Goal: Task Accomplishment & Management: Use online tool/utility

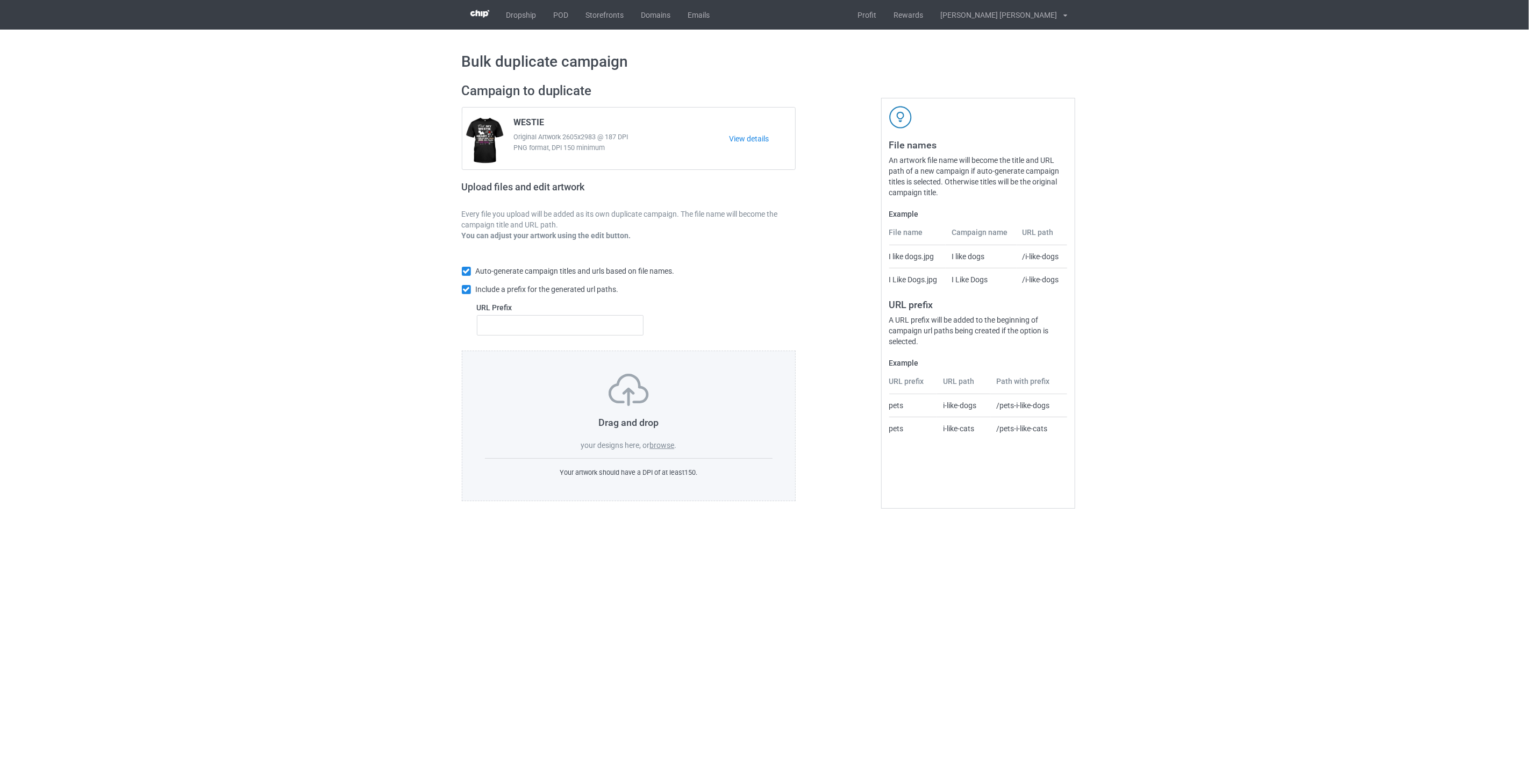
click at [665, 447] on label "browse" at bounding box center [662, 445] width 25 height 8
click at [0, 0] on input "browse" at bounding box center [0, 0] width 0 height 0
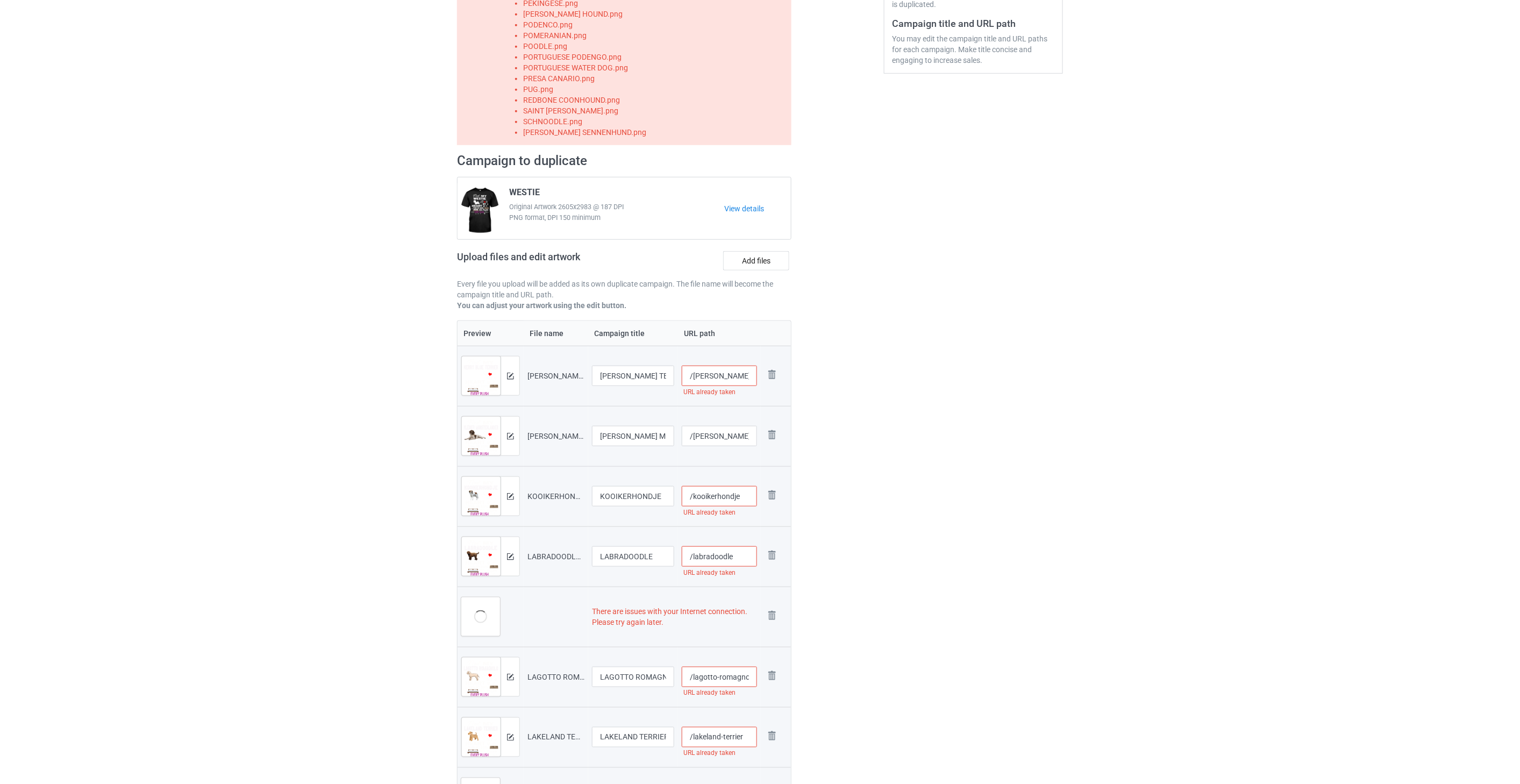
scroll to position [298, 0]
click at [772, 611] on img at bounding box center [772, 614] width 15 height 15
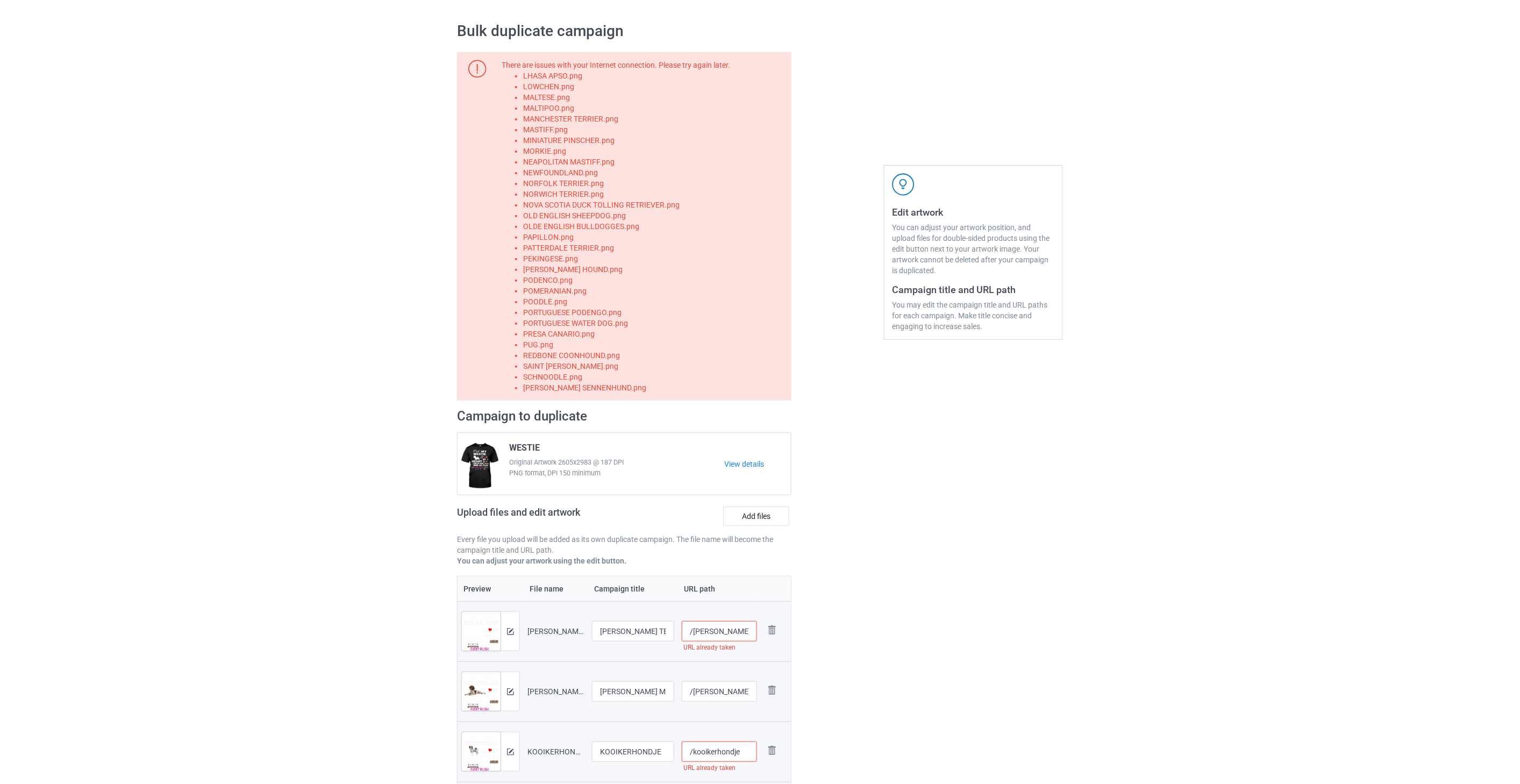
scroll to position [0, 0]
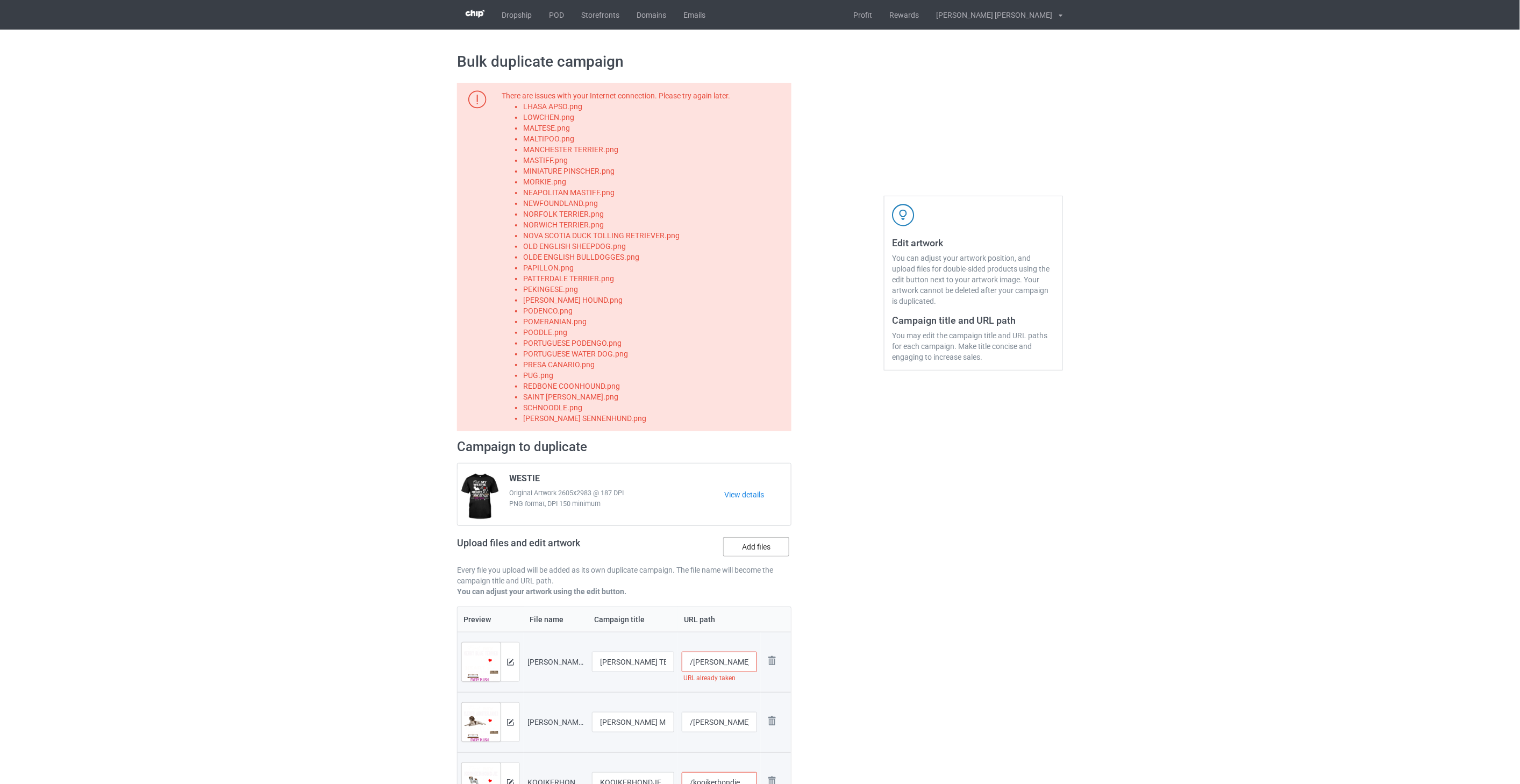
click at [753, 551] on label "Add files" at bounding box center [756, 547] width 67 height 20
click at [0, 0] on input "Add files" at bounding box center [0, 0] width 0 height 0
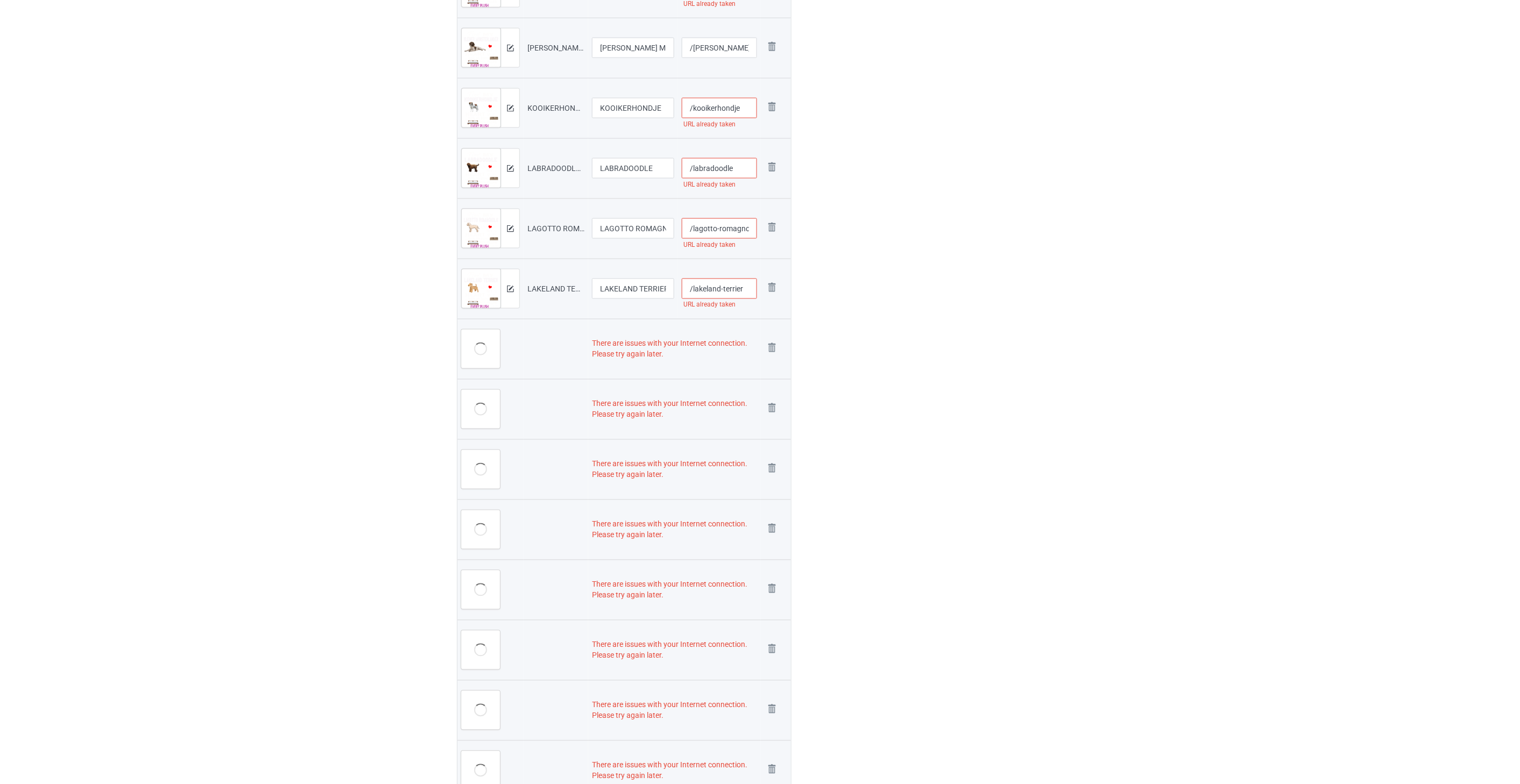
scroll to position [717, 0]
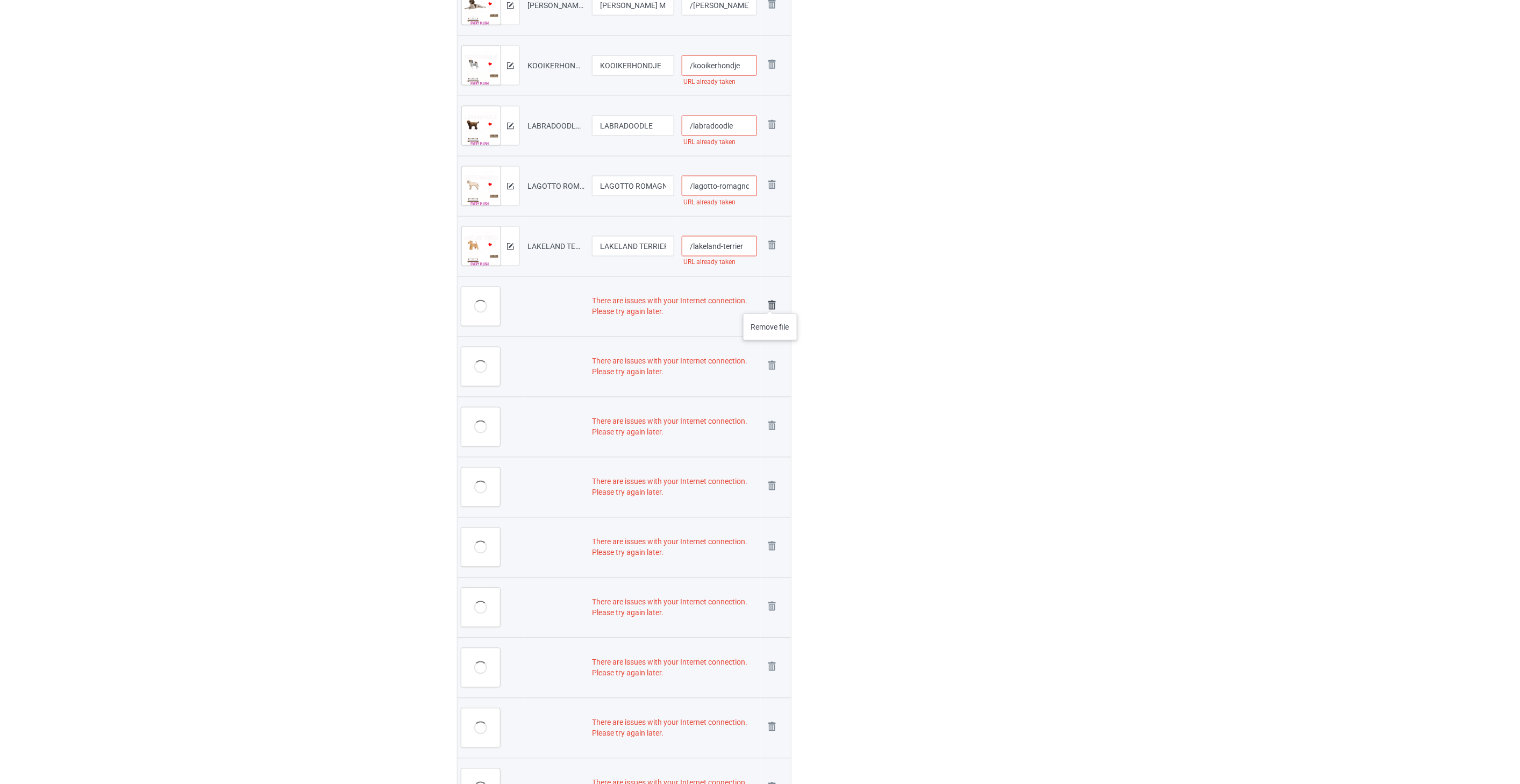
click at [770, 303] on img at bounding box center [772, 305] width 15 height 15
click at [0, 0] on img at bounding box center [0, 0] width 0 height 0
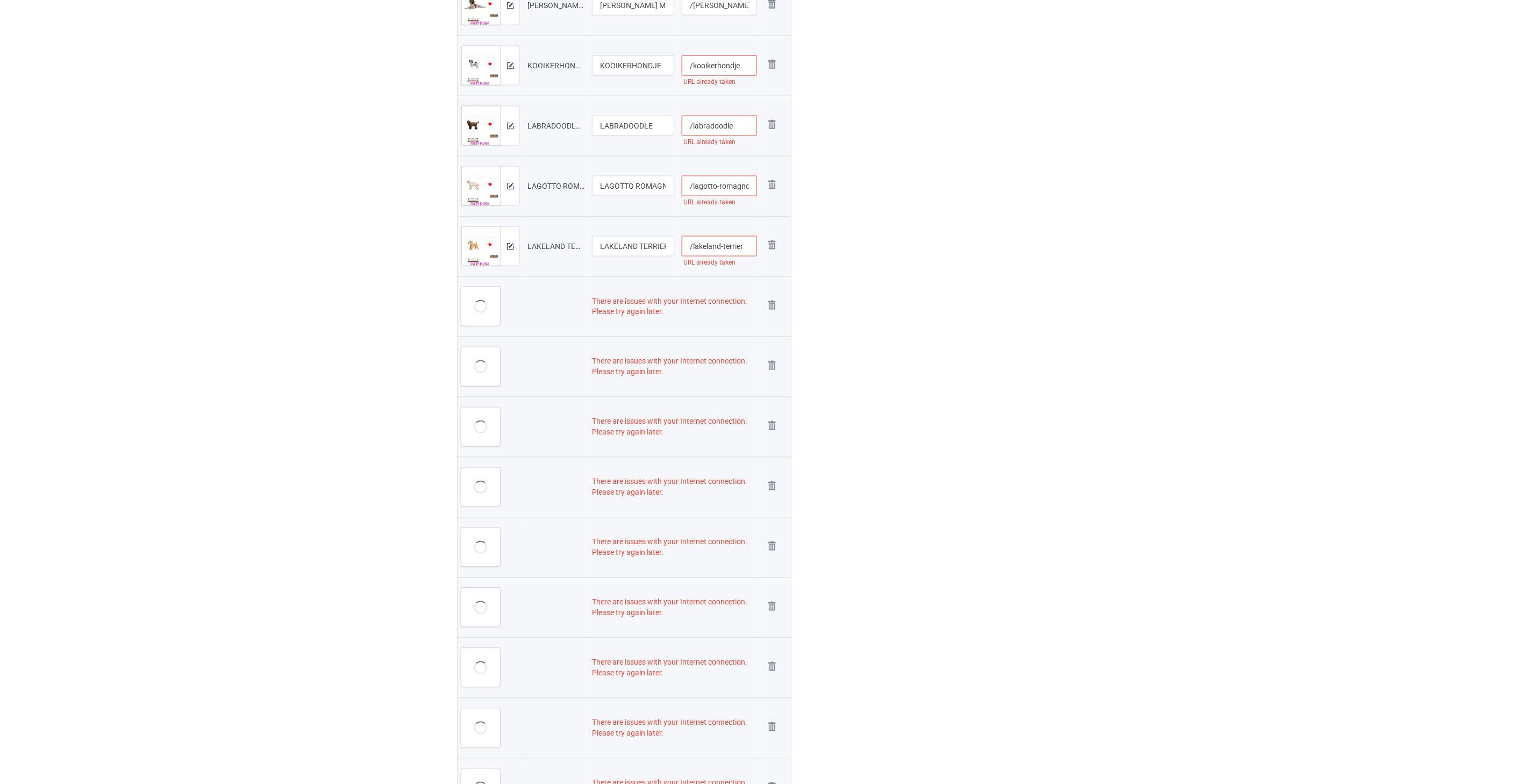
click at [0, 0] on img at bounding box center [0, 0] width 0 height 0
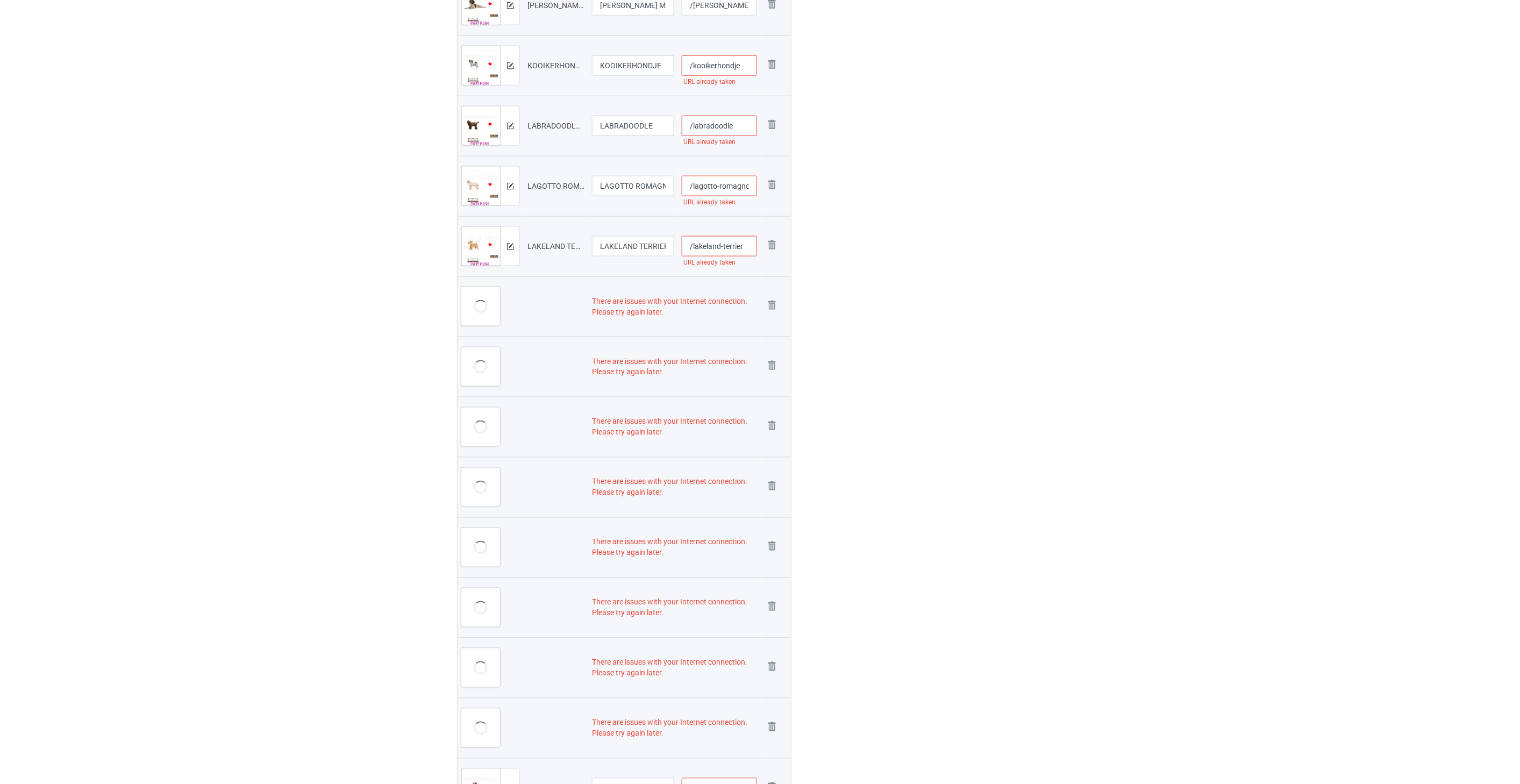
click at [0, 0] on img at bounding box center [0, 0] width 0 height 0
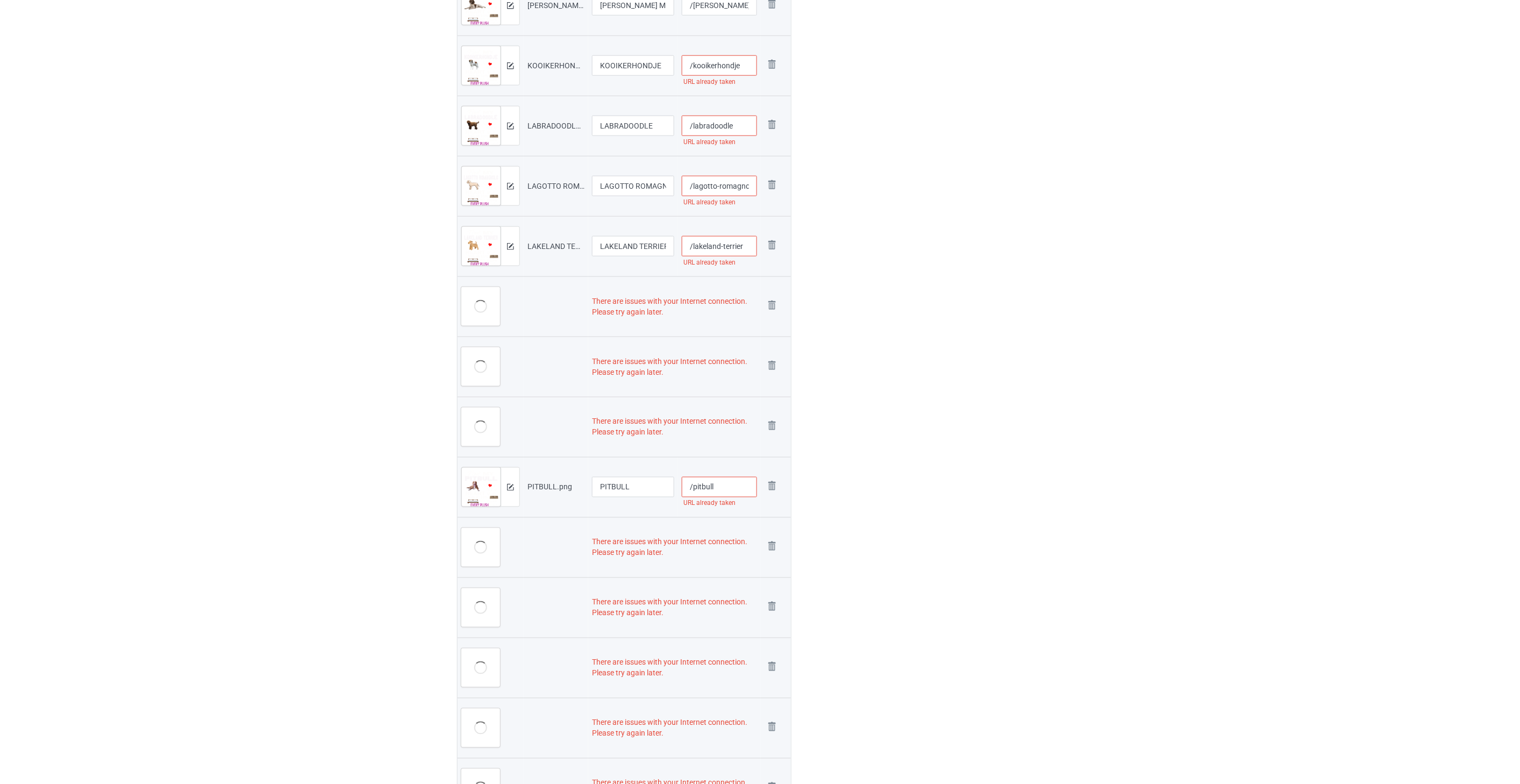
click at [0, 0] on img at bounding box center [0, 0] width 0 height 0
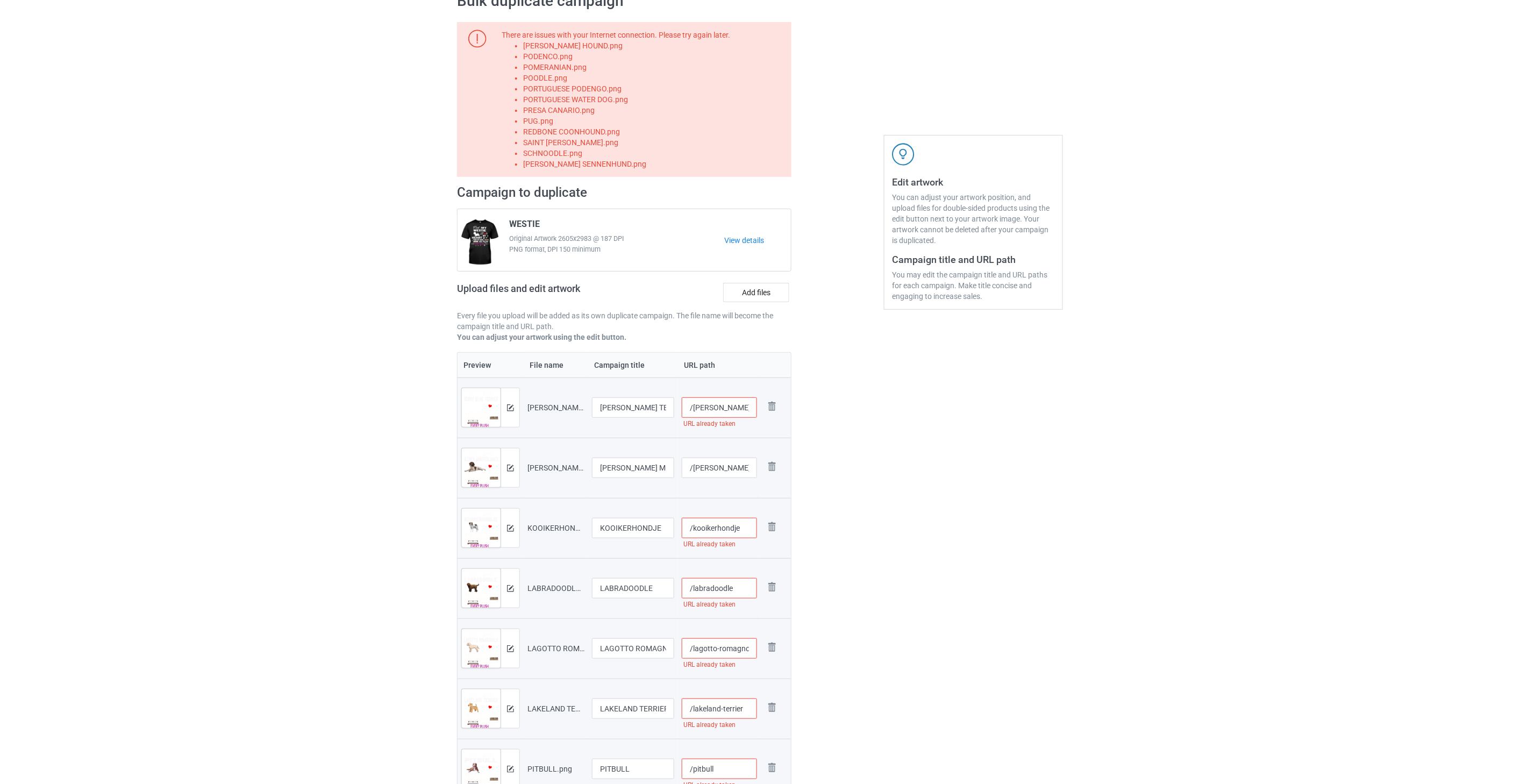
scroll to position [0, 0]
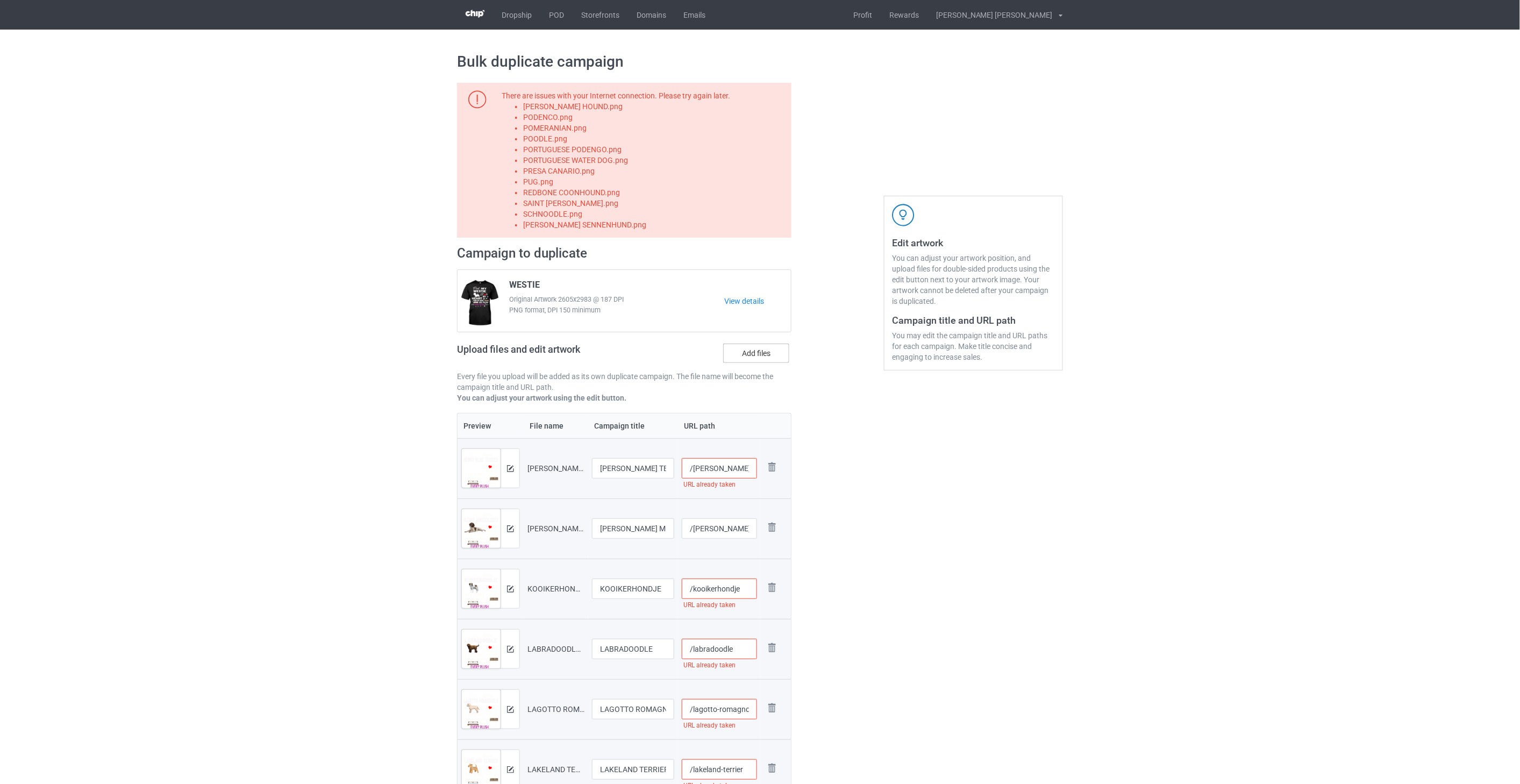
click at [759, 346] on label "Add files" at bounding box center [756, 353] width 67 height 20
click at [0, 0] on input "Add files" at bounding box center [0, 0] width 0 height 0
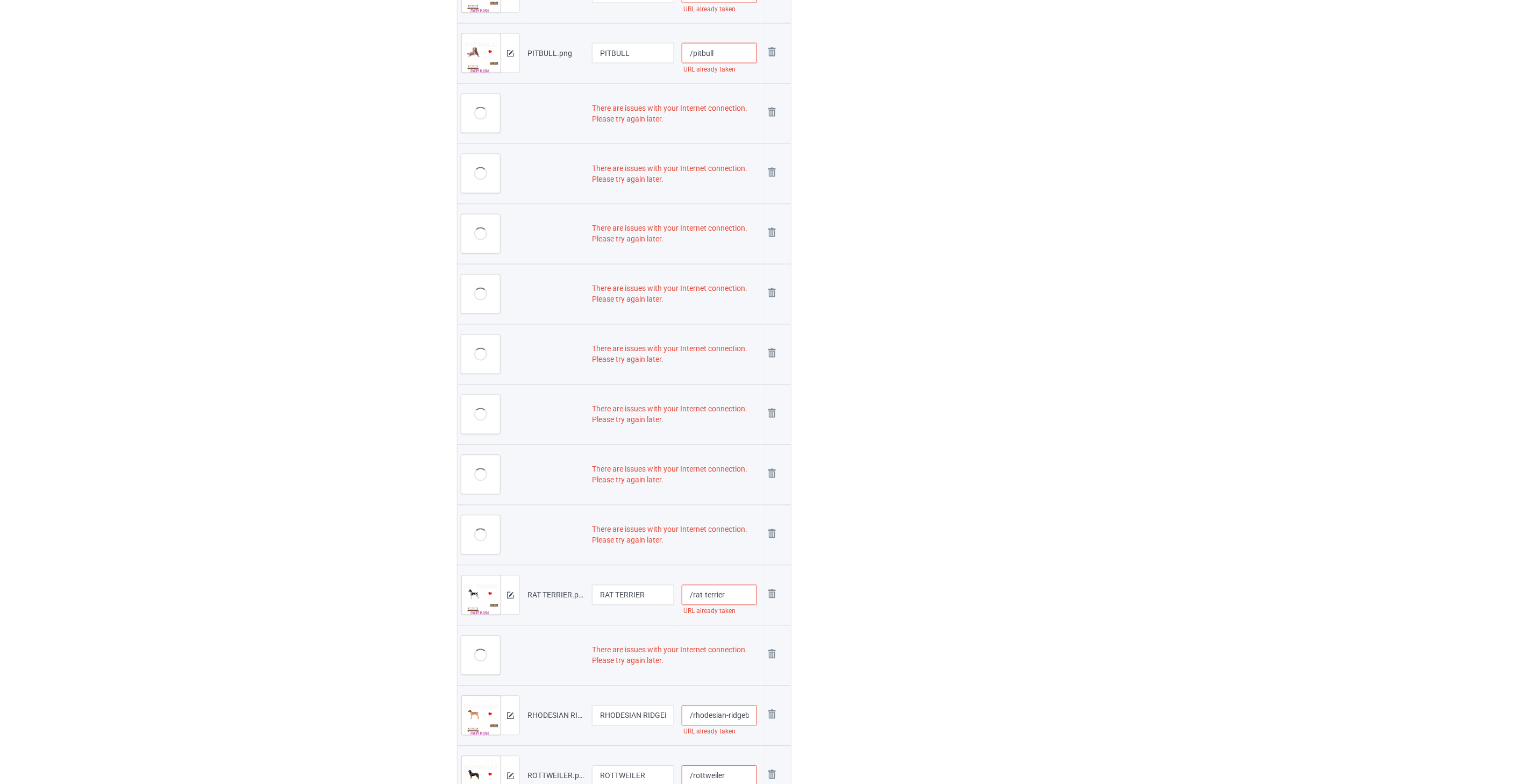
scroll to position [477, 0]
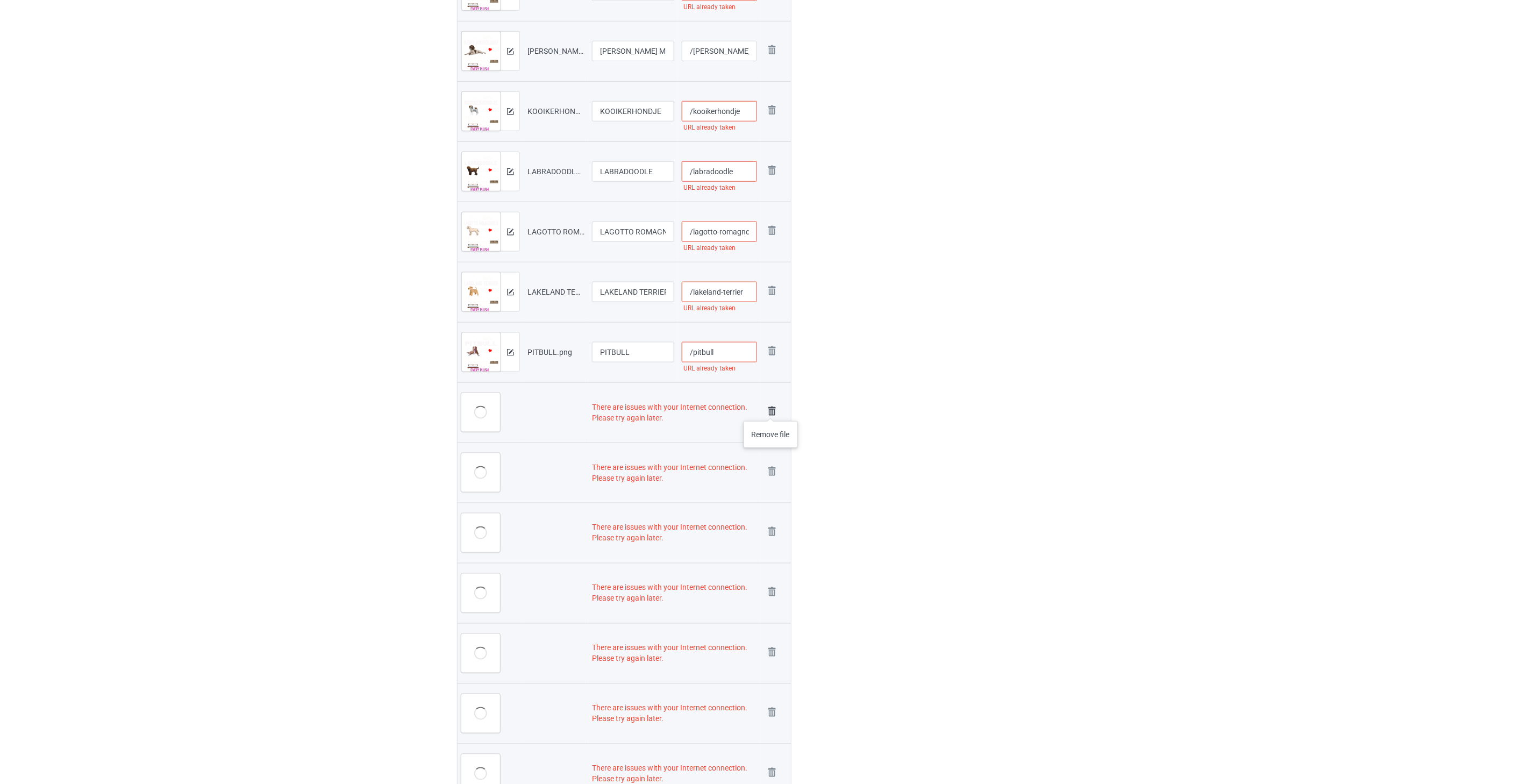
click at [771, 410] on img at bounding box center [772, 411] width 15 height 15
click at [0, 0] on img at bounding box center [0, 0] width 0 height 0
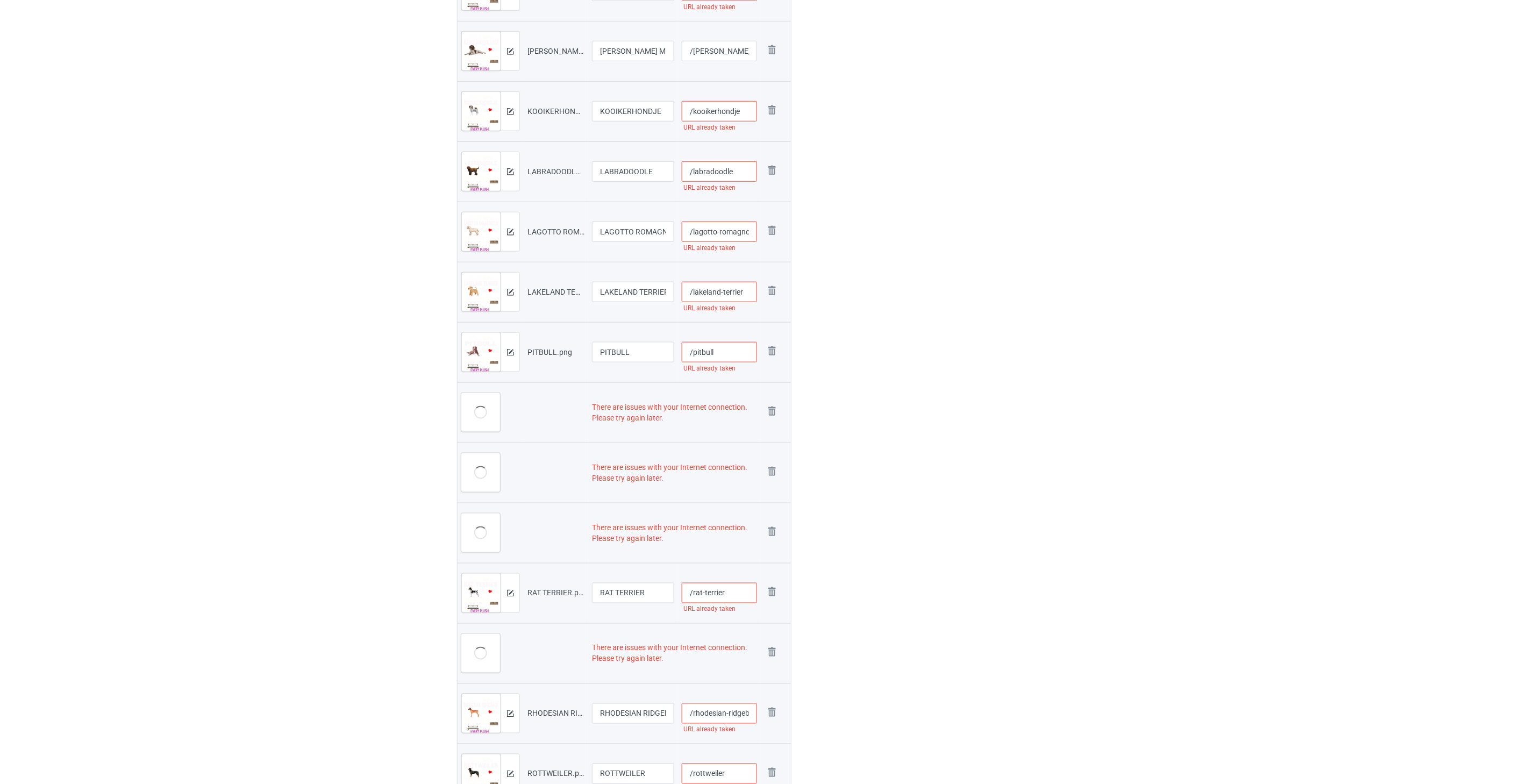
click at [0, 0] on img at bounding box center [0, 0] width 0 height 0
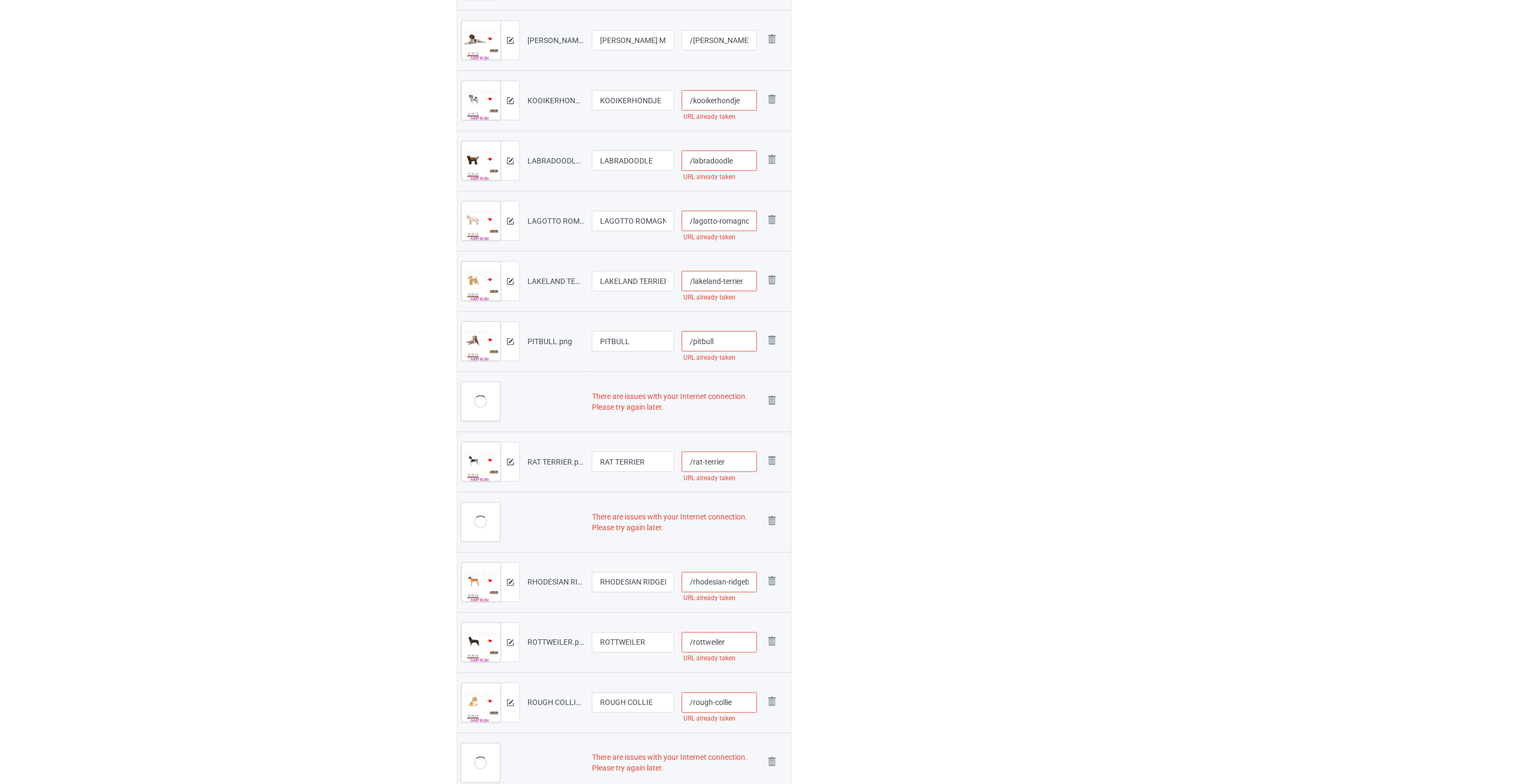
scroll to position [402, 0]
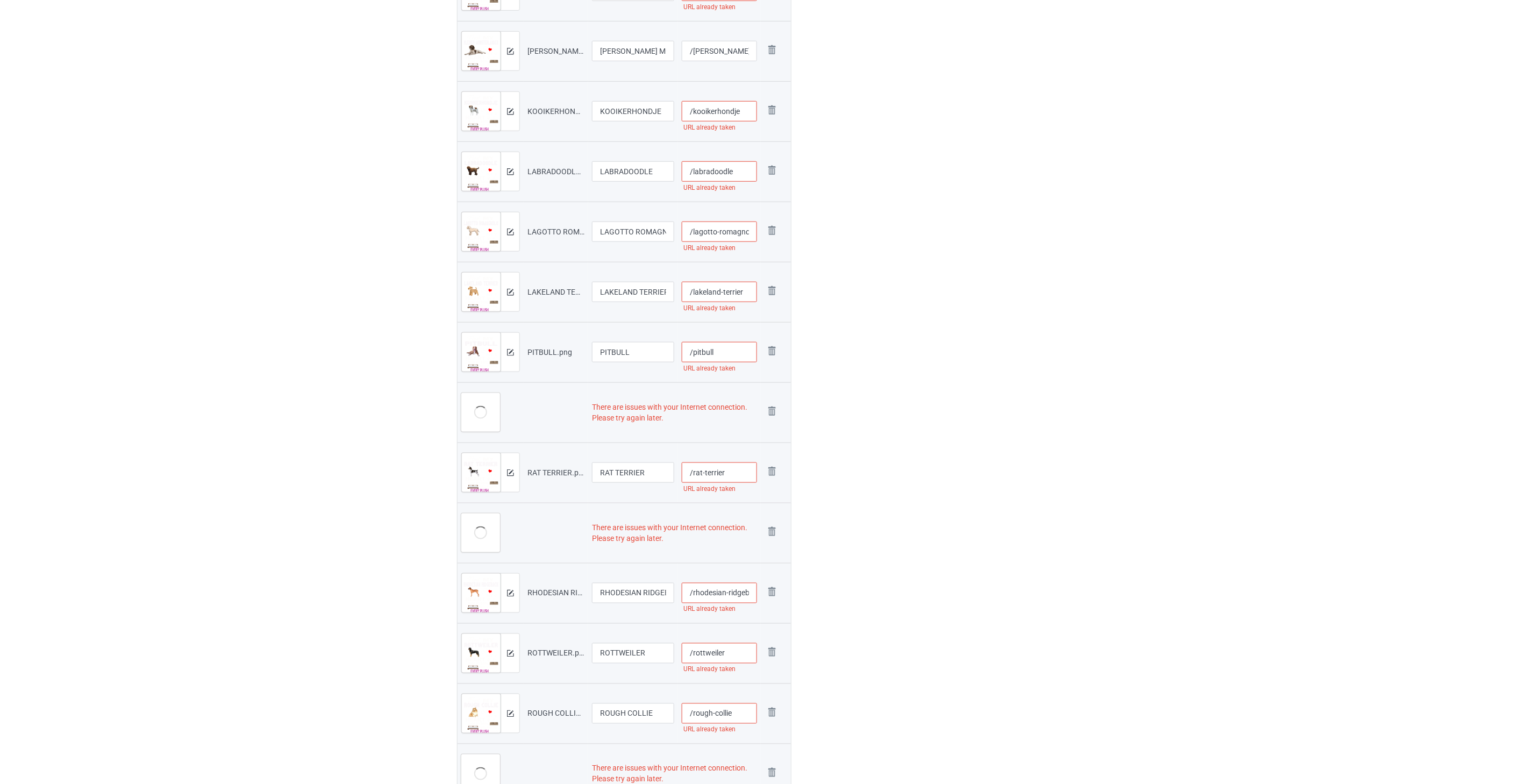
click at [0, 0] on img at bounding box center [0, 0] width 0 height 0
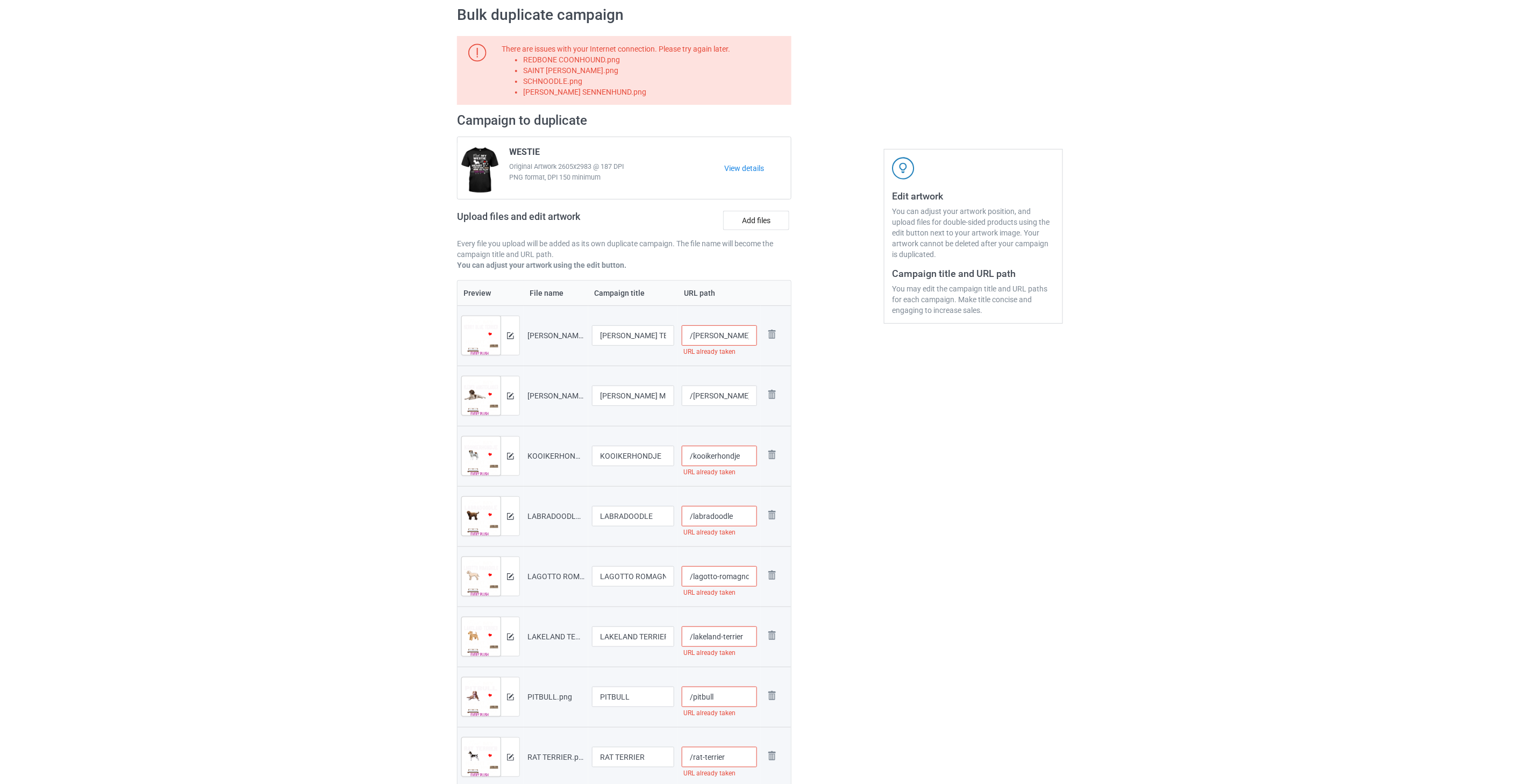
scroll to position [0, 0]
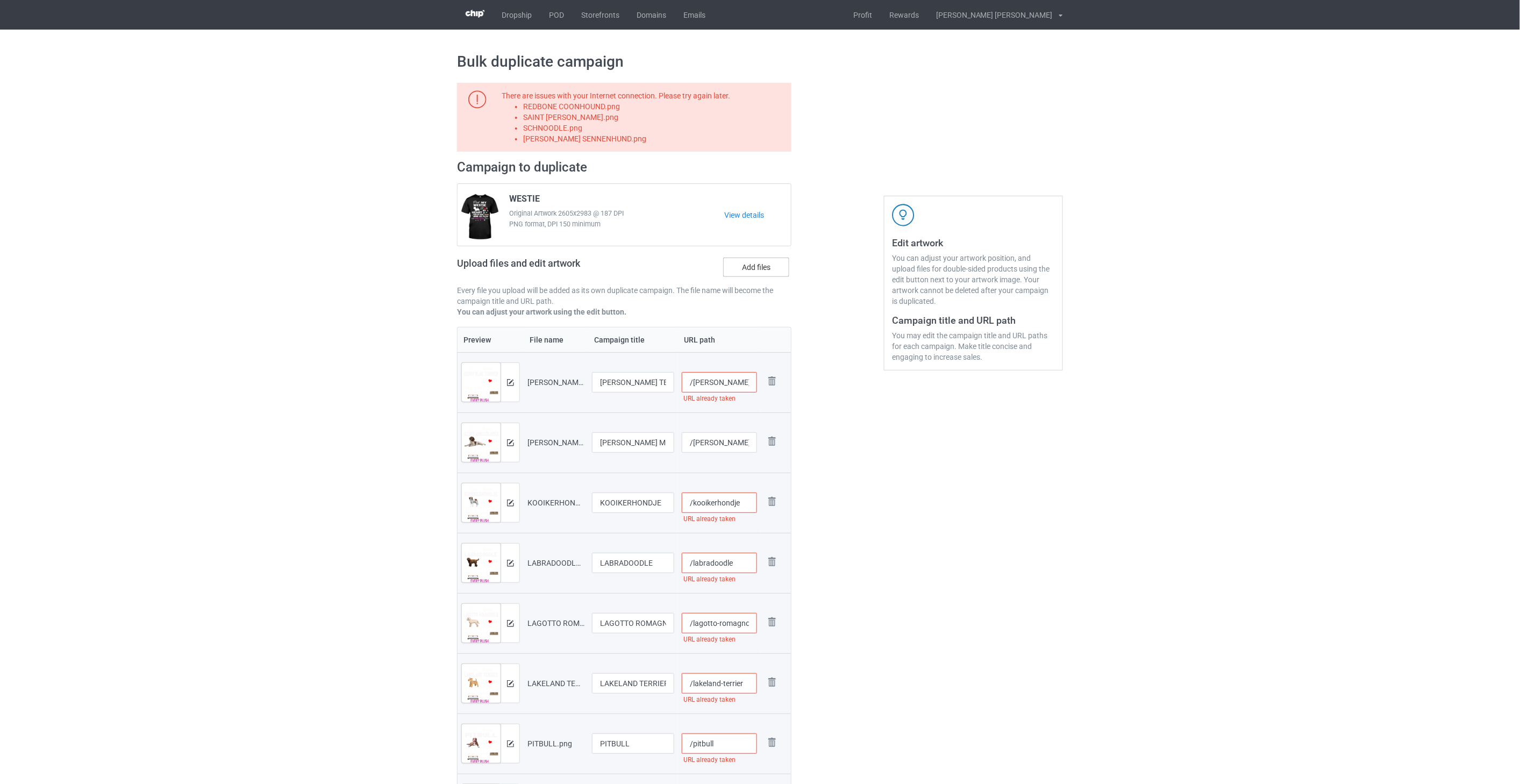
click at [759, 268] on label "Add files" at bounding box center [756, 268] width 67 height 20
click at [0, 0] on input "Add files" at bounding box center [0, 0] width 0 height 0
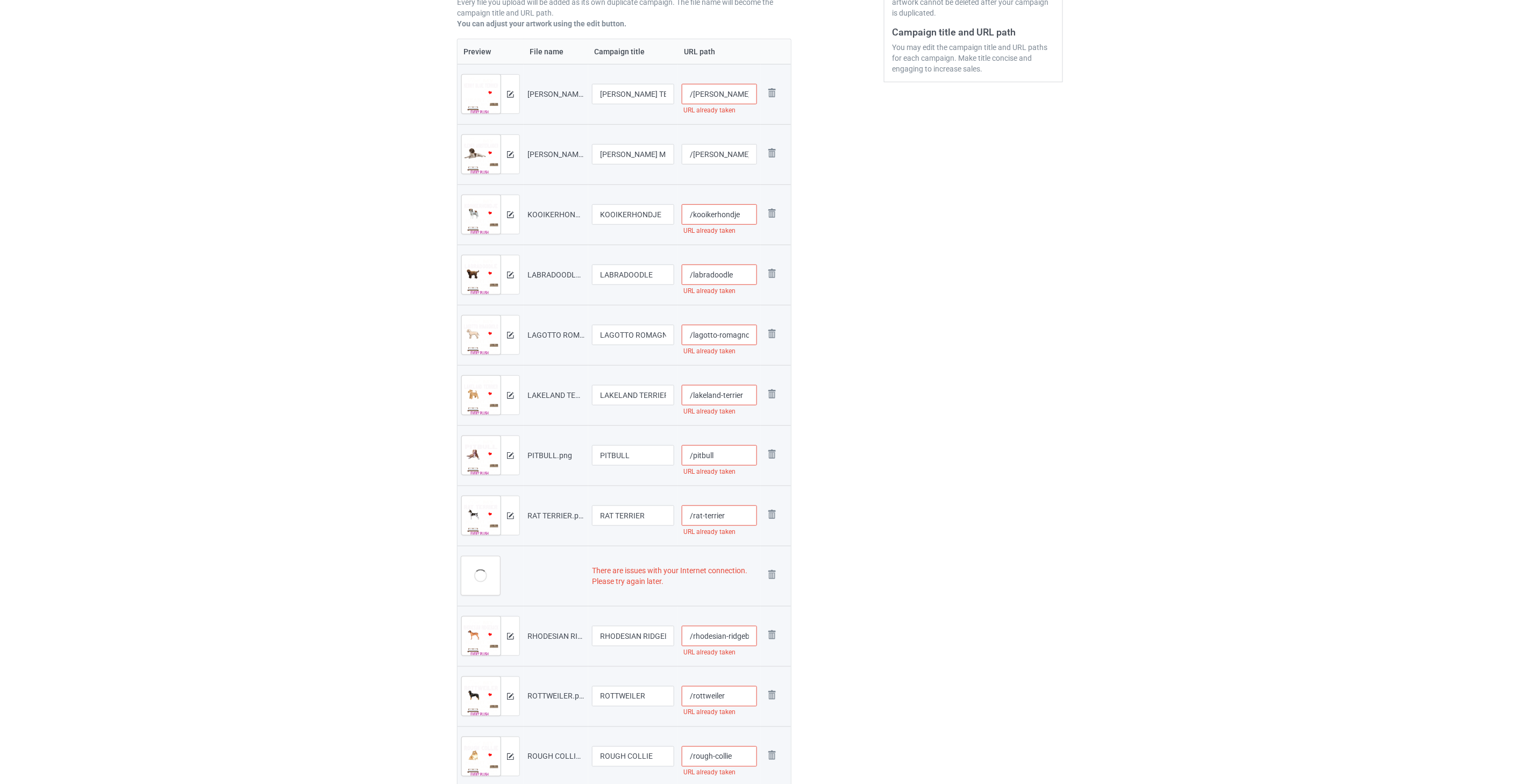
scroll to position [298, 0]
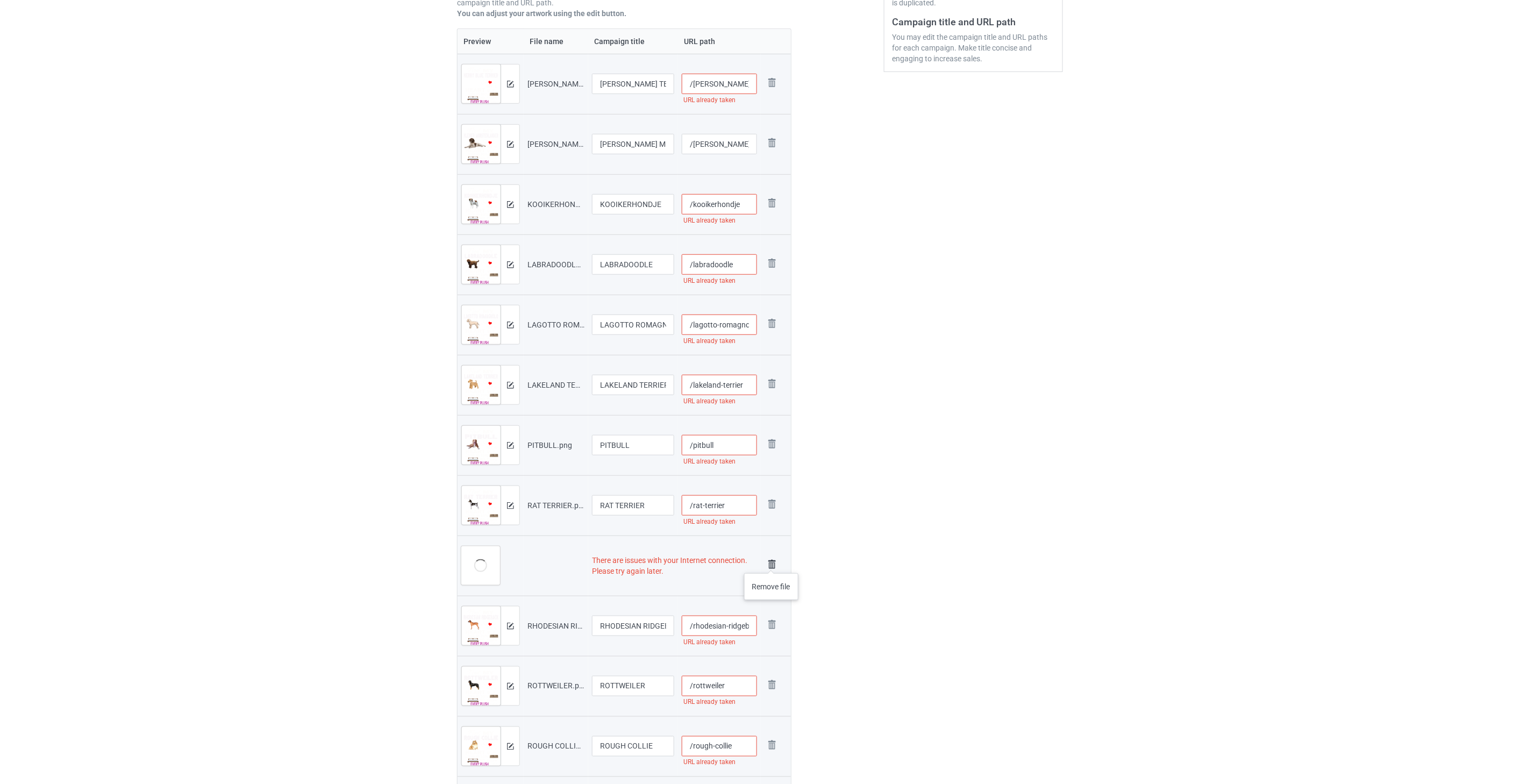
click at [772, 562] on img at bounding box center [772, 564] width 15 height 15
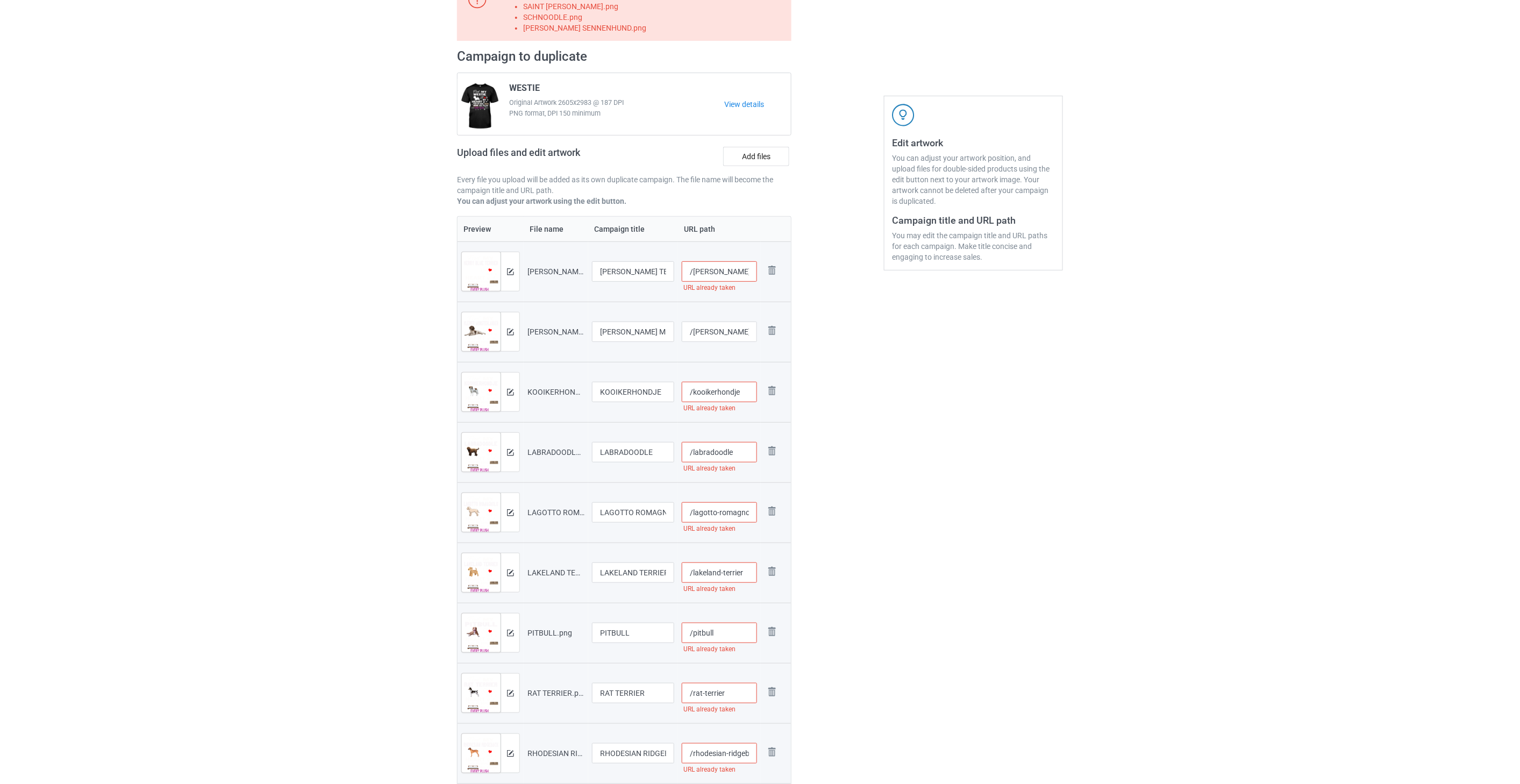
scroll to position [0, 0]
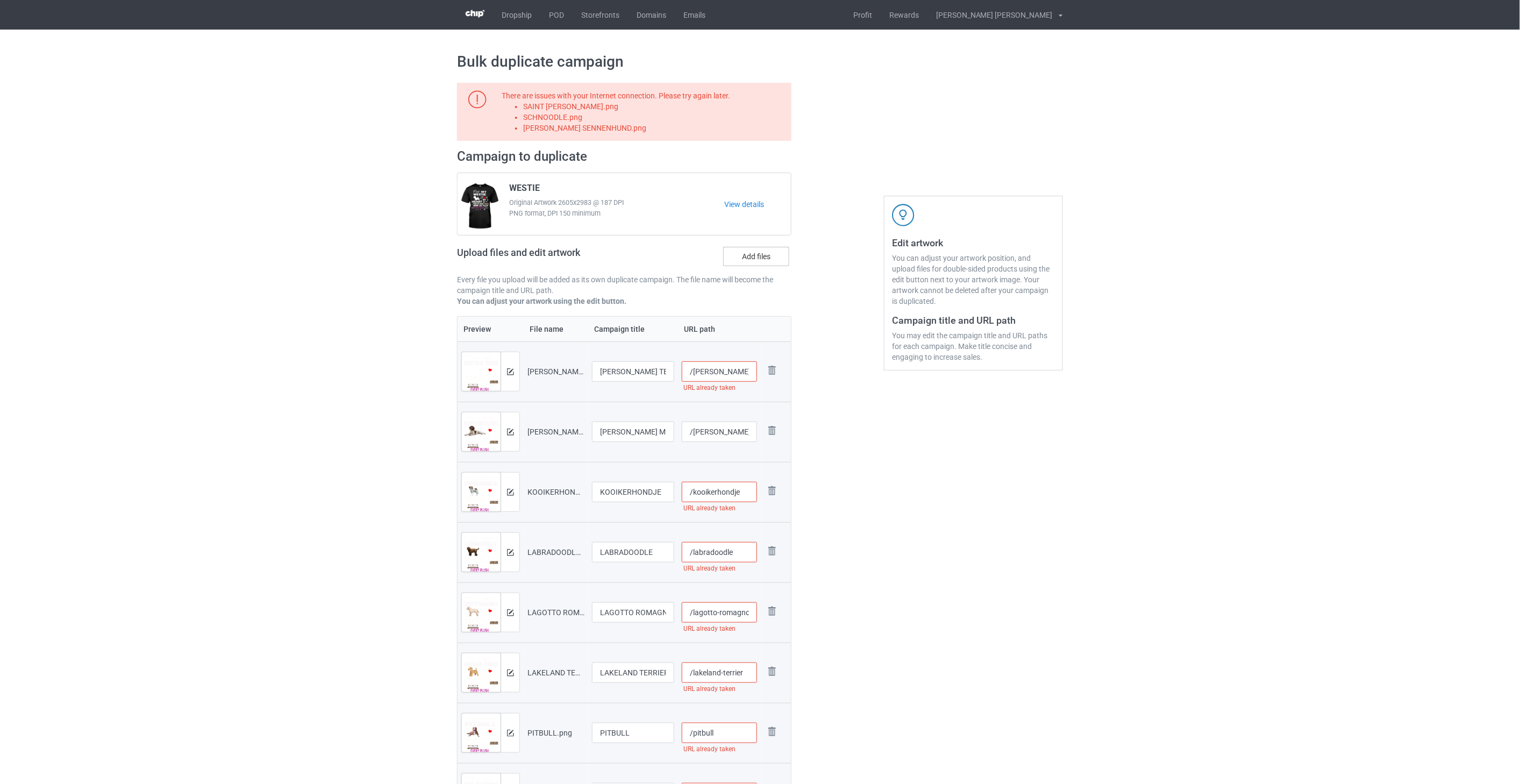
click at [759, 259] on label "Add files" at bounding box center [756, 257] width 67 height 20
click at [0, 0] on input "Add files" at bounding box center [0, 0] width 0 height 0
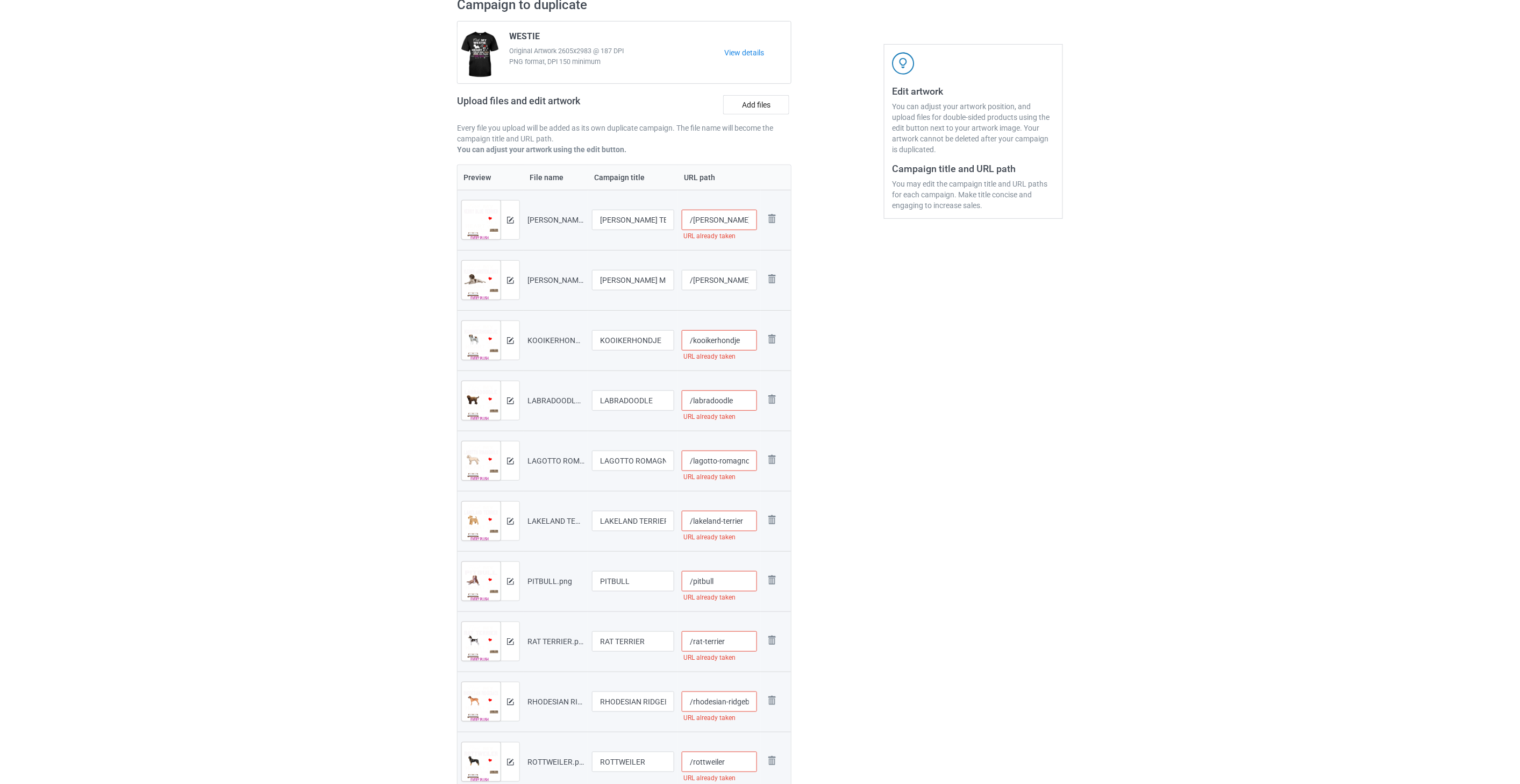
scroll to position [358, 0]
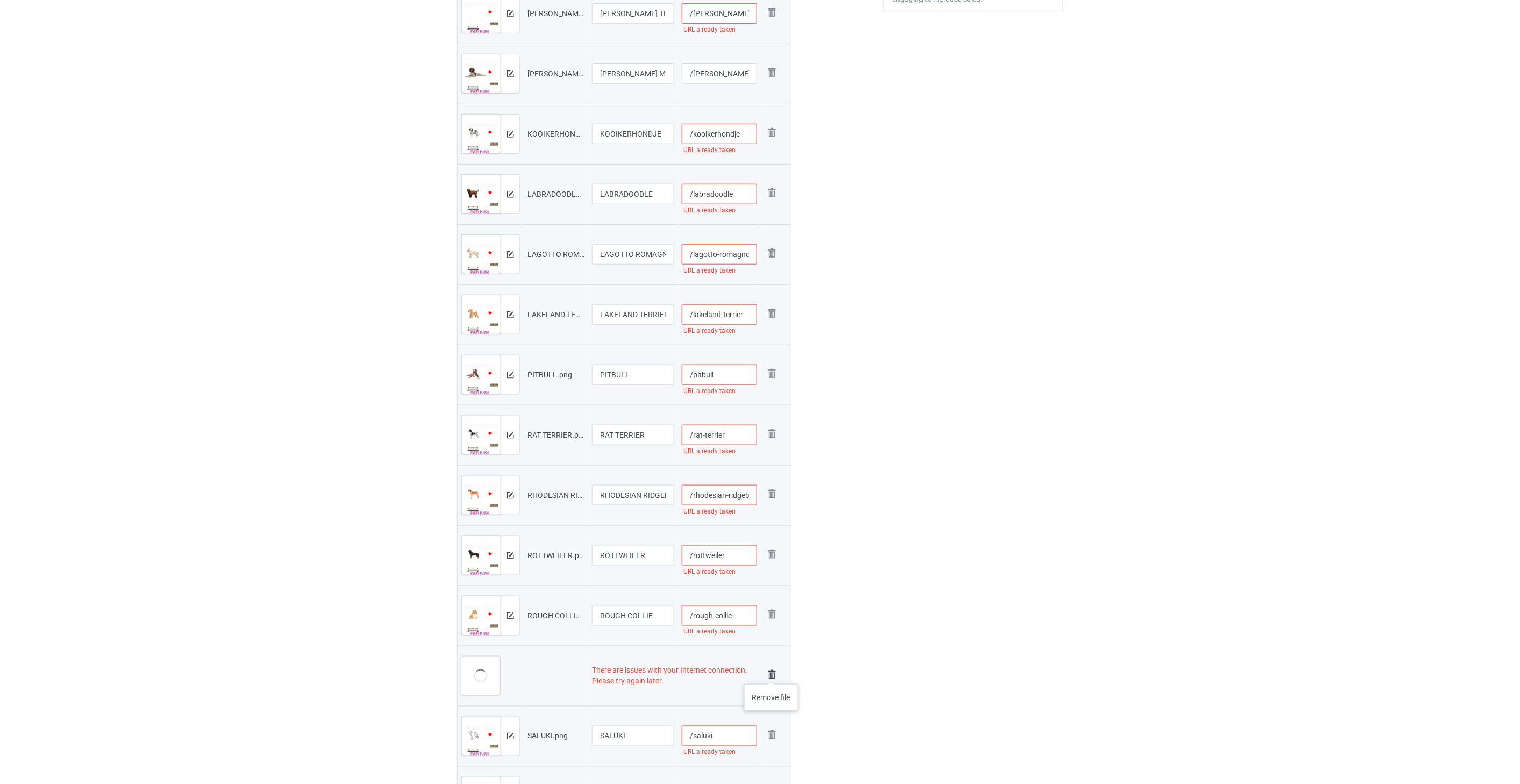
click at [772, 673] on img at bounding box center [772, 675] width 15 height 15
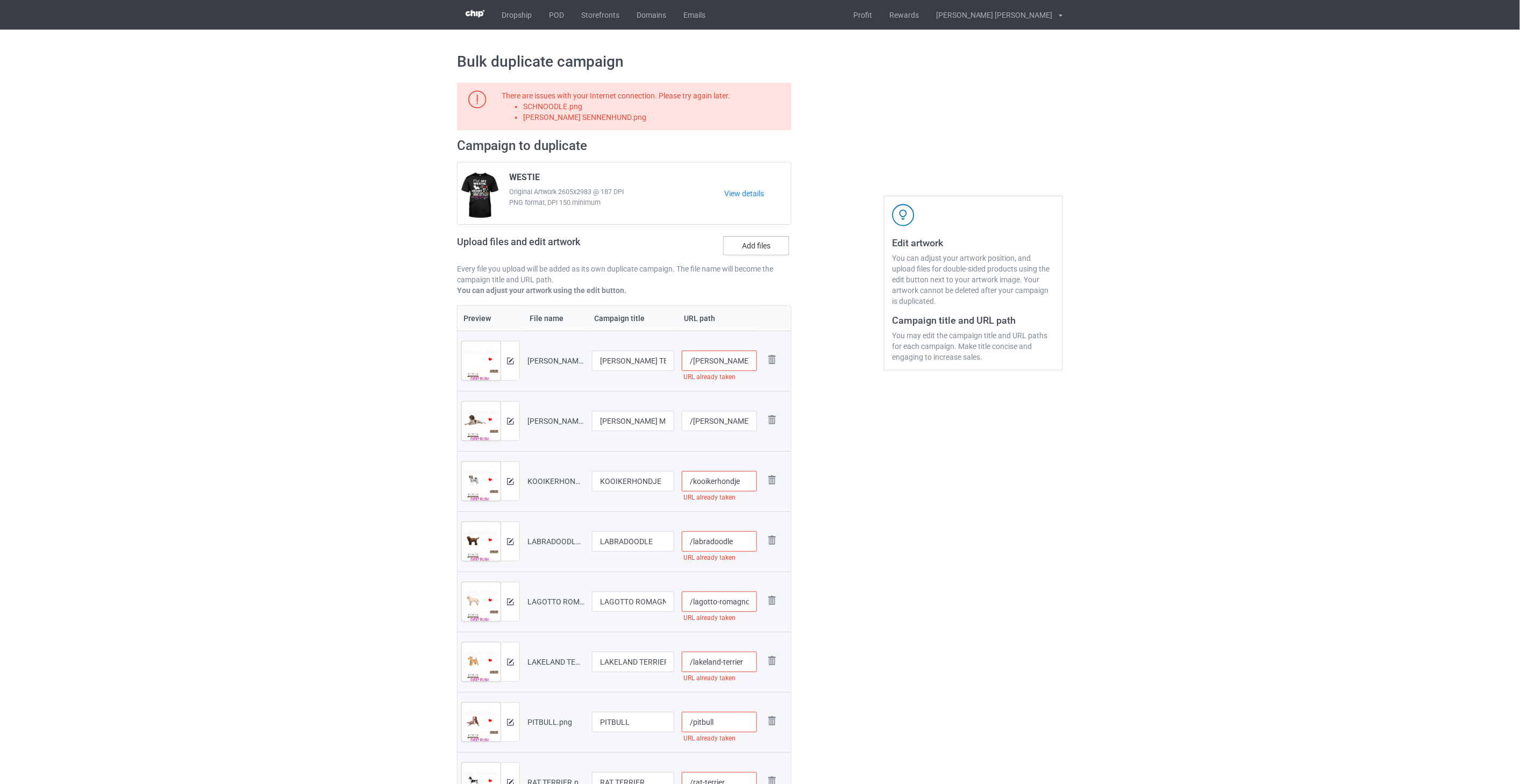
click at [768, 244] on label "Add files" at bounding box center [756, 245] width 67 height 20
click at [0, 0] on input "Add files" at bounding box center [0, 0] width 0 height 0
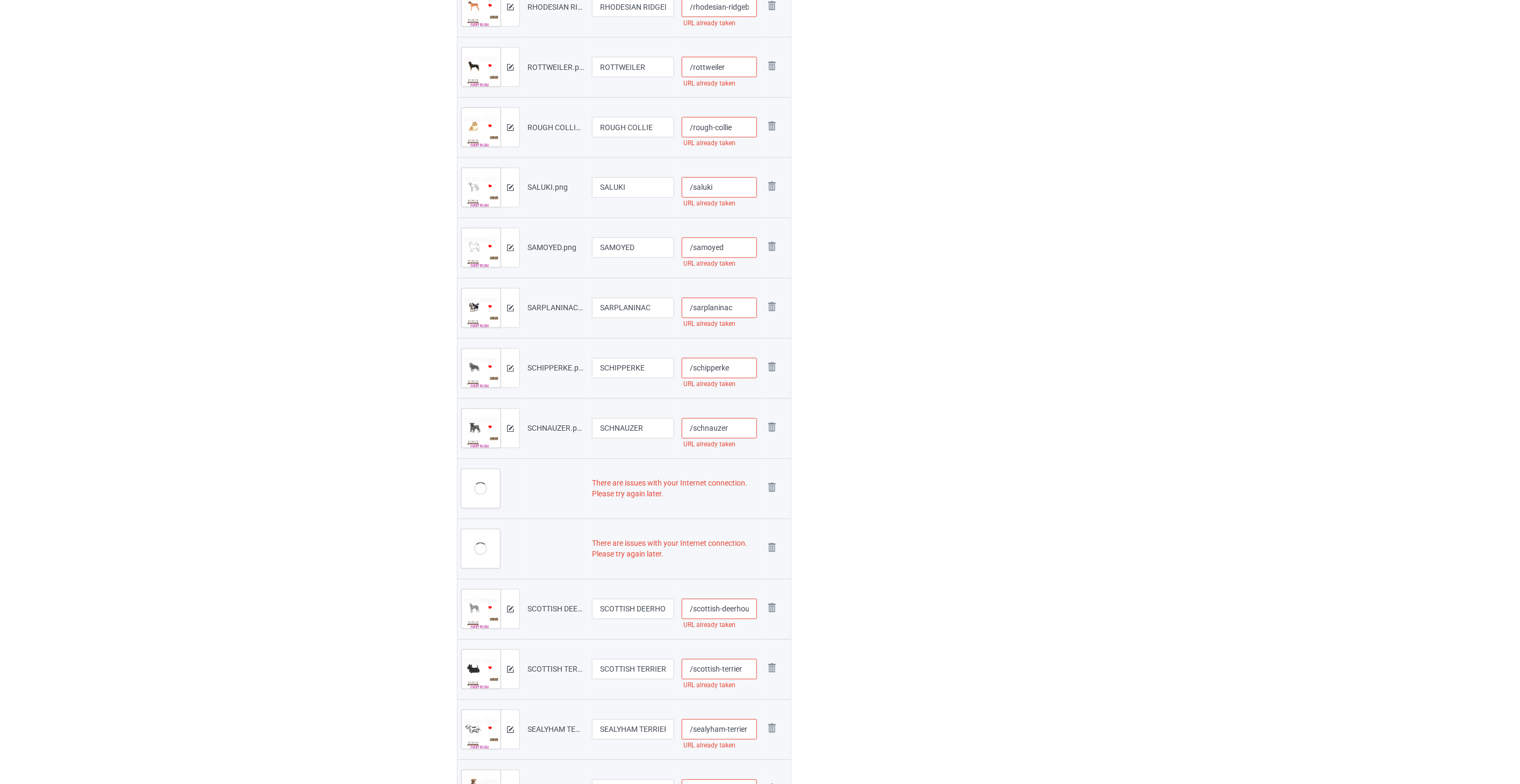
scroll to position [896, 0]
click at [770, 424] on img at bounding box center [772, 427] width 15 height 15
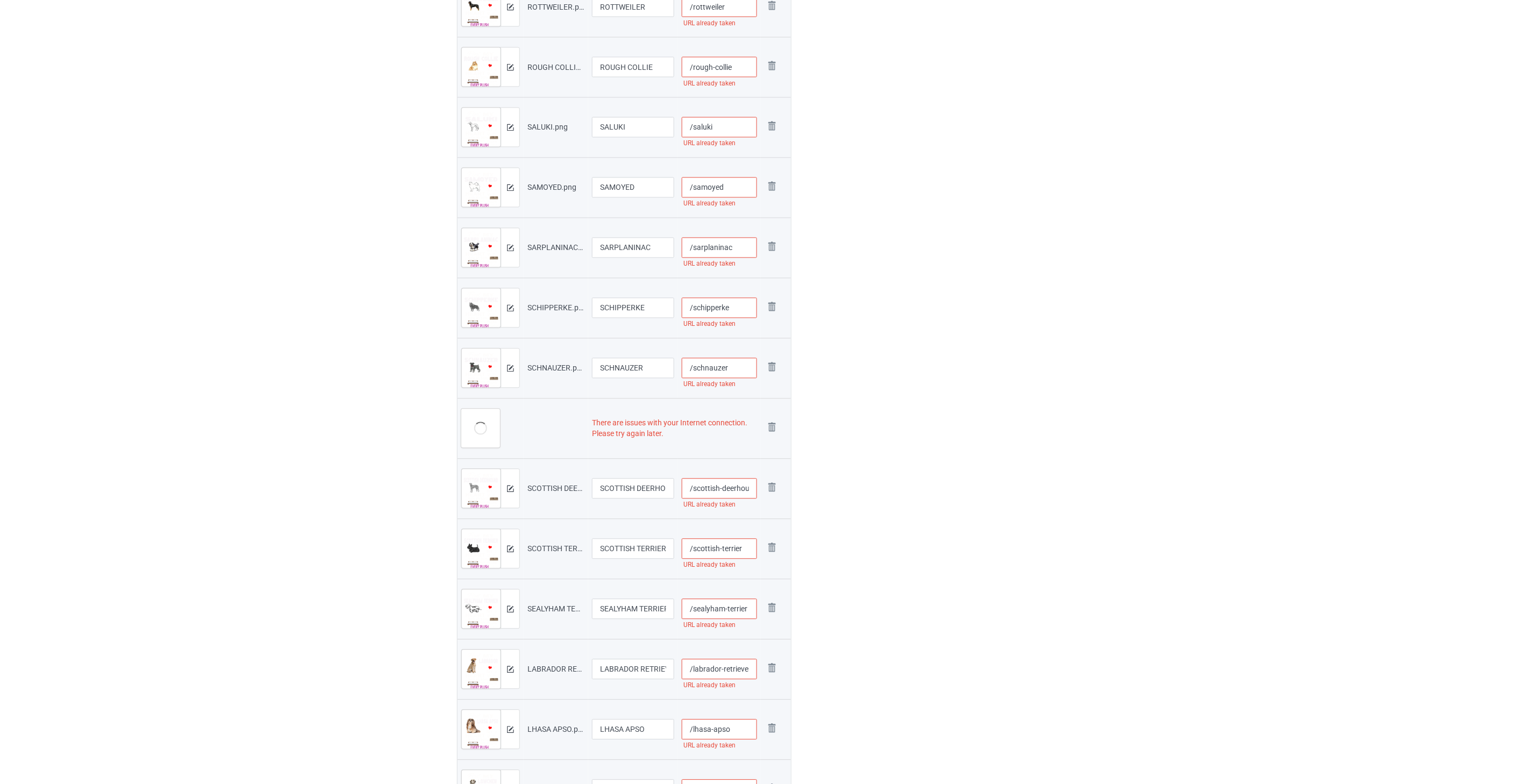
click at [0, 0] on img at bounding box center [0, 0] width 0 height 0
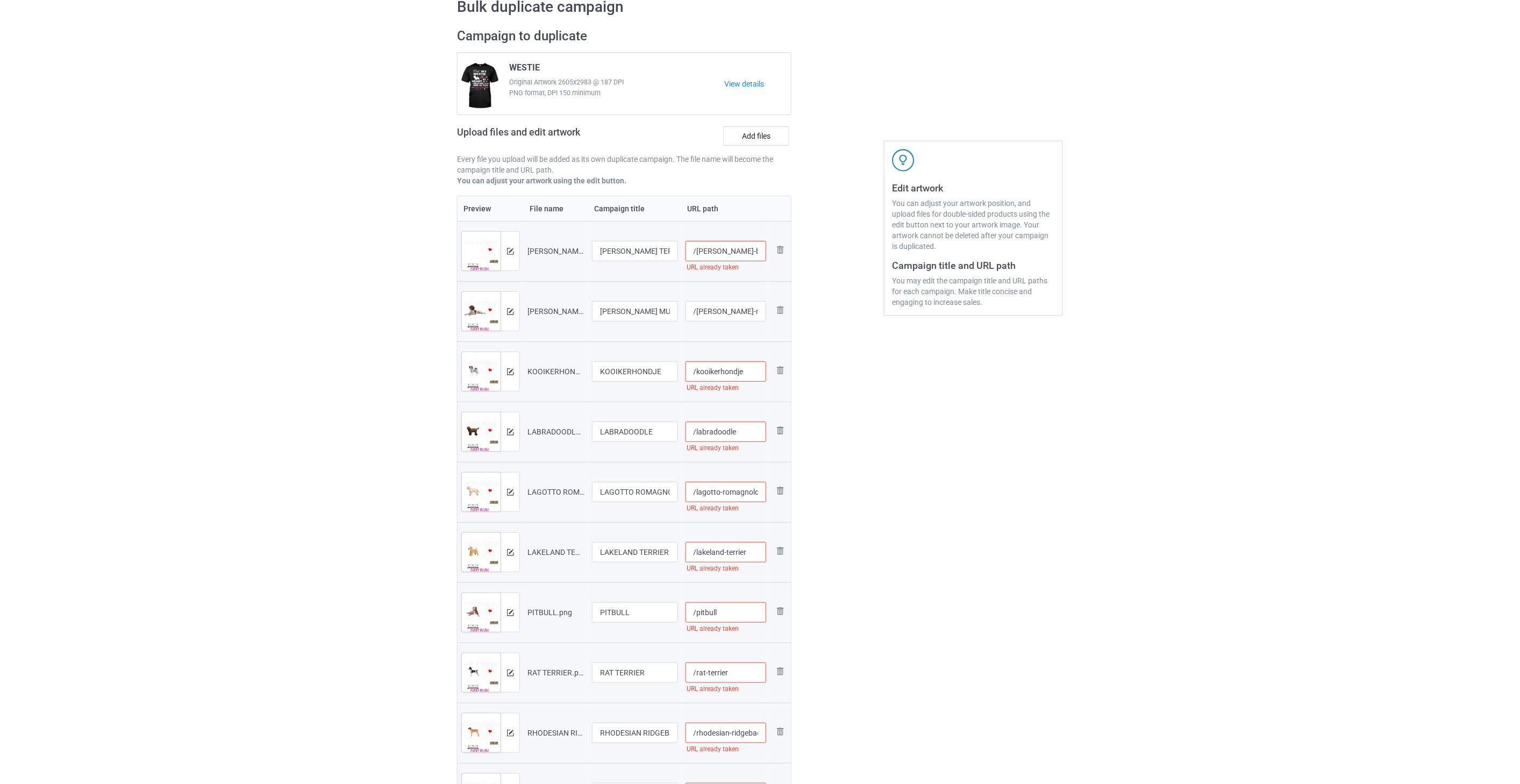
scroll to position [0, 0]
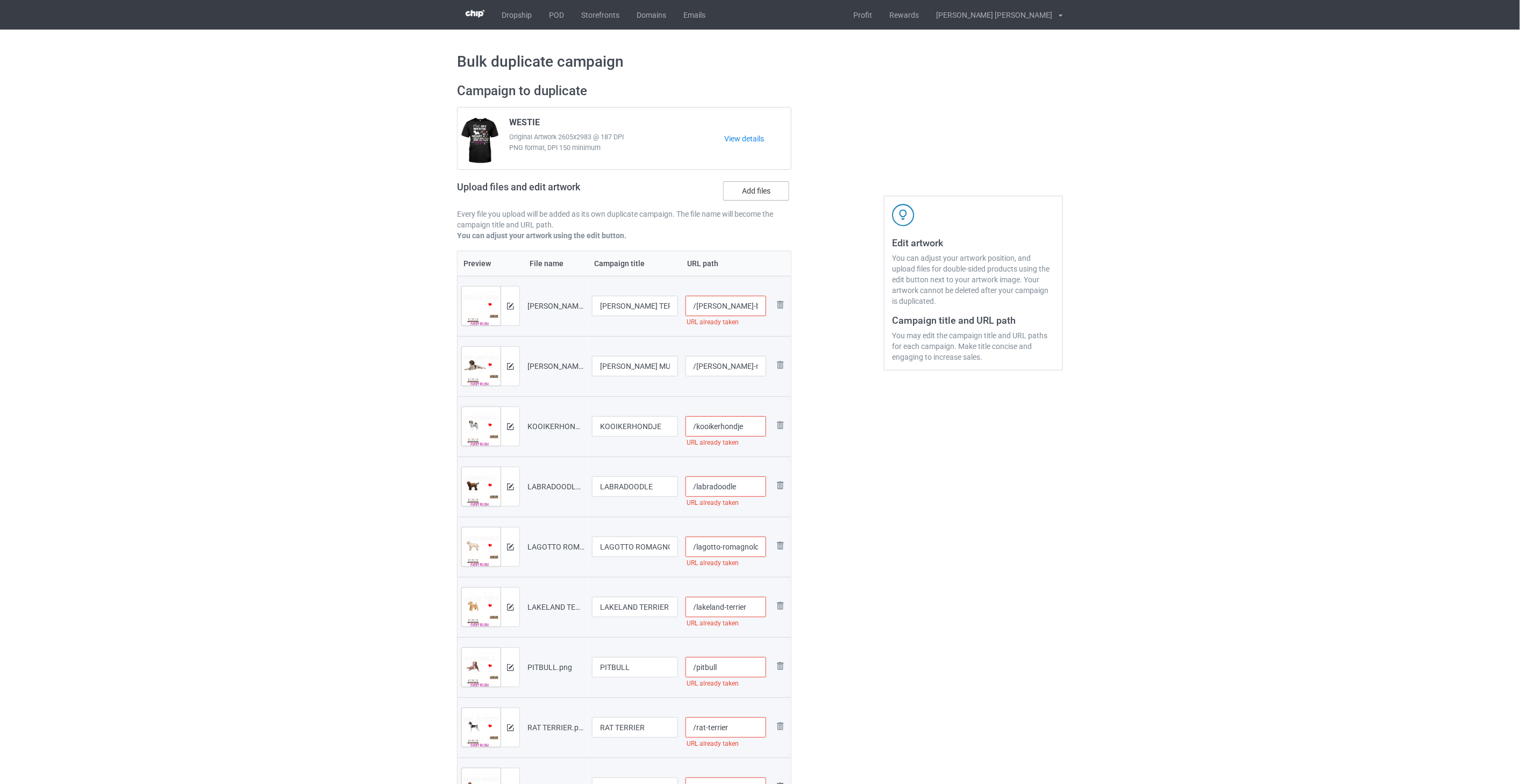
click at [756, 194] on label "Add files" at bounding box center [756, 191] width 67 height 20
click at [0, 0] on input "Add files" at bounding box center [0, 0] width 0 height 0
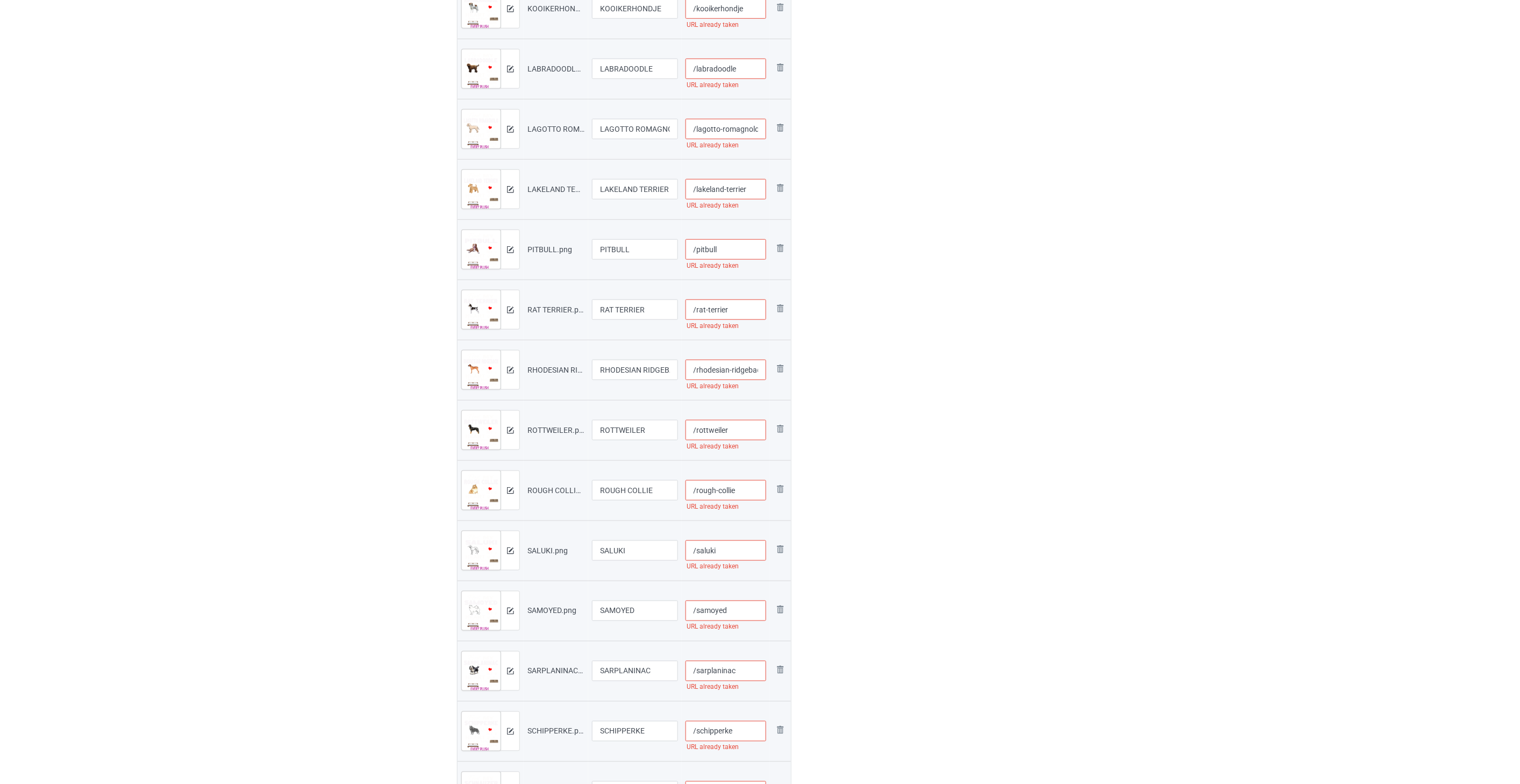
scroll to position [60, 0]
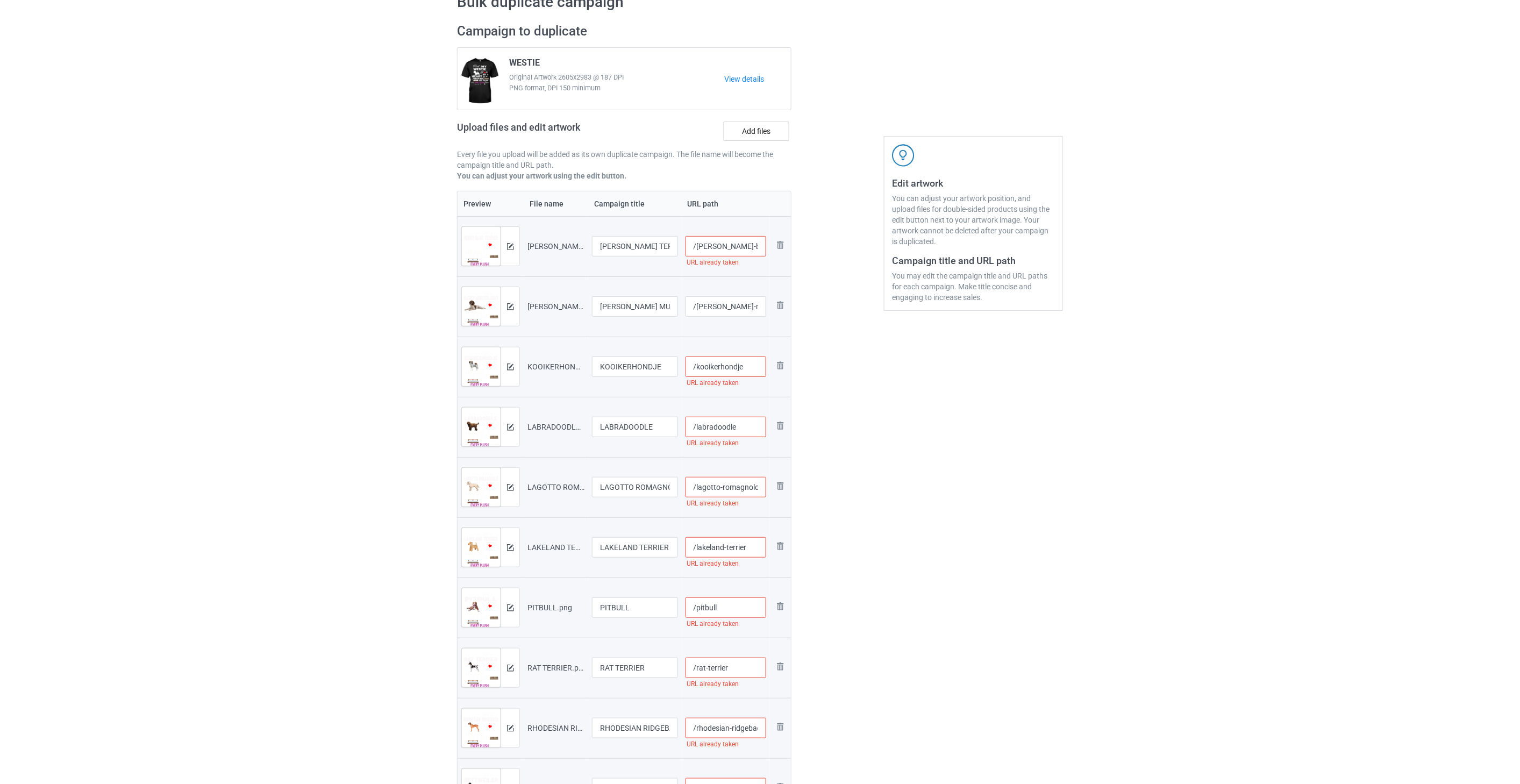
click at [759, 243] on input "/[PERSON_NAME]-blue-terrier" at bounding box center [726, 245] width 81 height 21
click at [753, 248] on input "/[PERSON_NAME]-blue-terrier-ir" at bounding box center [726, 245] width 81 height 21
drag, startPoint x: 751, startPoint y: 245, endPoint x: 759, endPoint y: 246, distance: 8.1
click at [759, 246] on input "/[PERSON_NAME]-blue-terrier-fir" at bounding box center [726, 245] width 81 height 21
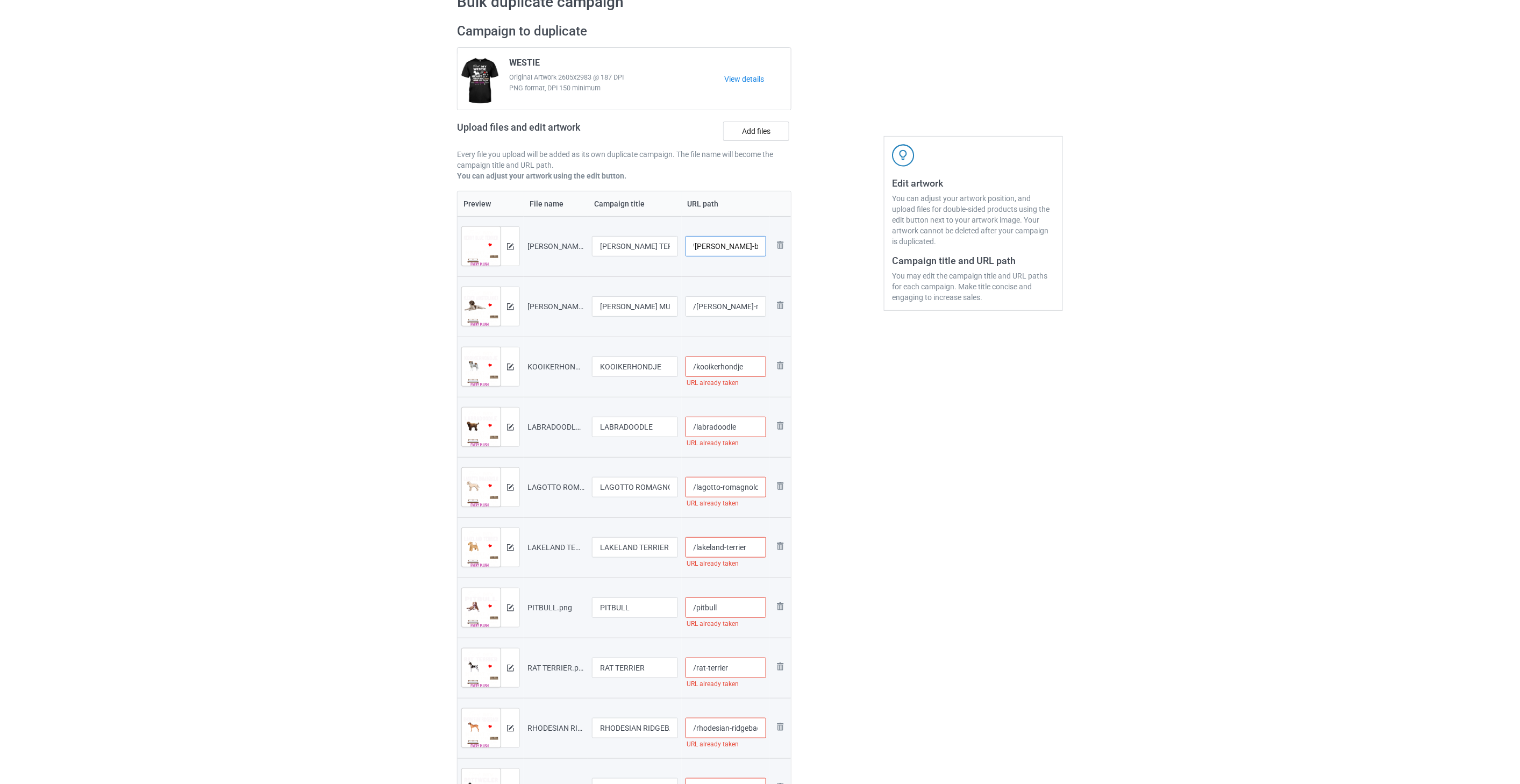
type input "/[PERSON_NAME]-blue-terrier-fir"
click at [740, 309] on input "/[PERSON_NAME]-munsterlander" at bounding box center [726, 306] width 81 height 21
paste input "-fir"
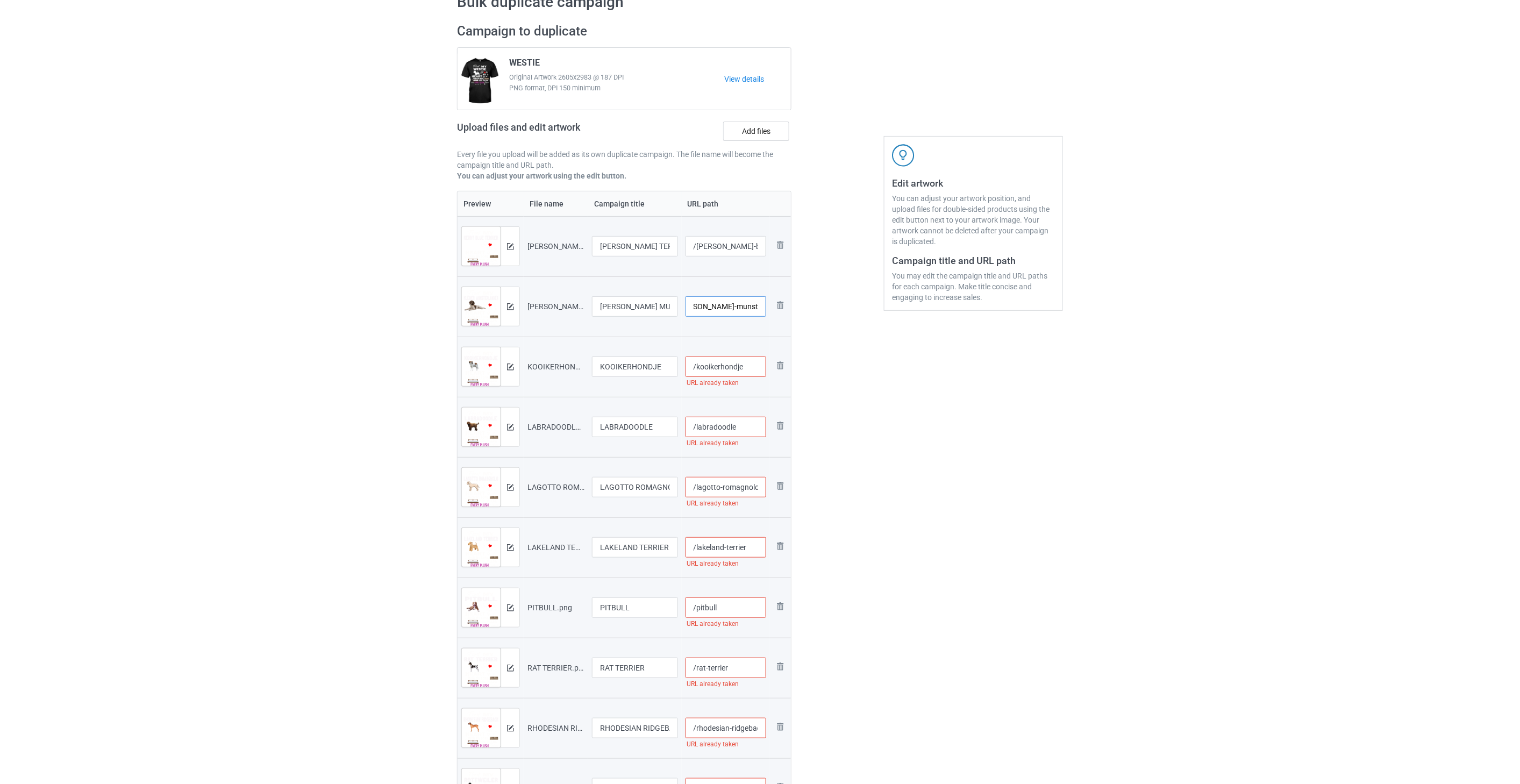
type input "/[PERSON_NAME]-munsterlander-fir"
click at [754, 371] on input "/kooikerhondje" at bounding box center [726, 366] width 81 height 21
paste input "-fir"
type input "/kooikerhondje-fir"
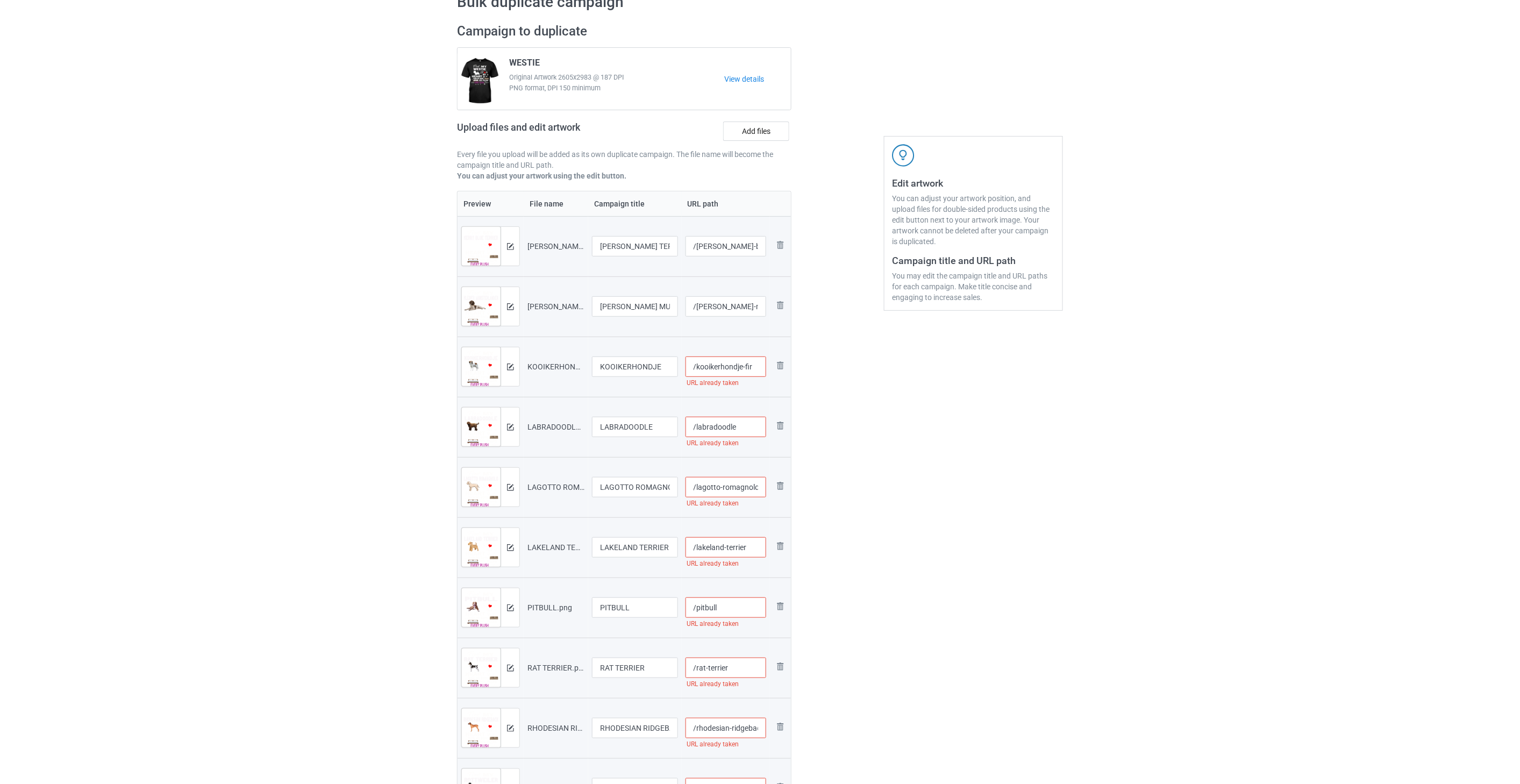
click at [751, 433] on input "/labradoodle" at bounding box center [726, 426] width 81 height 21
paste input "-fir"
type input "/labradoodle-fir"
click at [740, 489] on input "/lagotto-romagnolo" at bounding box center [726, 487] width 81 height 21
paste input "-fir"
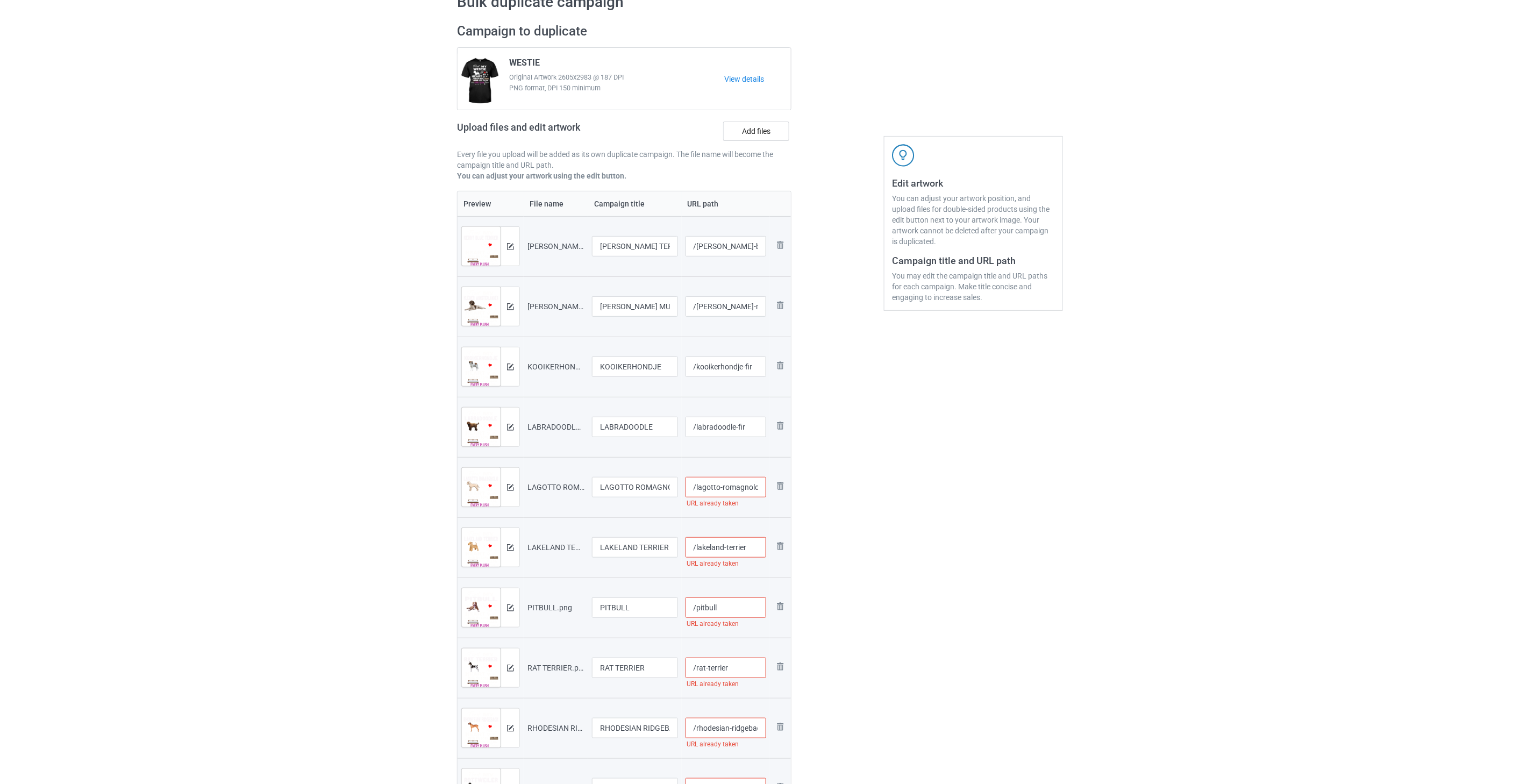
scroll to position [0, 8]
type input "/lagotto-romagnolo-fir"
click at [751, 544] on input "/lakeland-terrier" at bounding box center [726, 547] width 81 height 21
paste input "-fir"
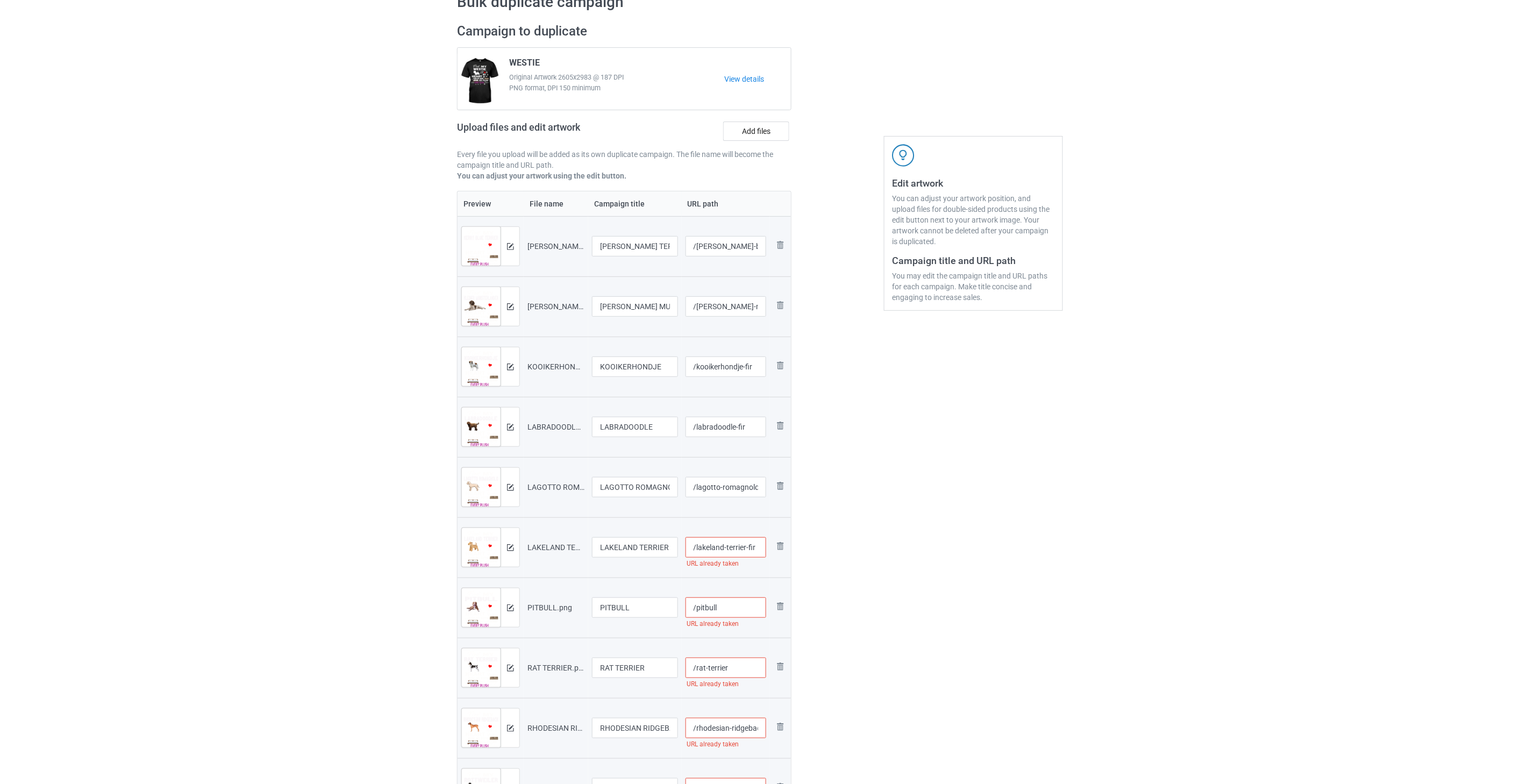
type input "/lakeland-terrier-fir"
click at [735, 612] on input "/pitbull" at bounding box center [726, 607] width 81 height 21
paste input "-fir"
type input "/pitbull-fir"
click at [741, 667] on input "/rat-terrier" at bounding box center [726, 667] width 81 height 21
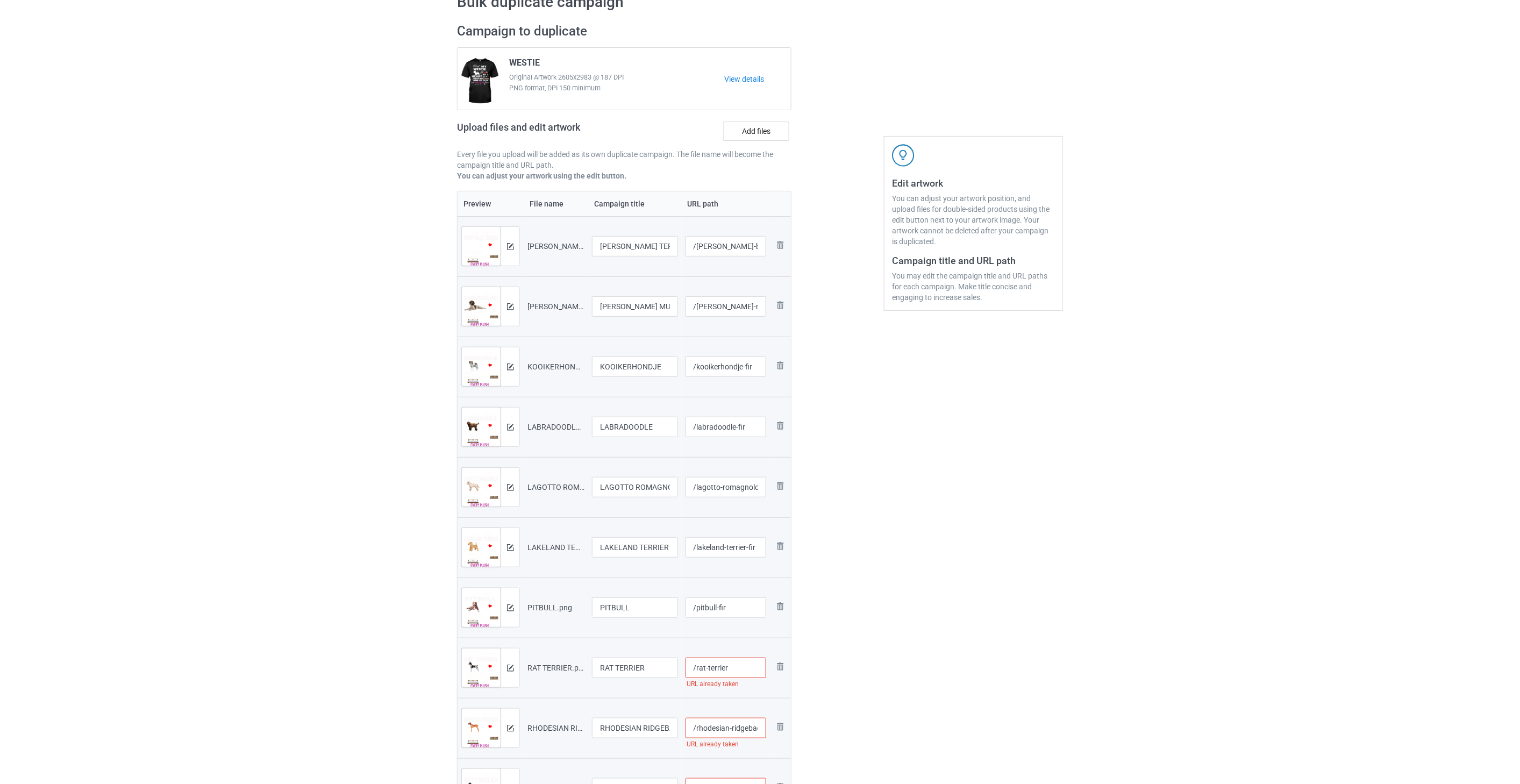
paste input "-fir"
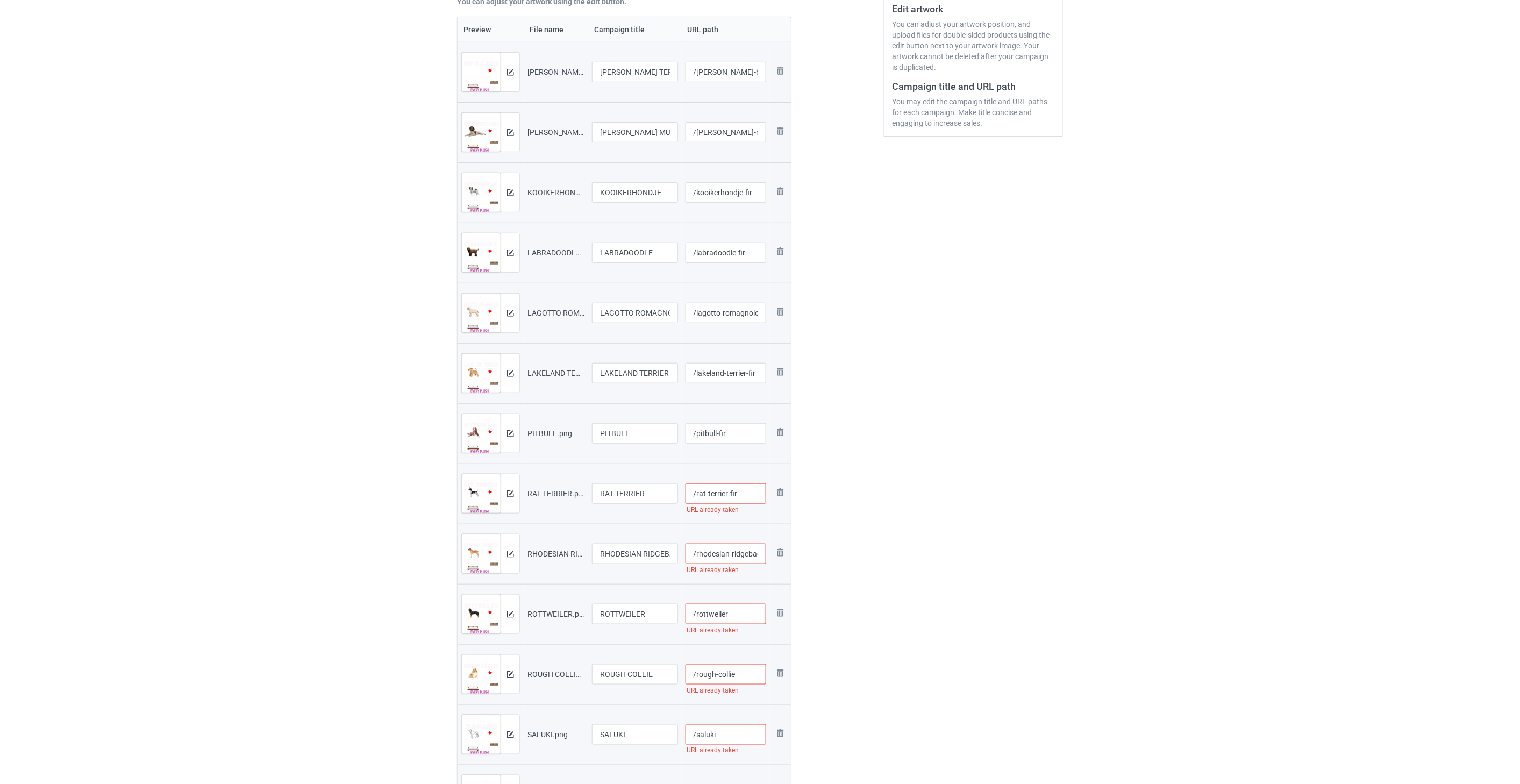
scroll to position [239, 0]
type input "/rat-terrier-fir"
click at [732, 550] on input "/rhodesian-ridgeback" at bounding box center [726, 548] width 81 height 21
paste input "-fir"
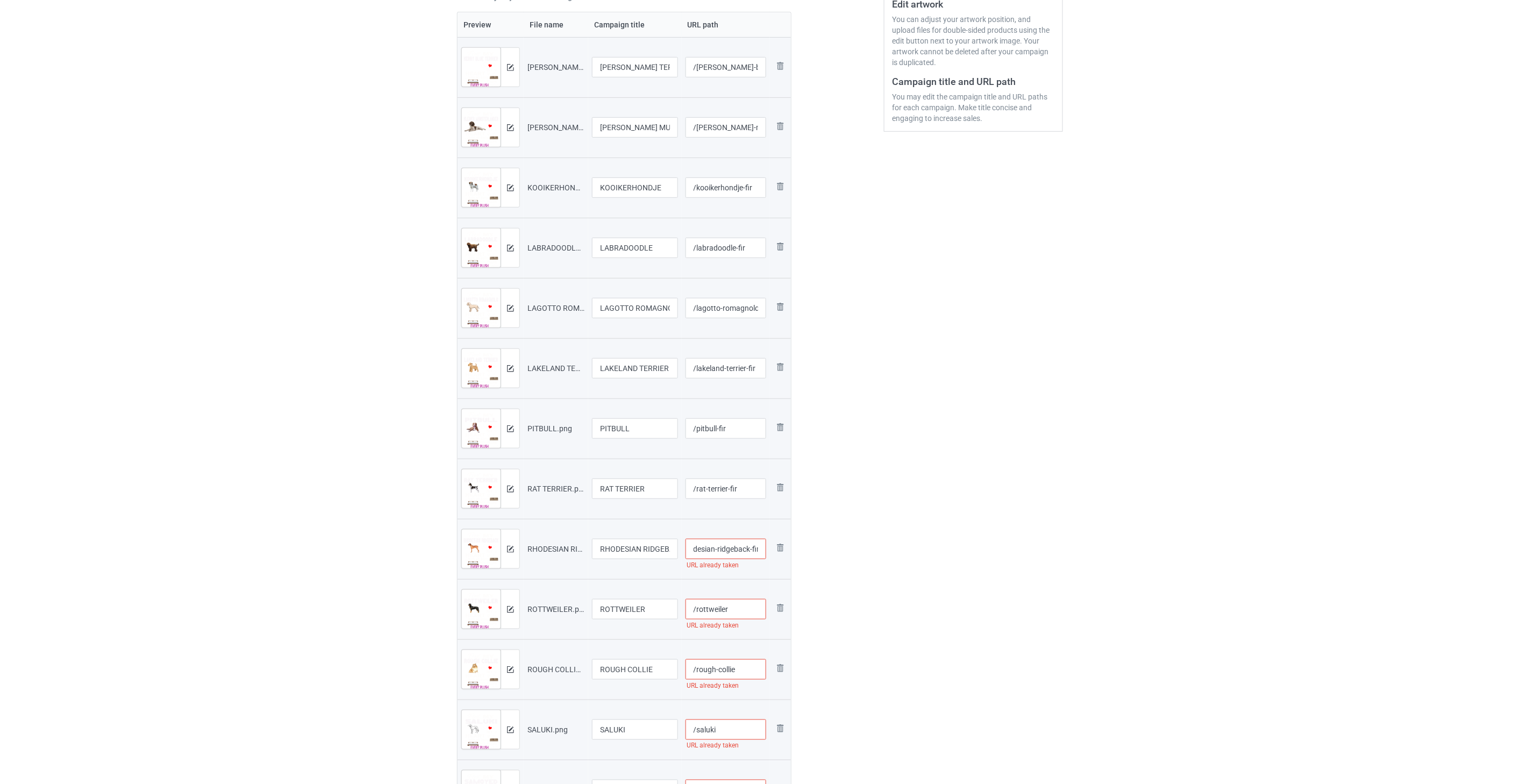
type input "/rhodesian-ridgeback-fir"
click at [735, 610] on input "/rottweiler" at bounding box center [726, 608] width 81 height 21
paste input "-fir"
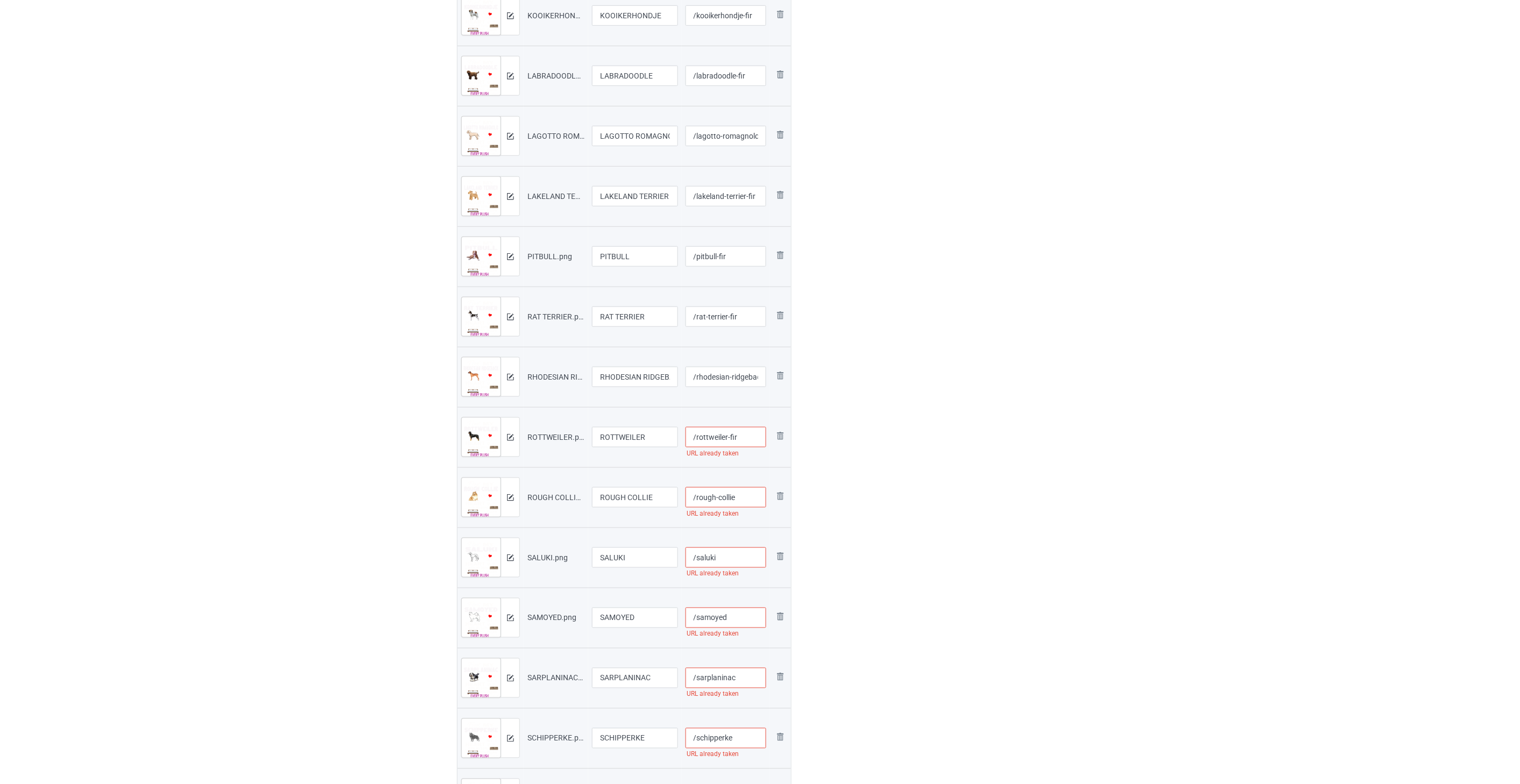
scroll to position [418, 0]
type input "/rottweiler-fir"
click at [737, 489] on input "/rough-collie" at bounding box center [726, 490] width 81 height 21
paste input "-fir"
type input "/rough-collie-fir"
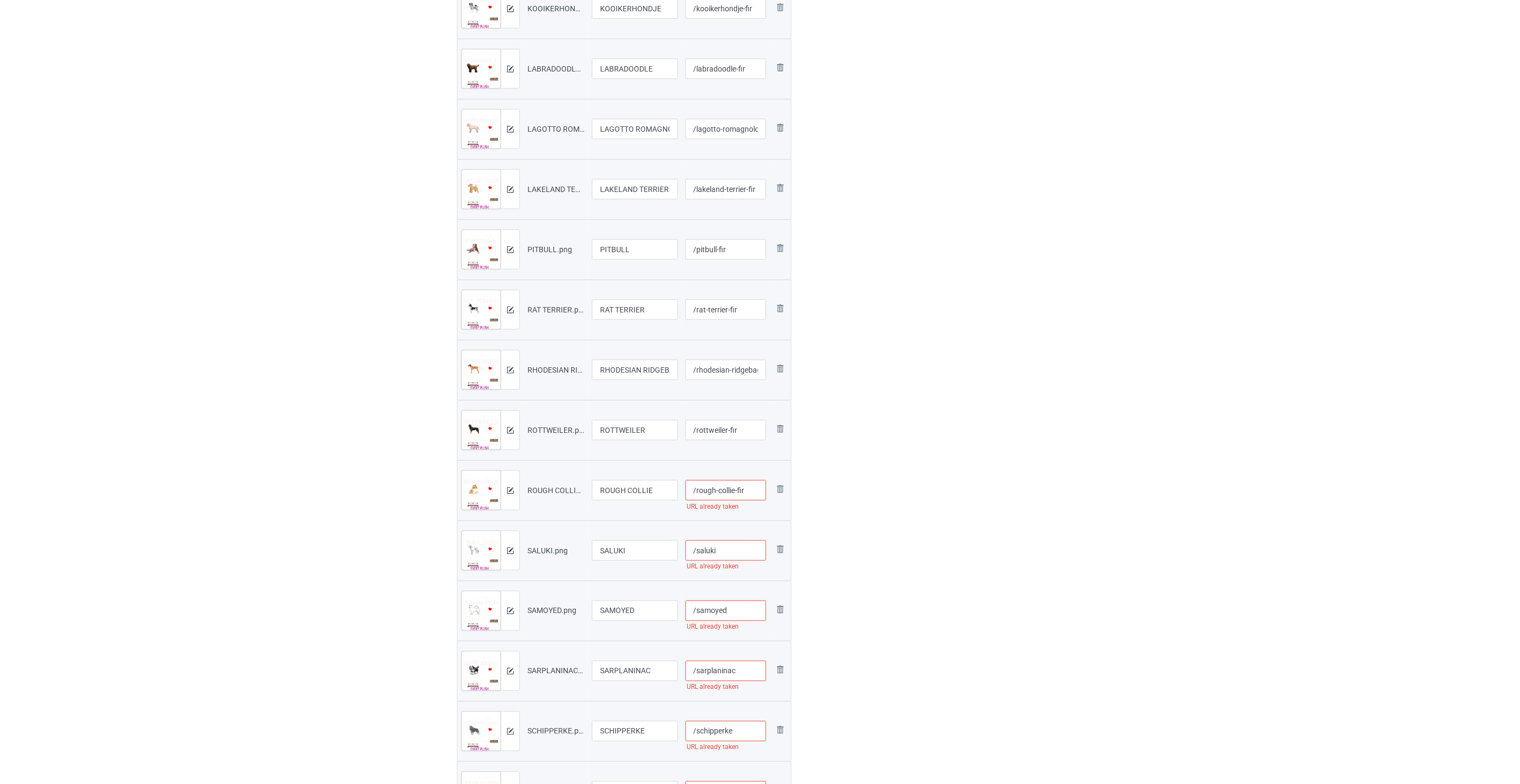
click at [735, 552] on input "/saluki" at bounding box center [726, 550] width 81 height 21
paste input "-fir"
type input "/saluki-fir"
click at [741, 610] on input "/samoyed" at bounding box center [726, 610] width 81 height 21
paste input "-fir"
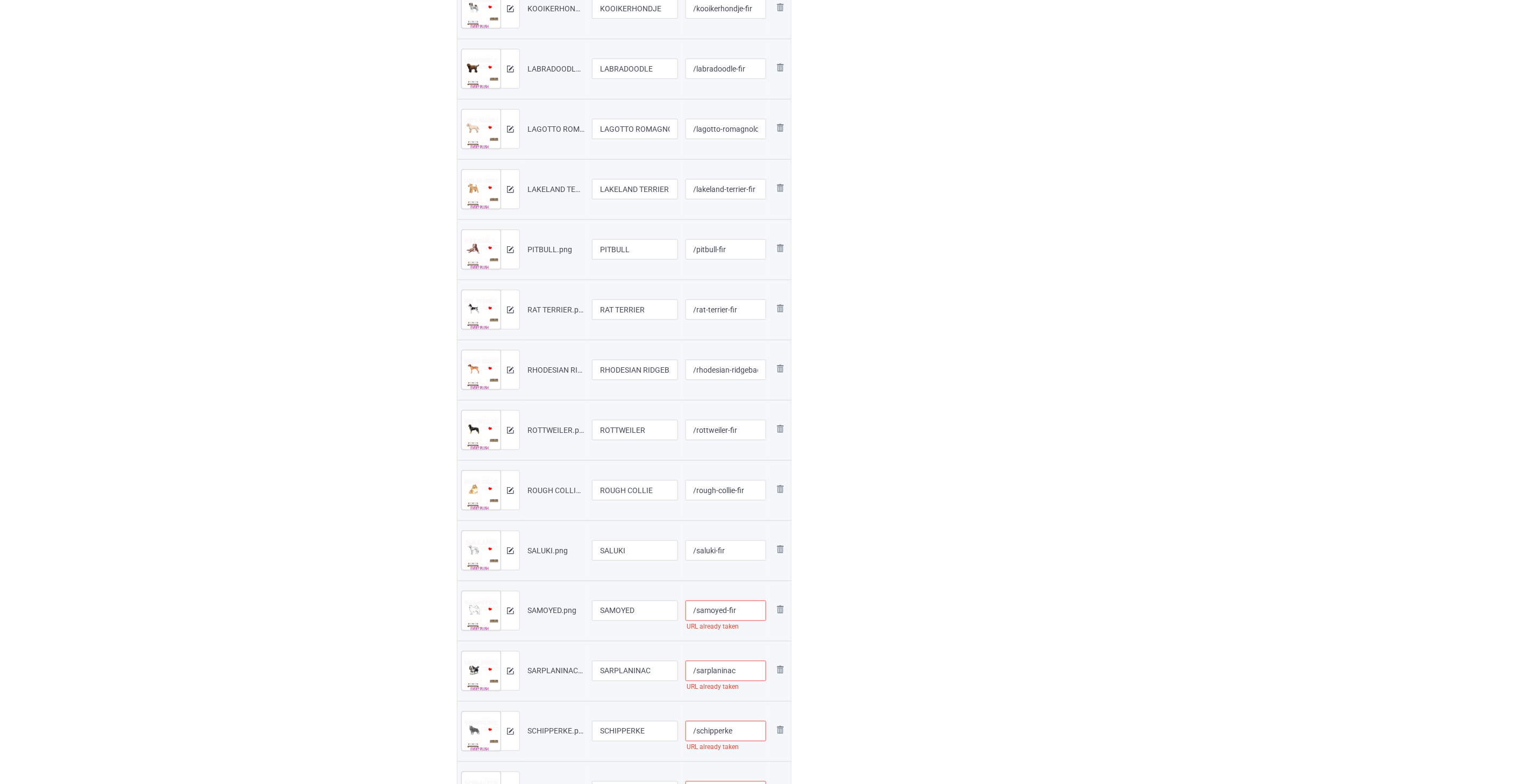
type input "/samoyed-fir"
click at [753, 669] on input "/sarplaninac" at bounding box center [726, 671] width 81 height 21
paste input "-fir"
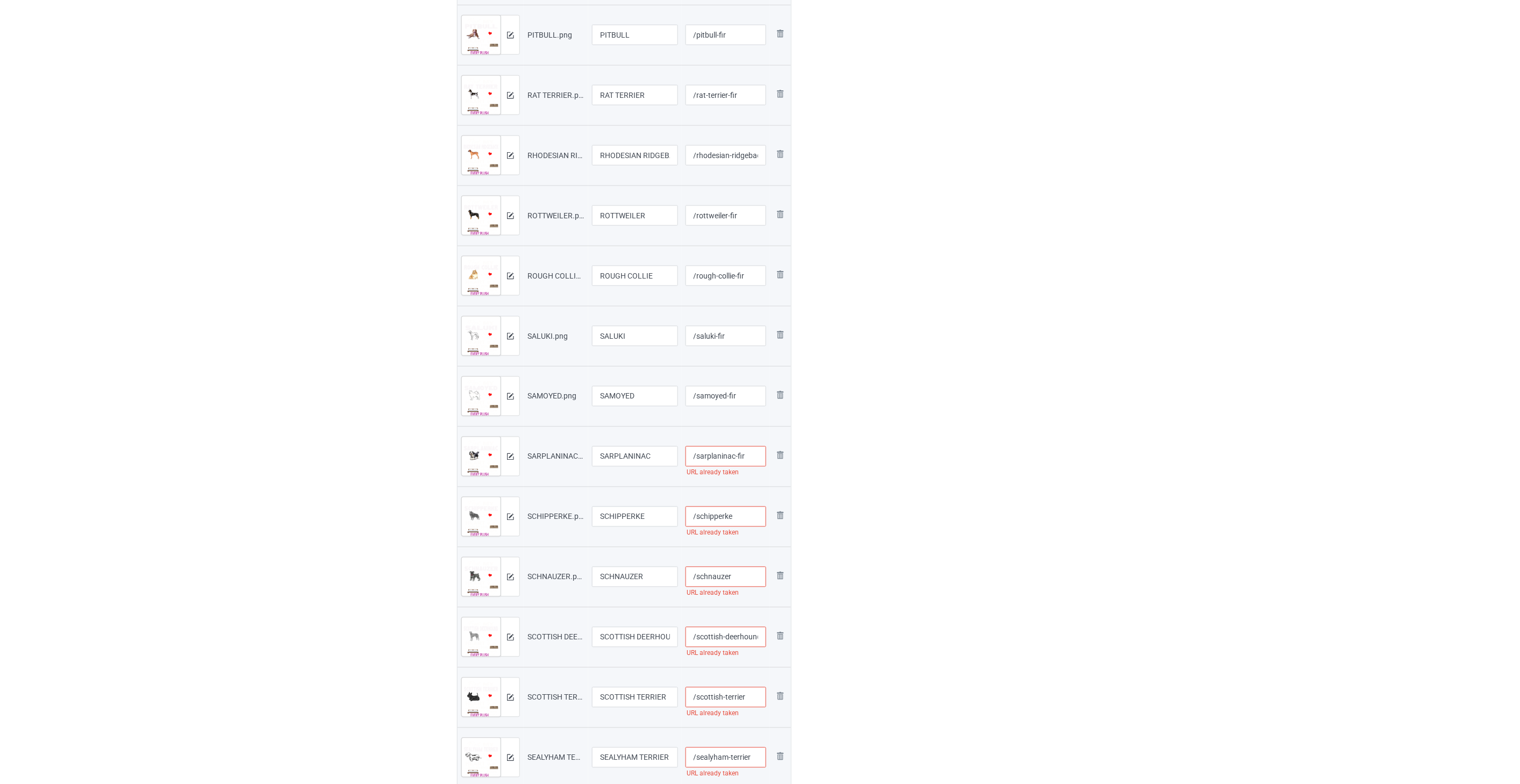
scroll to position [657, 0]
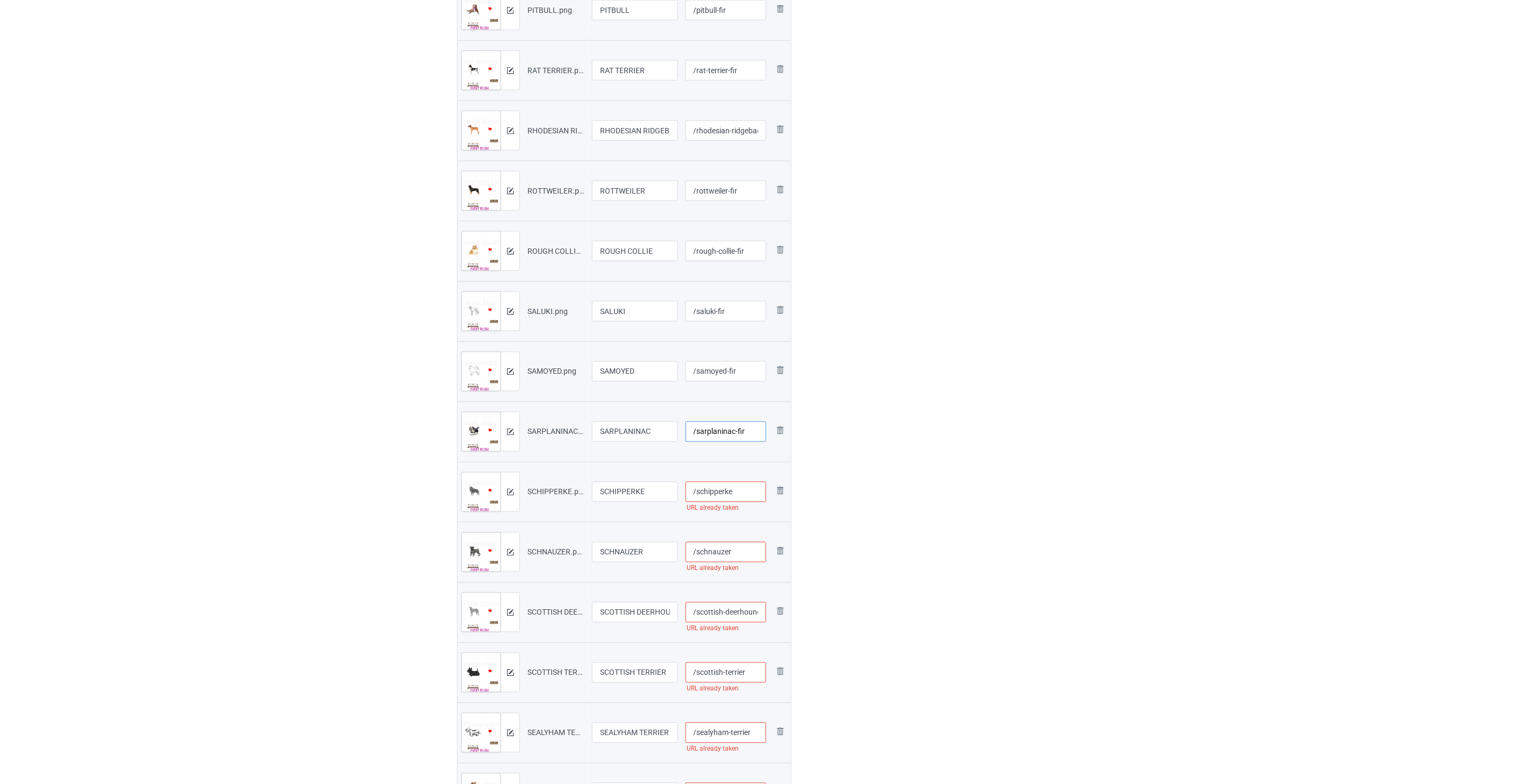
type input "/sarplaninac-fir"
click at [747, 494] on input "/schipperke" at bounding box center [726, 492] width 81 height 21
paste input "-fir"
type input "/schipperke-fir"
click at [744, 557] on input "/schnauzer" at bounding box center [726, 552] width 81 height 21
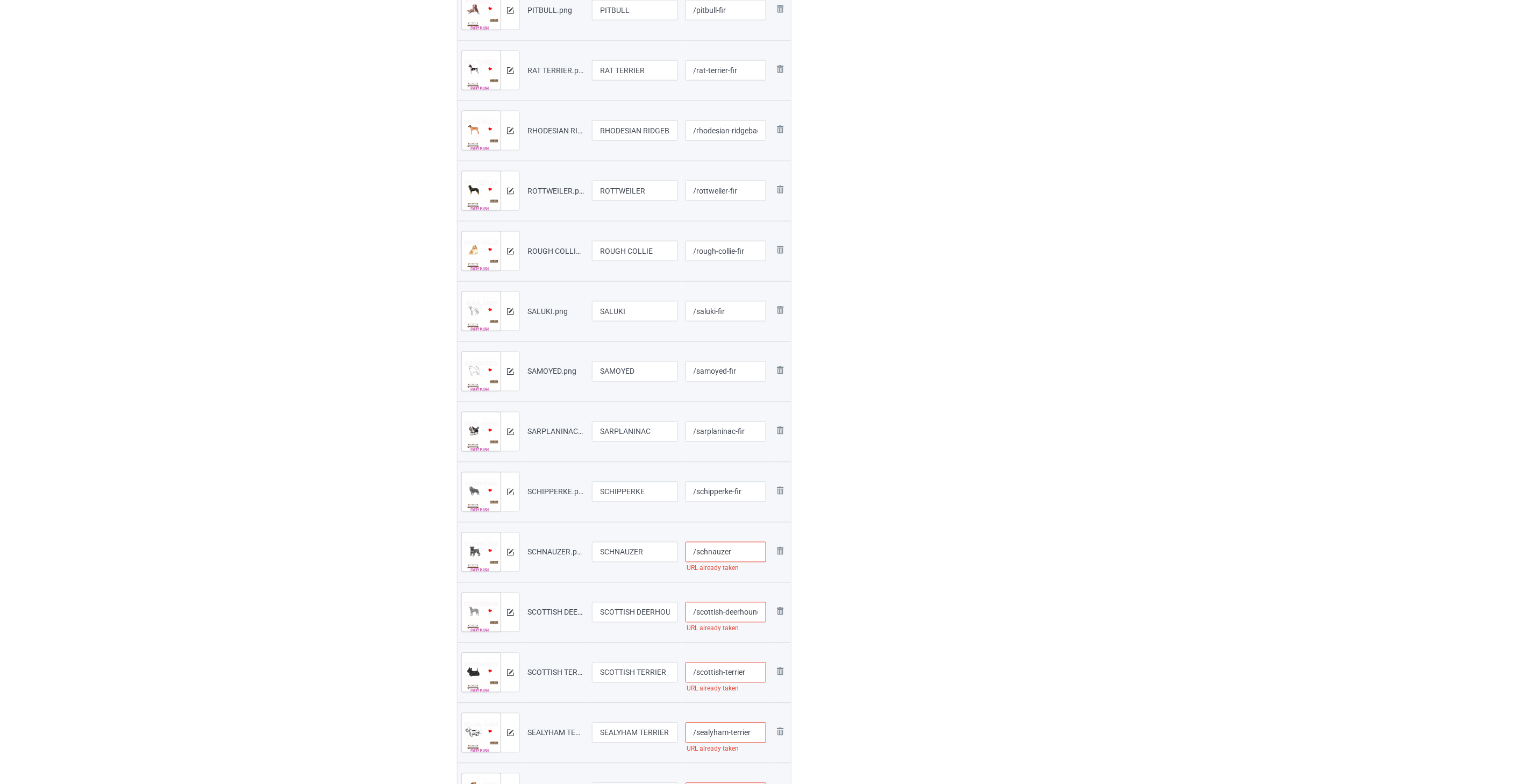
paste input "-fir"
type input "/schnauzer-fir"
click at [737, 608] on input "/scottish-deerhound" at bounding box center [726, 612] width 81 height 21
paste input "-fir"
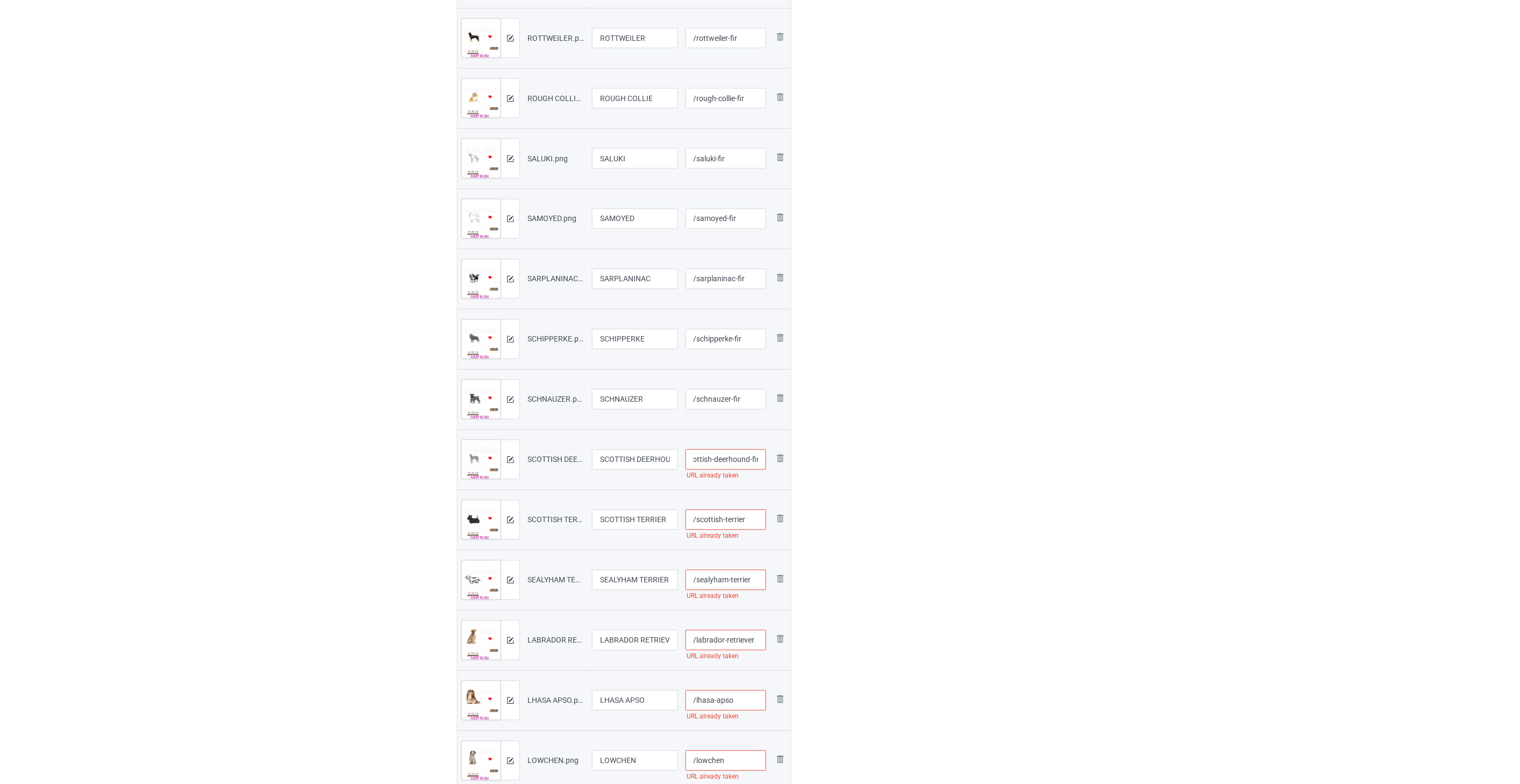
scroll to position [836, 0]
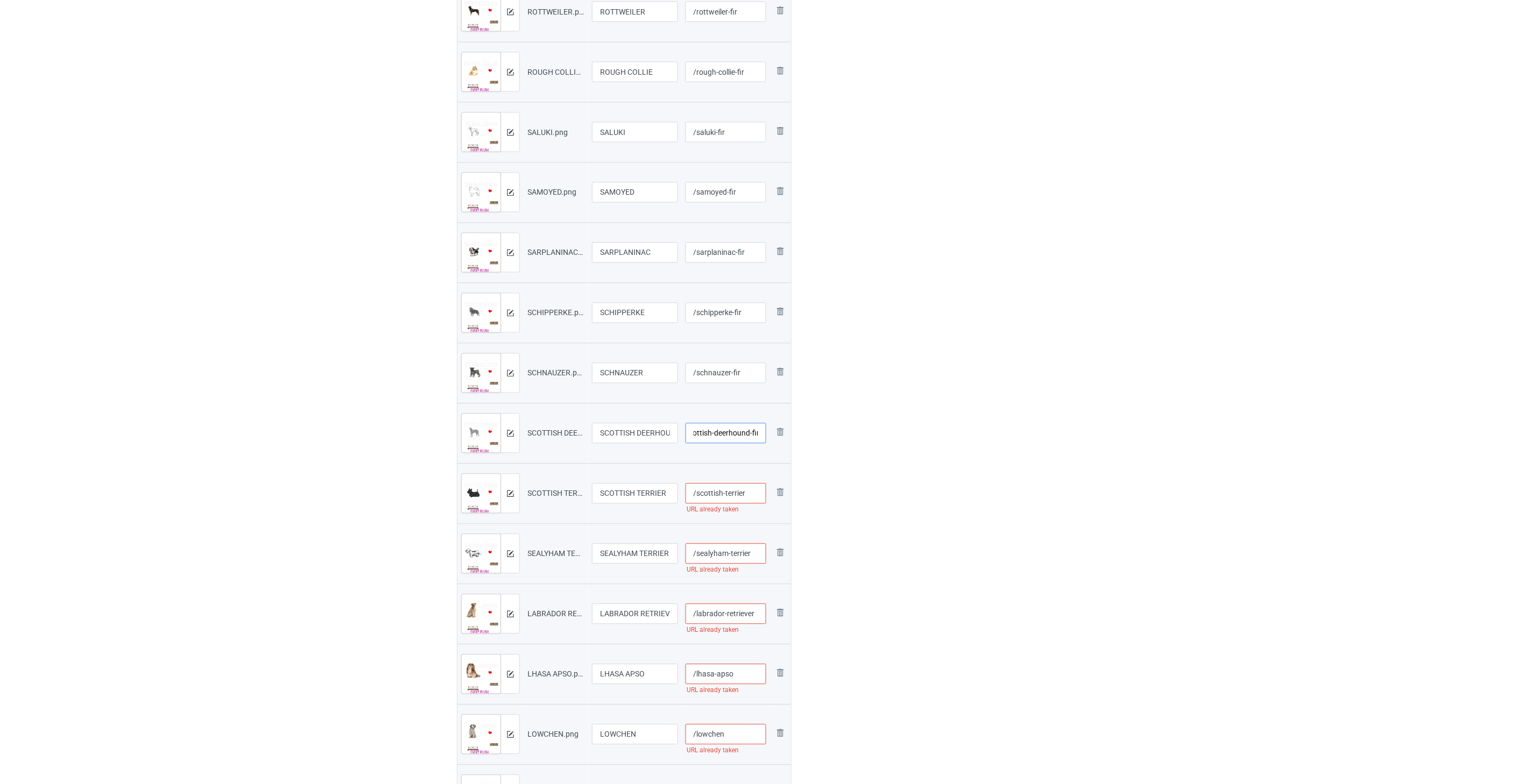
type input "/scottish-deerhound-fir"
click at [753, 498] on input "/scottish-terrier" at bounding box center [726, 493] width 81 height 21
paste input "-fir"
type input "/scottish-terrier-fir"
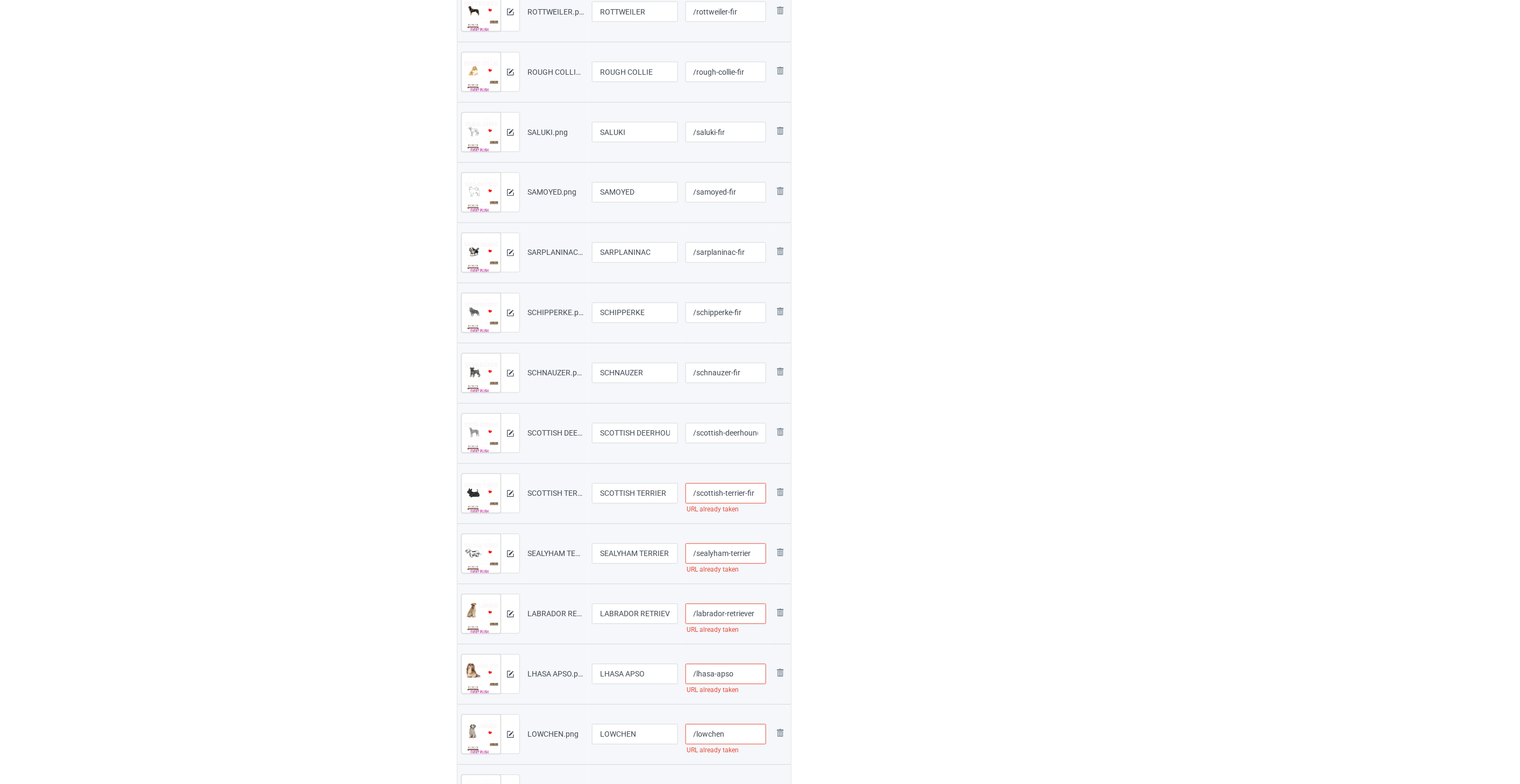
click at [757, 553] on input "/sealyham-terrier" at bounding box center [726, 553] width 81 height 21
paste input "-fir"
type input "/sealyham-terrier-fir"
click at [759, 616] on input "/labrador-retriever" at bounding box center [726, 613] width 81 height 21
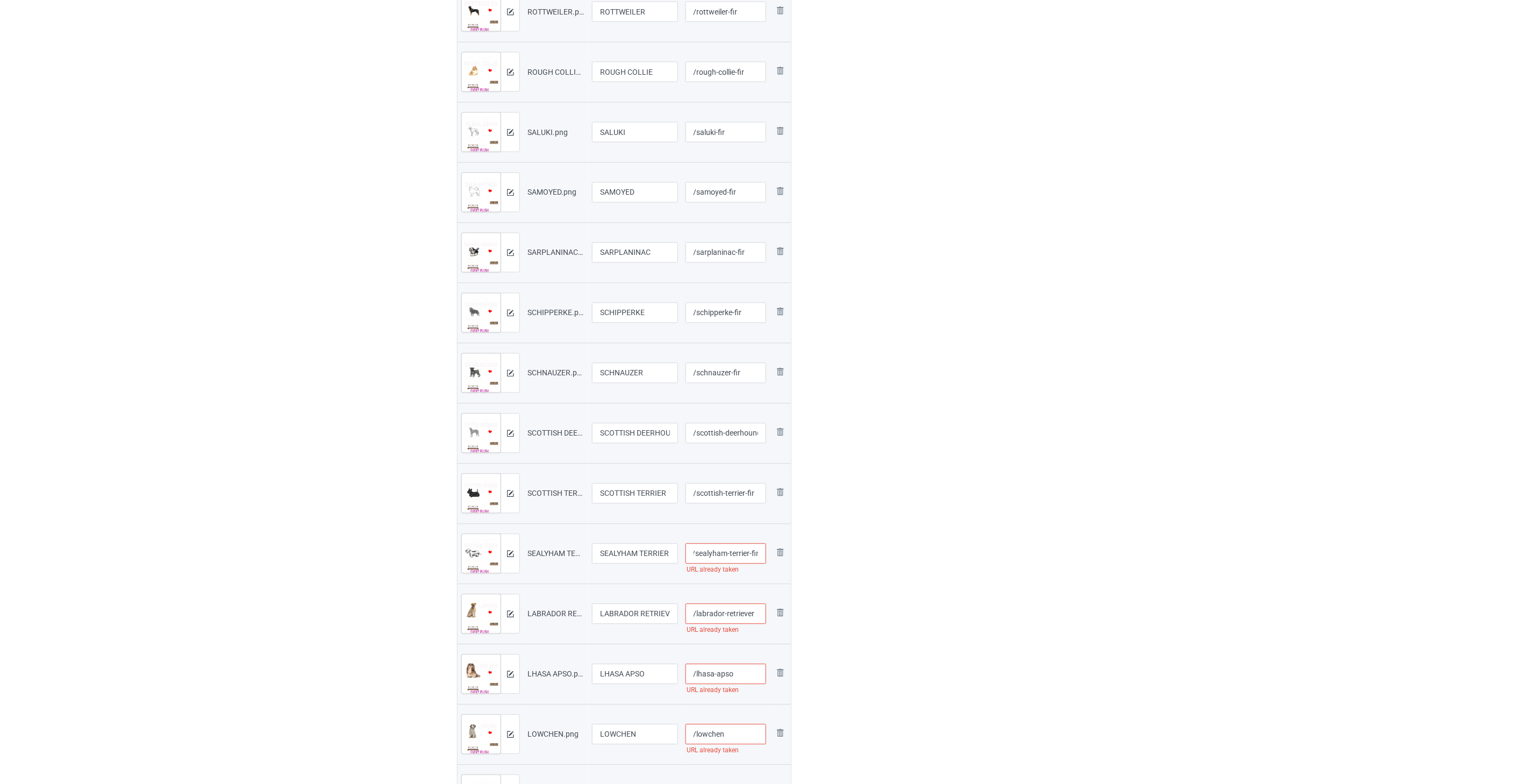
scroll to position [0, 0]
paste input "-fir"
type input "/labrador-retriever-fir"
click at [751, 673] on input "/lhasa-apso" at bounding box center [726, 674] width 81 height 21
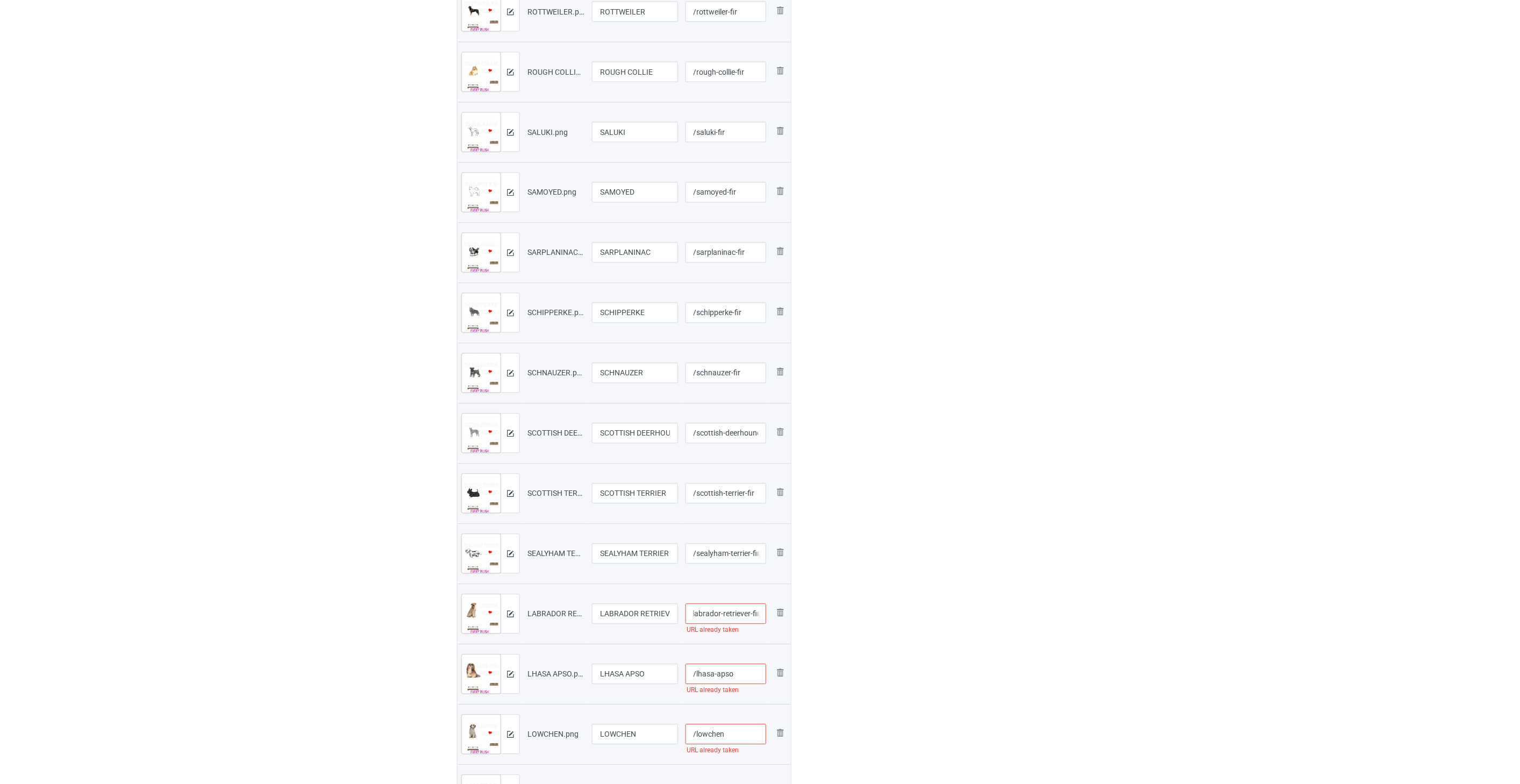
scroll to position [0, 0]
paste input "-fir"
type input "/lhasa-apso-fir"
click at [737, 436] on input "/lowchen" at bounding box center [726, 435] width 81 height 21
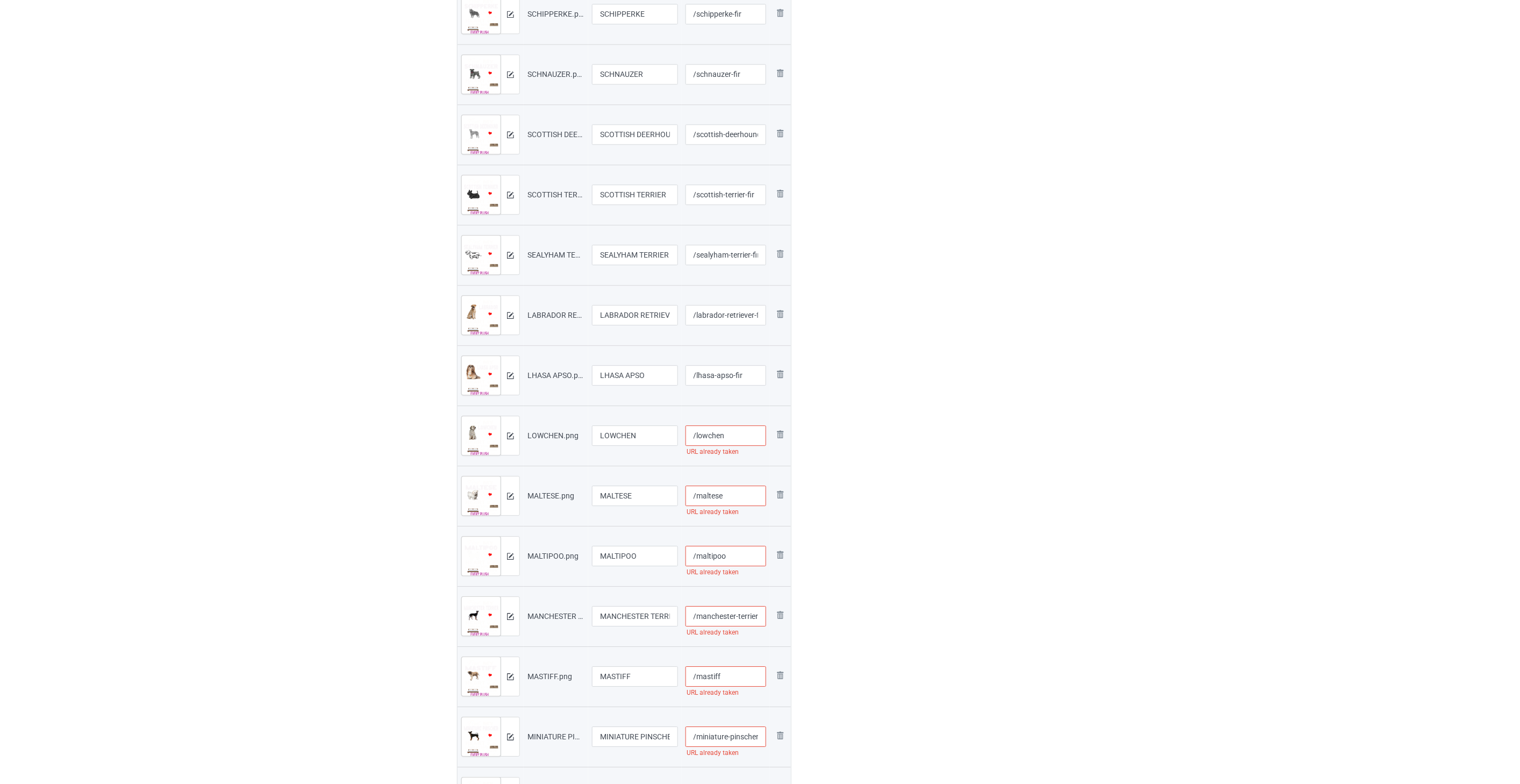
paste input "-fir"
type input "/lowchen-fir"
click at [739, 501] on input "/maltese" at bounding box center [726, 495] width 81 height 21
paste input "-fir"
type input "/maltese-fir"
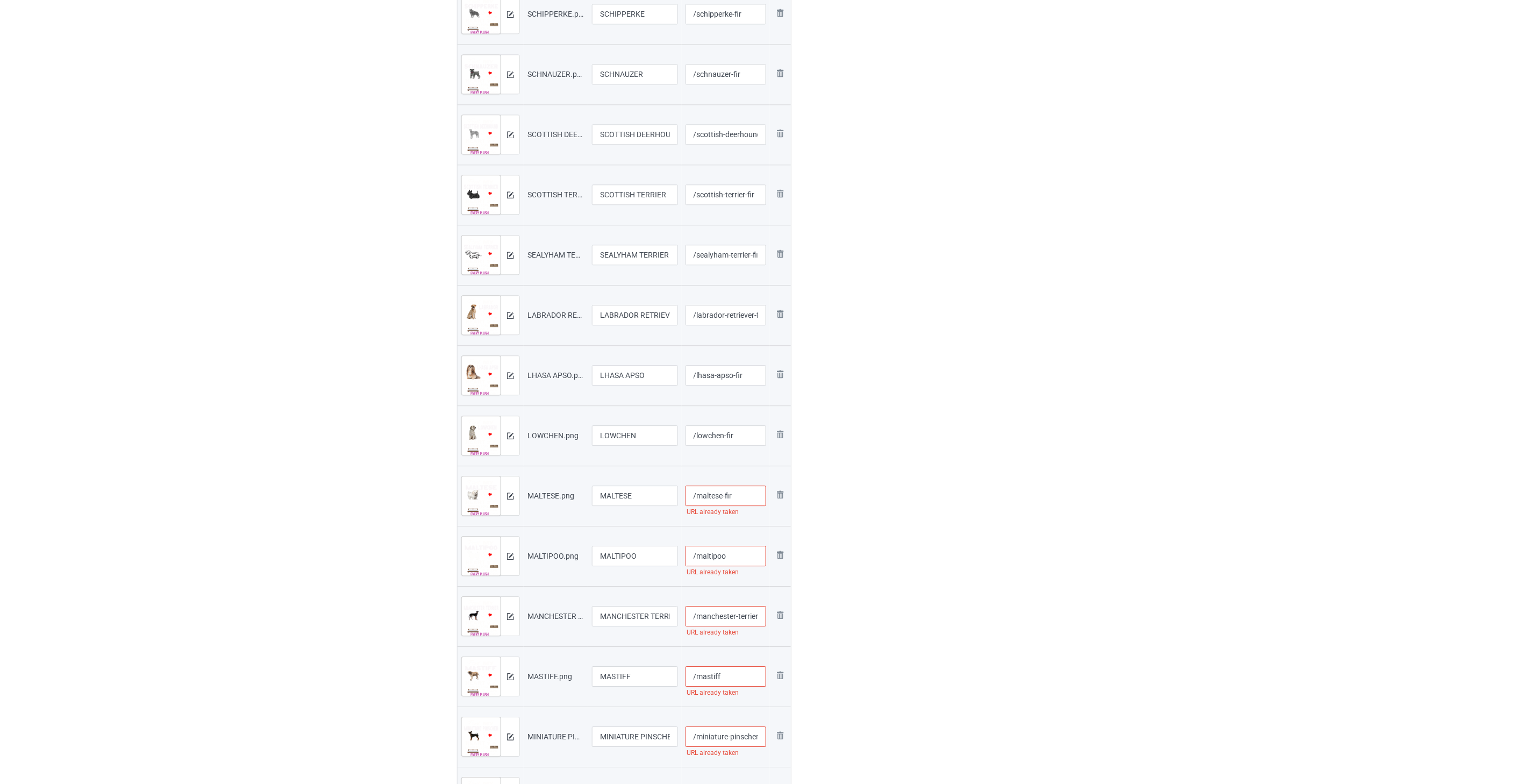
click at [745, 560] on input "/maltipoo" at bounding box center [726, 556] width 81 height 21
paste input "-fir"
type input "/maltipoo-fir"
click at [734, 494] on input "/manchester-terrier" at bounding box center [726, 497] width 81 height 21
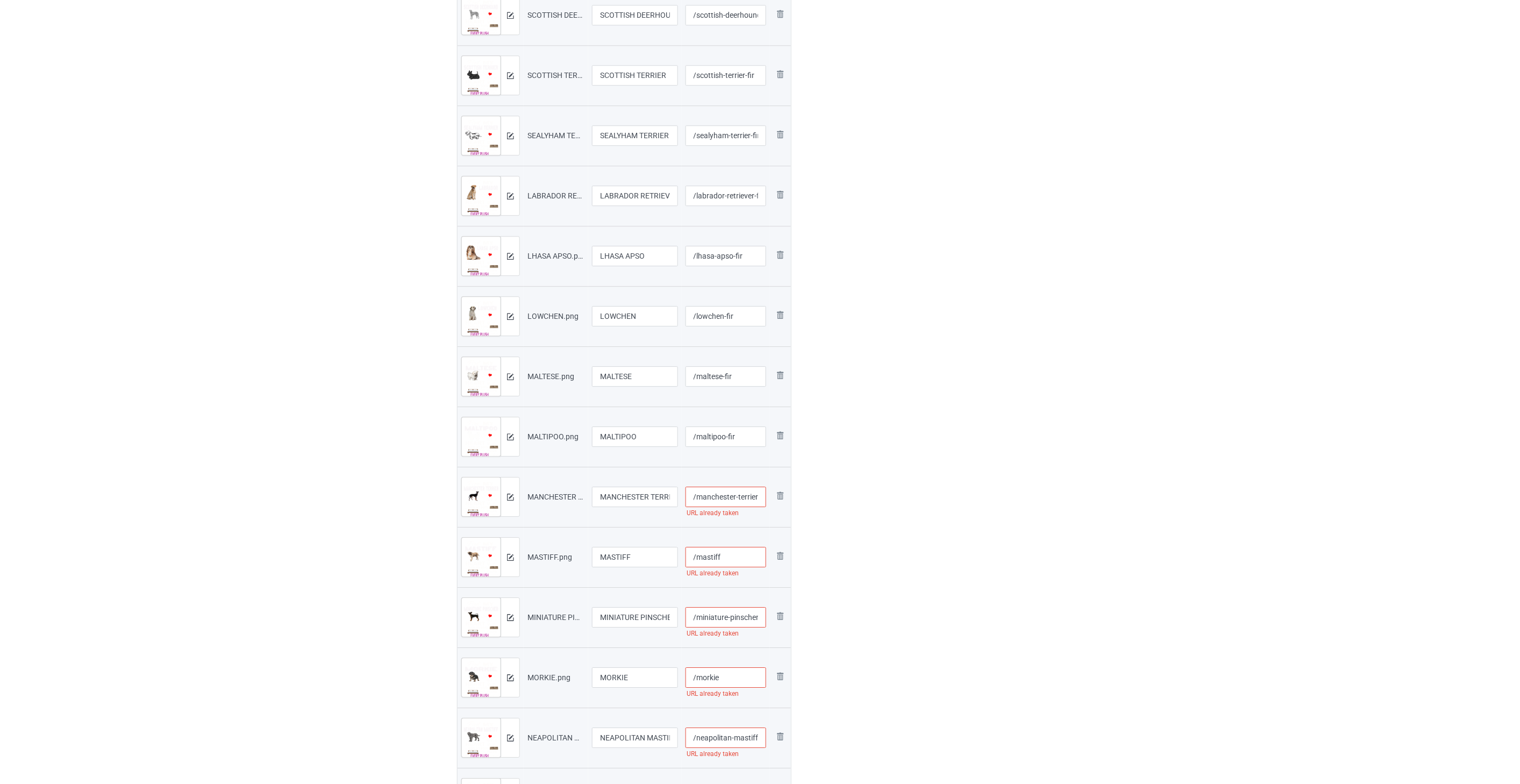
paste input "-fir"
type input "/manchester-terrier-fir"
click at [744, 555] on input "/mastiff" at bounding box center [726, 557] width 81 height 21
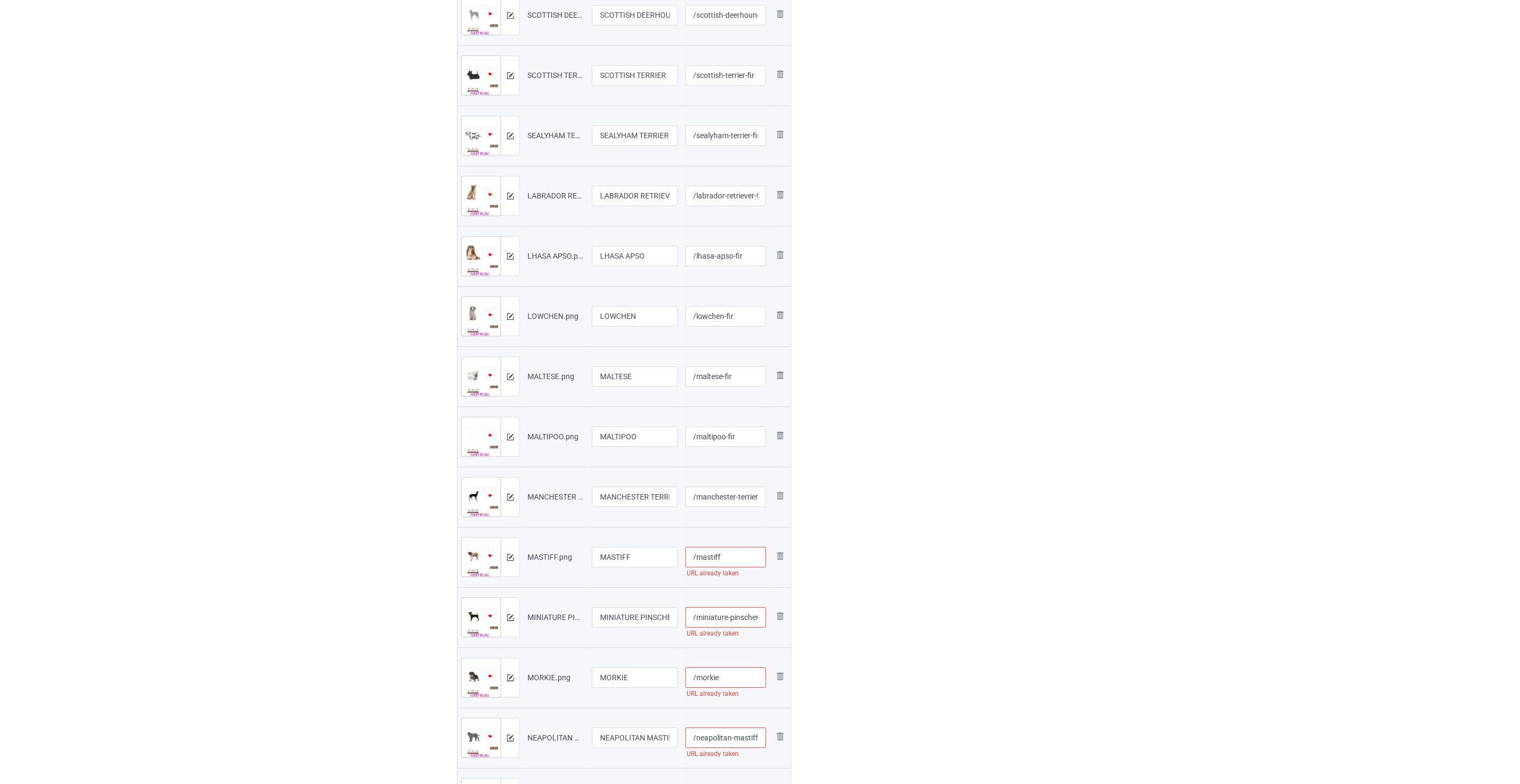
paste input "-fir"
type input "/mastiff-fir"
click at [727, 617] on input "/miniature-pinscher" at bounding box center [726, 617] width 81 height 21
paste input "-fir"
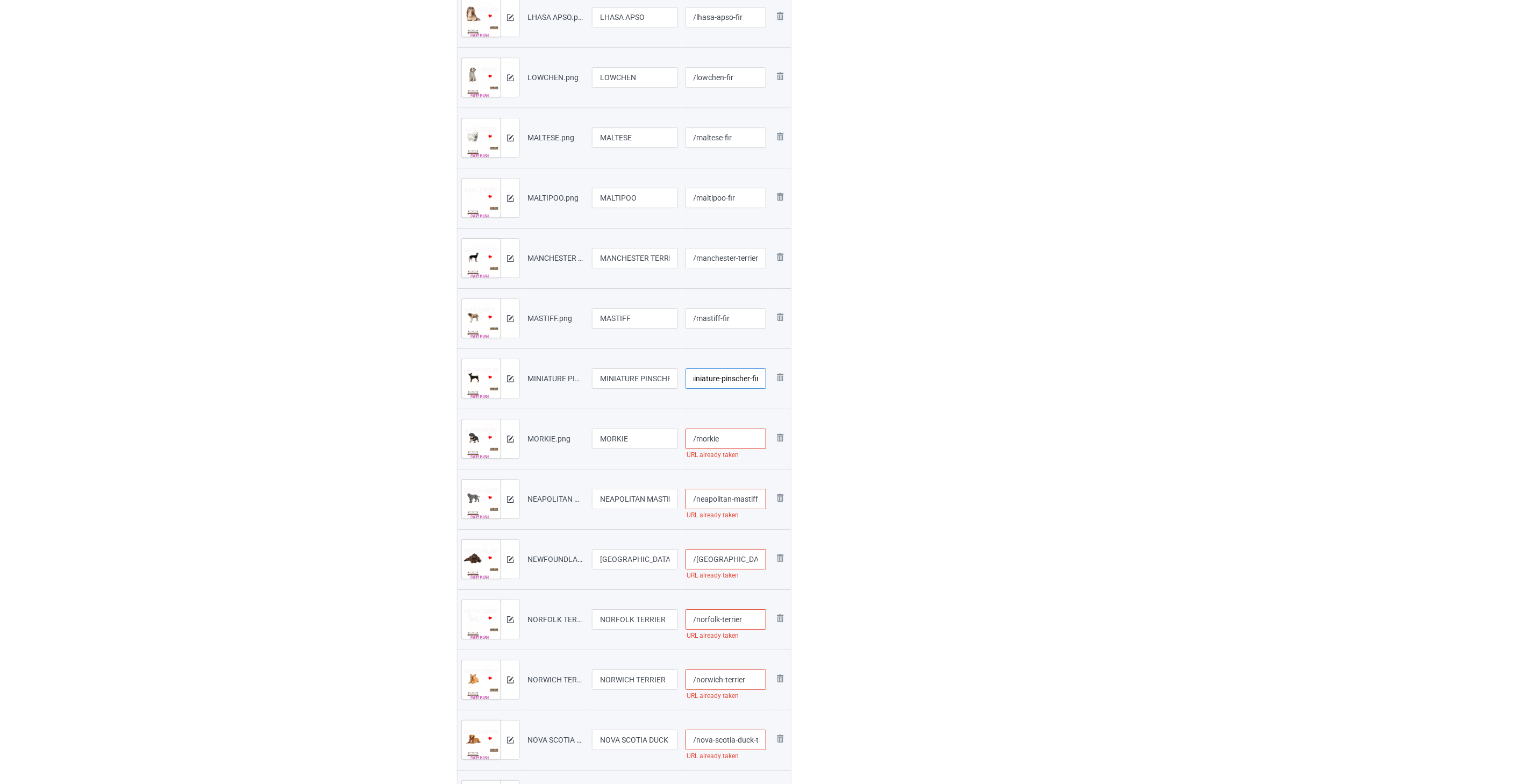
type input "/miniature-pinscher-fir"
click at [745, 442] on input "/morkie" at bounding box center [726, 438] width 81 height 21
paste input "-fir"
type input "/morkie-fir"
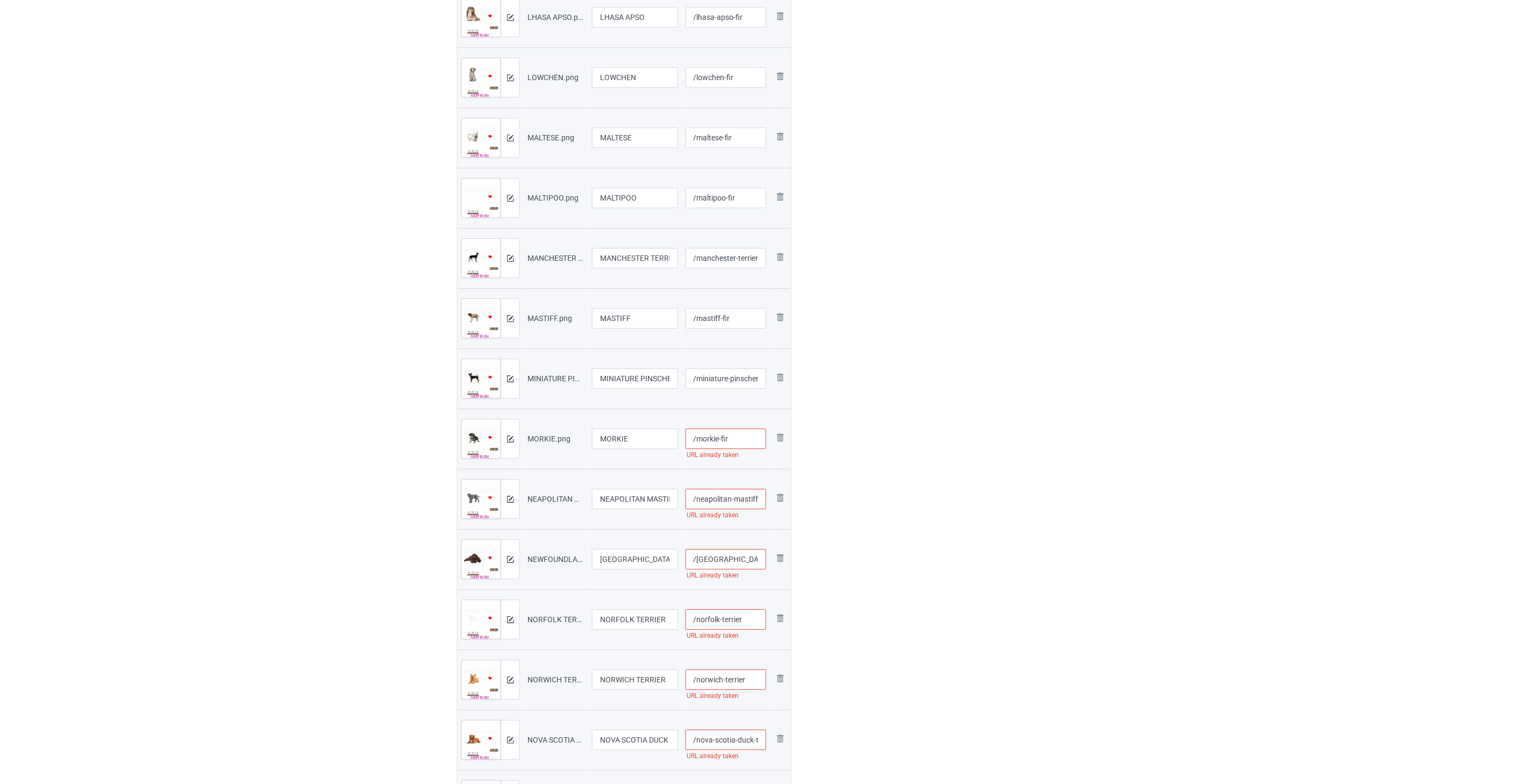
click at [732, 493] on input "/neapolitan-mastiff" at bounding box center [726, 498] width 81 height 21
paste input "-fir"
type input "/neapolitan-mastiff-fir"
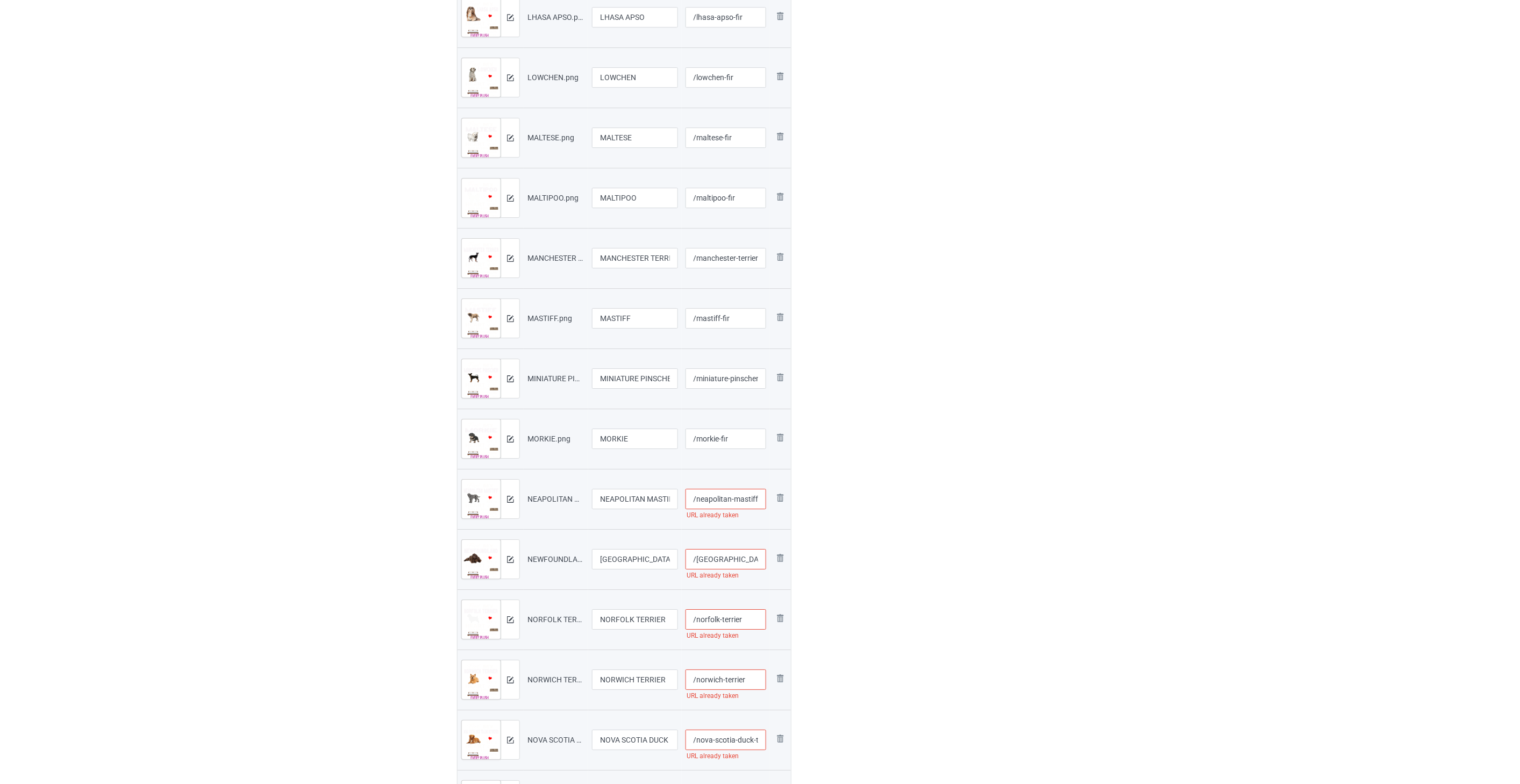
click at [760, 560] on input "/[GEOGRAPHIC_DATA]" at bounding box center [726, 558] width 81 height 21
paste input "-fir"
type input "/[GEOGRAPHIC_DATA]-fir"
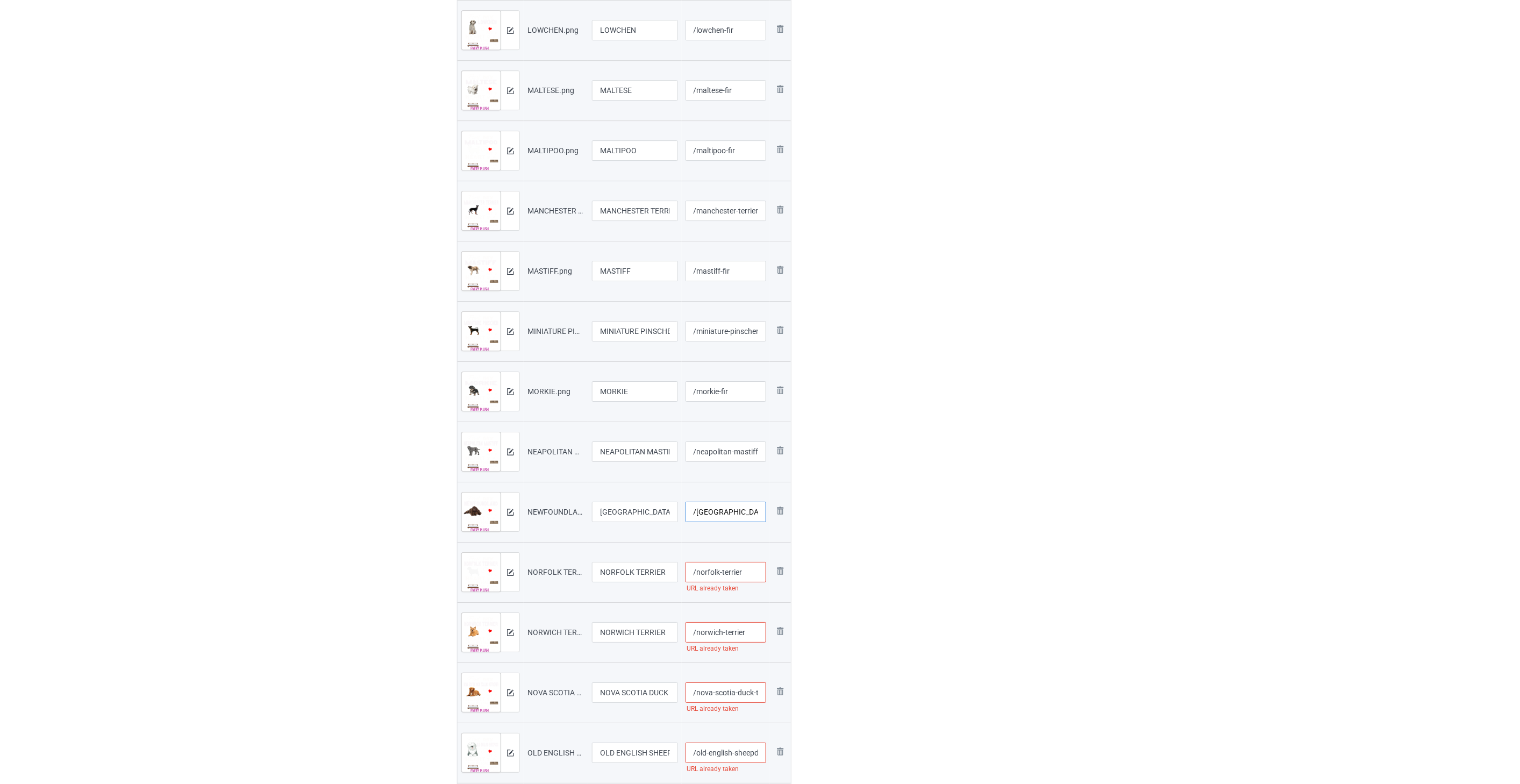
scroll to position [1672, 0]
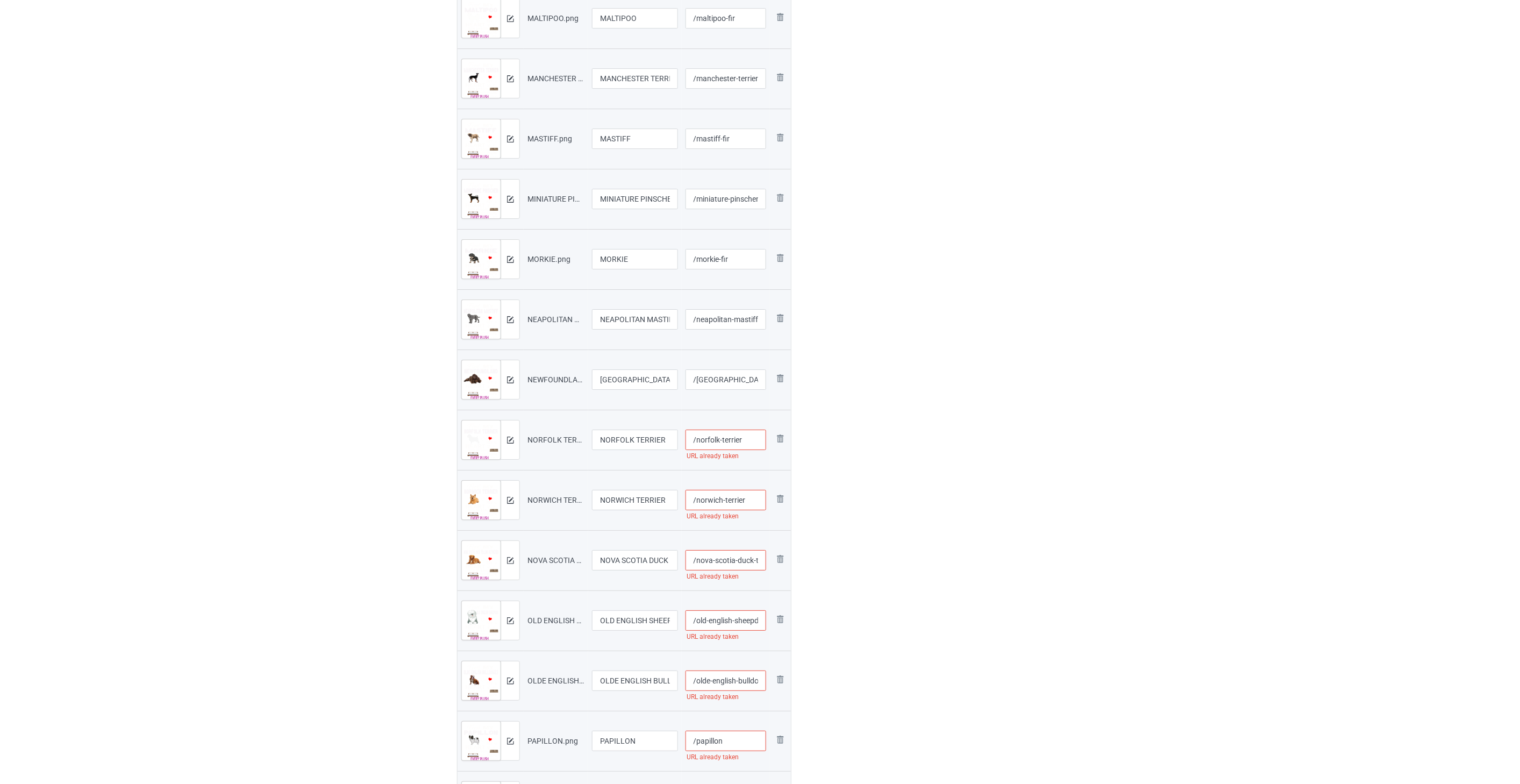
click at [753, 440] on input "/norfolk-terrier" at bounding box center [726, 439] width 81 height 21
paste input "-fir"
type input "/norfolk-terrier-fir"
click at [755, 495] on input "/norwich-terrier" at bounding box center [726, 499] width 81 height 21
paste input "-fir"
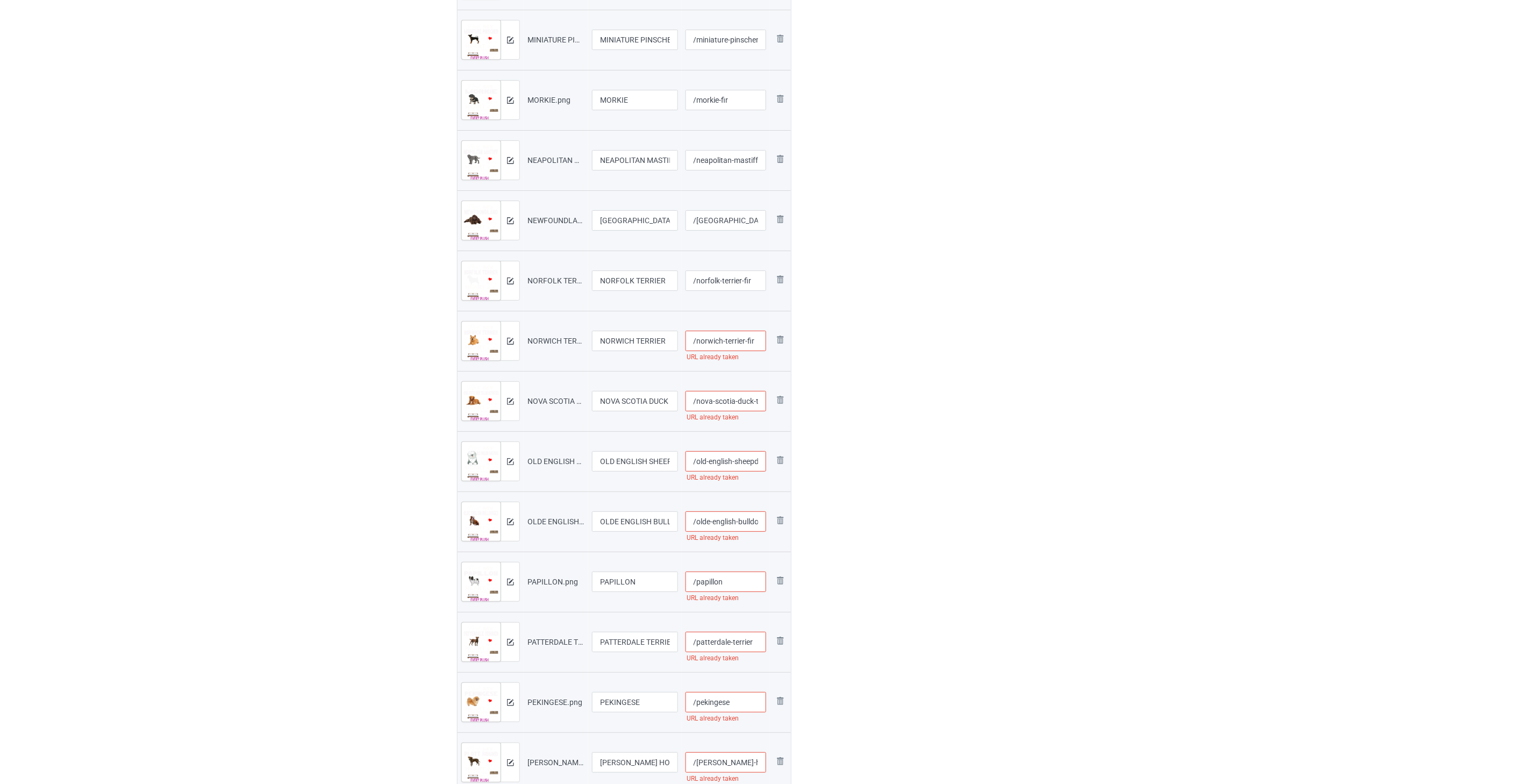
scroll to position [1851, 0]
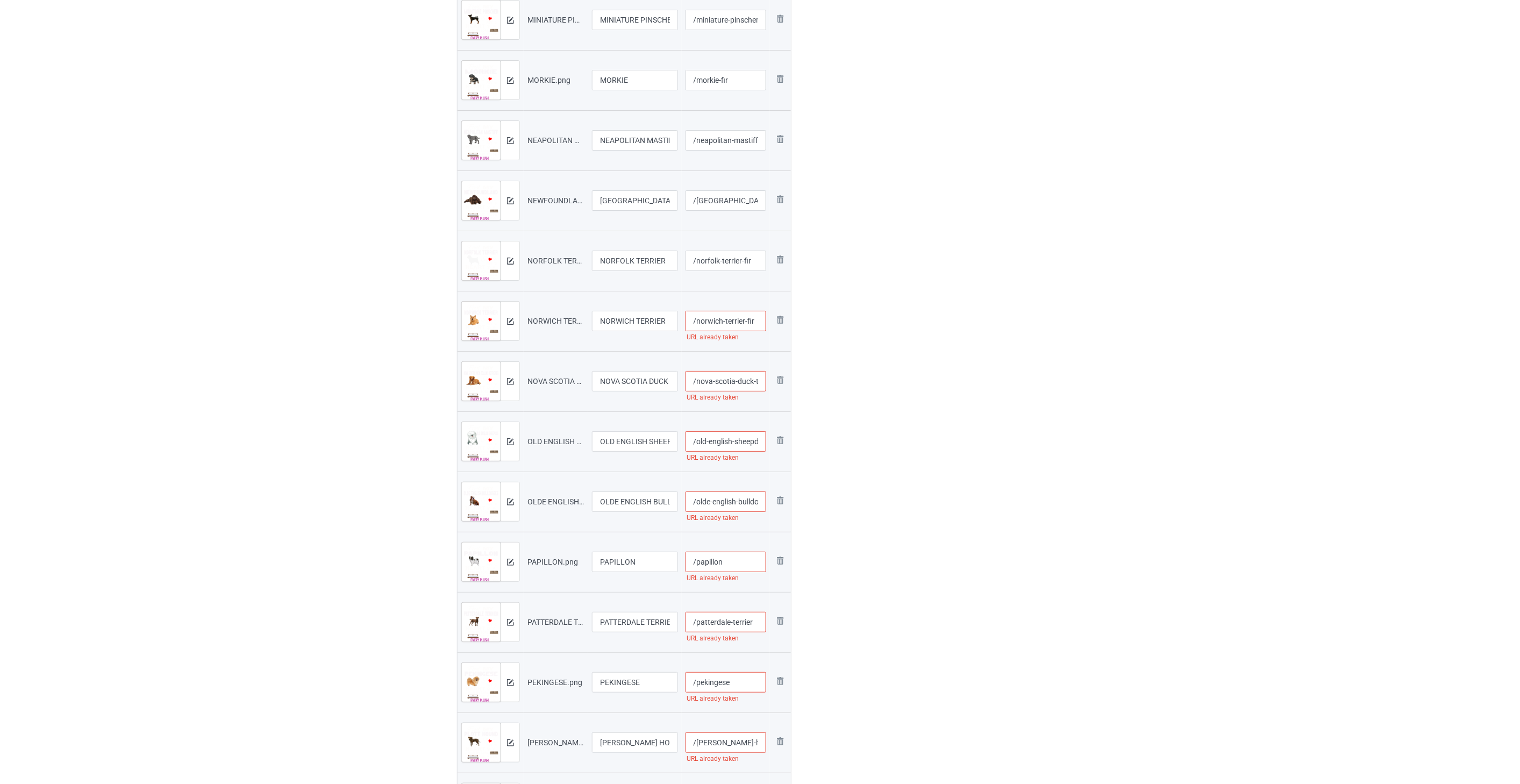
type input "/norwich-terrier-fir"
click at [713, 379] on input "/nova-scotia-duck-tolling-retriever" at bounding box center [726, 381] width 81 height 21
paste input "-fir"
type input "/nova-scotia-duck-tolling-retriever-fir"
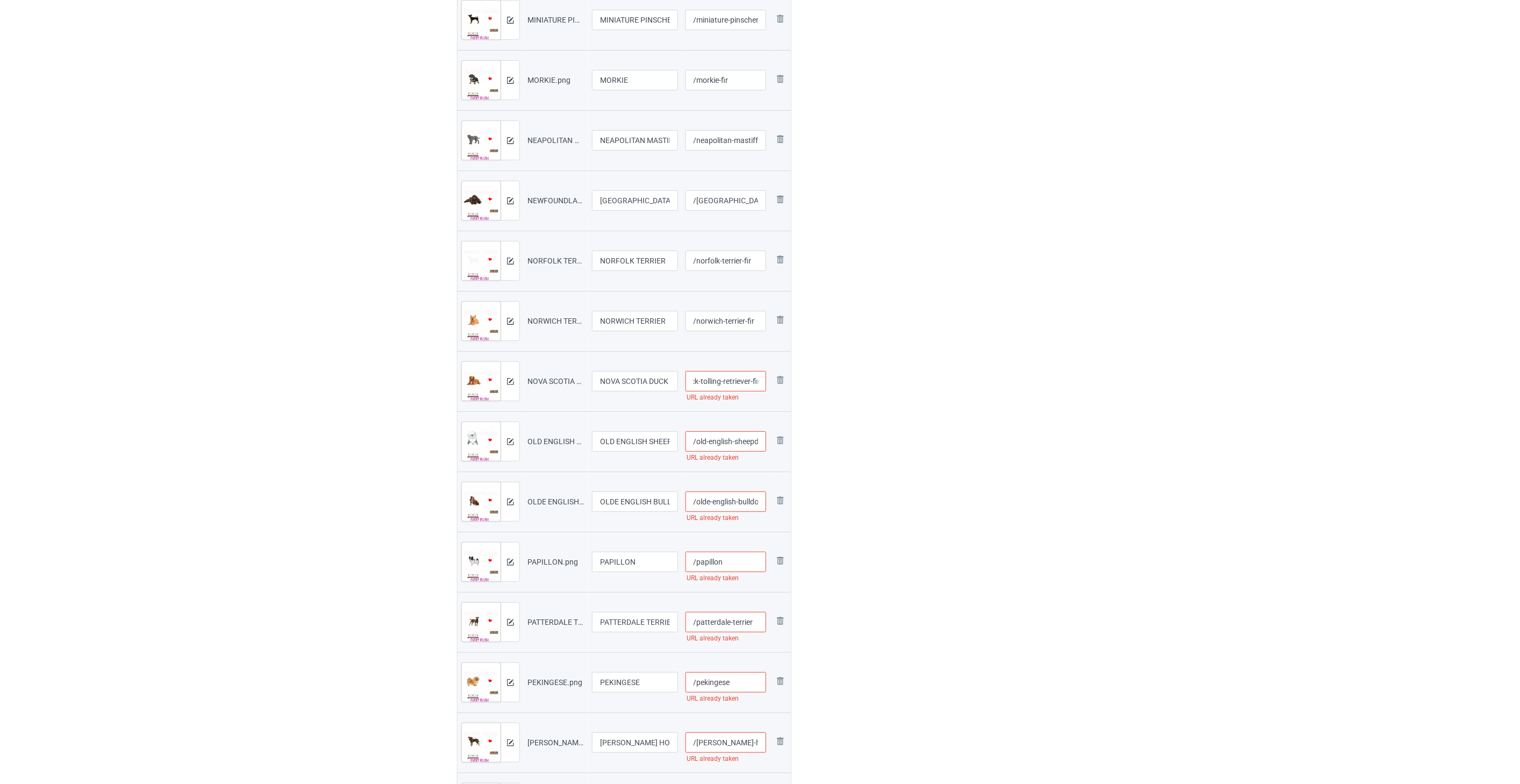
click at [732, 438] on input "/old-english-sheepdog" at bounding box center [726, 441] width 81 height 21
paste input "-fir"
type input "/old-english-sheepdog-fir"
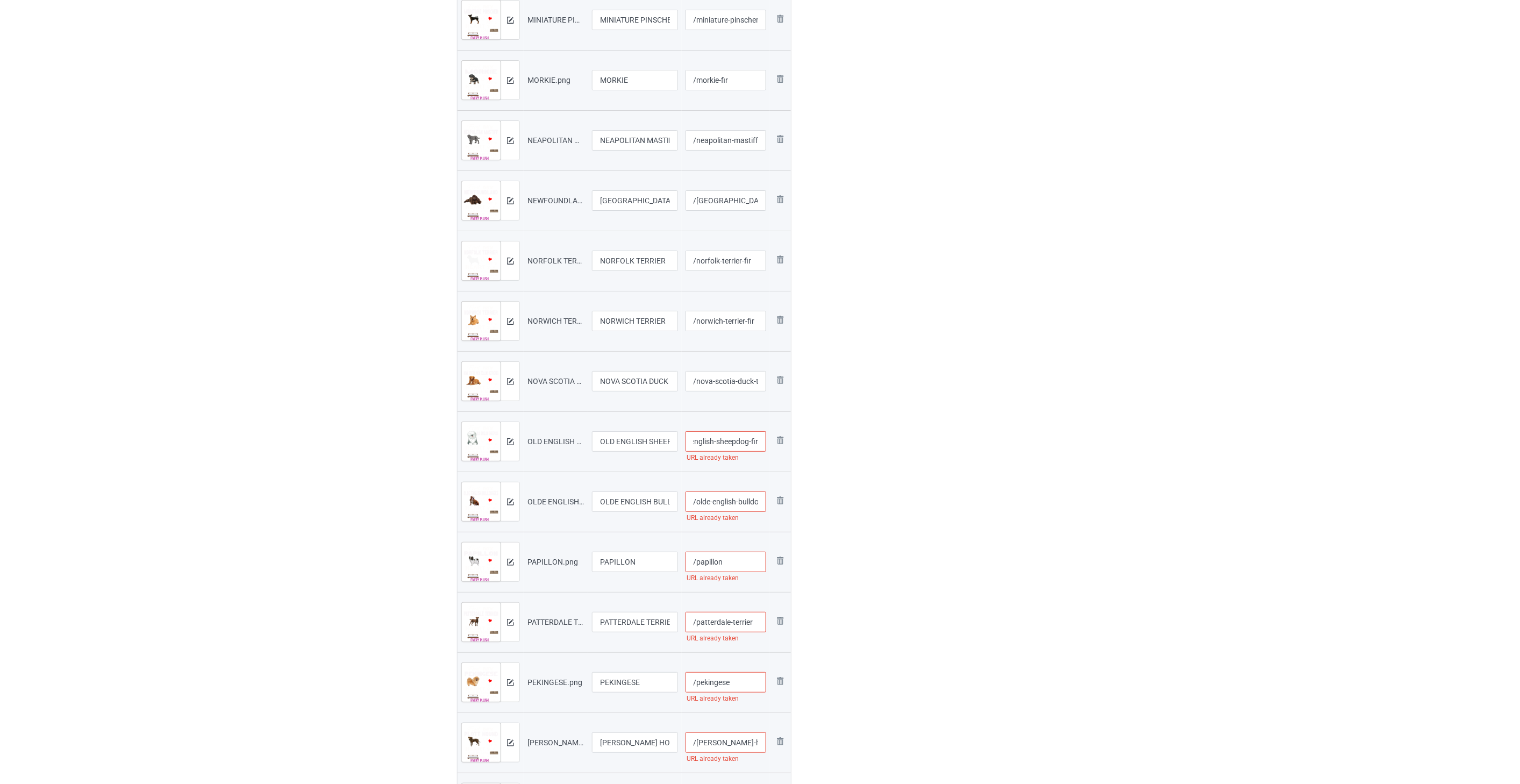
scroll to position [0, 0]
click at [728, 497] on input "/olde-english-bulldogges" at bounding box center [726, 501] width 81 height 21
paste input "-fir"
type input "/olde-english-bulldogges-fir"
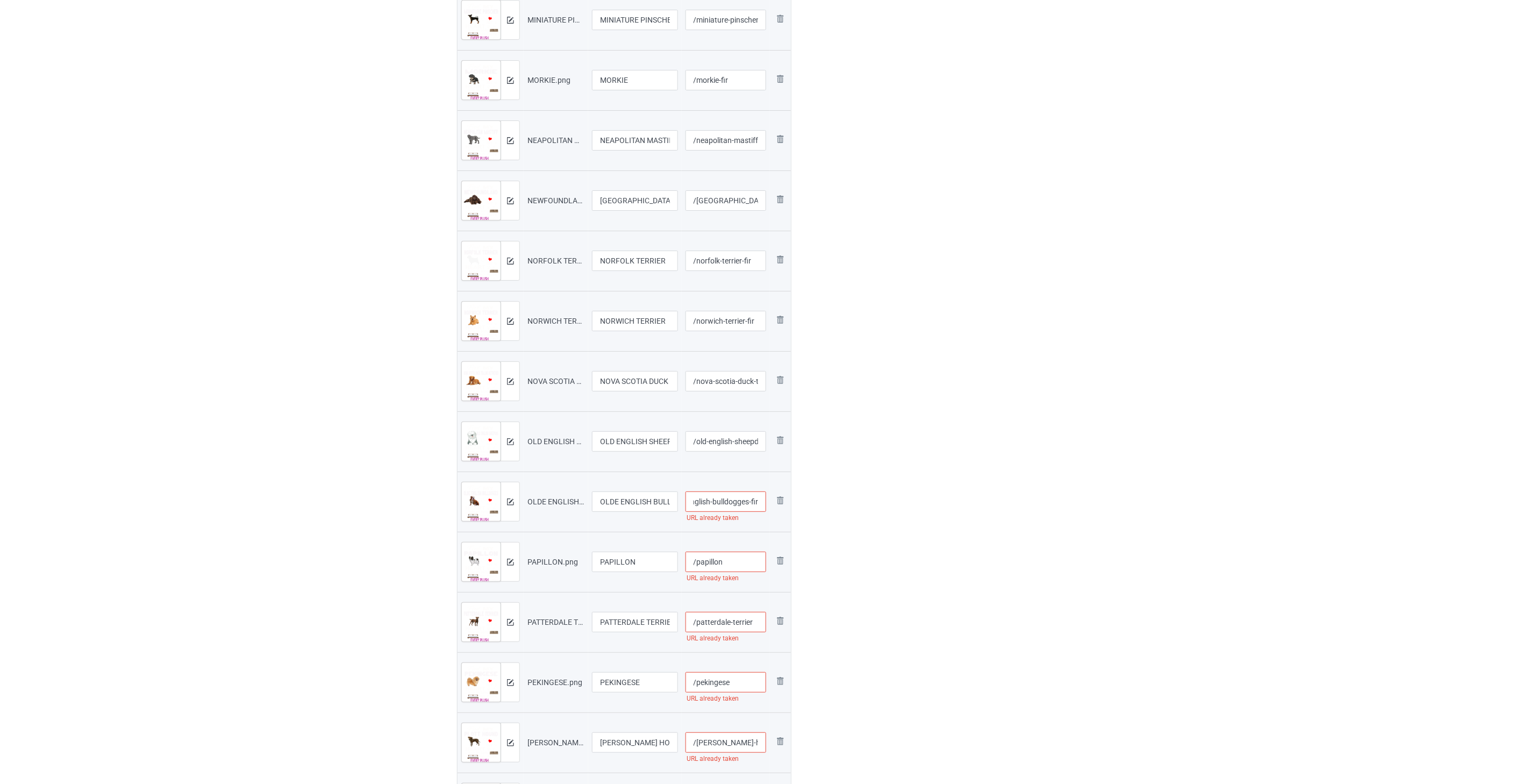
click at [724, 557] on input "/papillon" at bounding box center [726, 562] width 81 height 21
paste input "-fir"
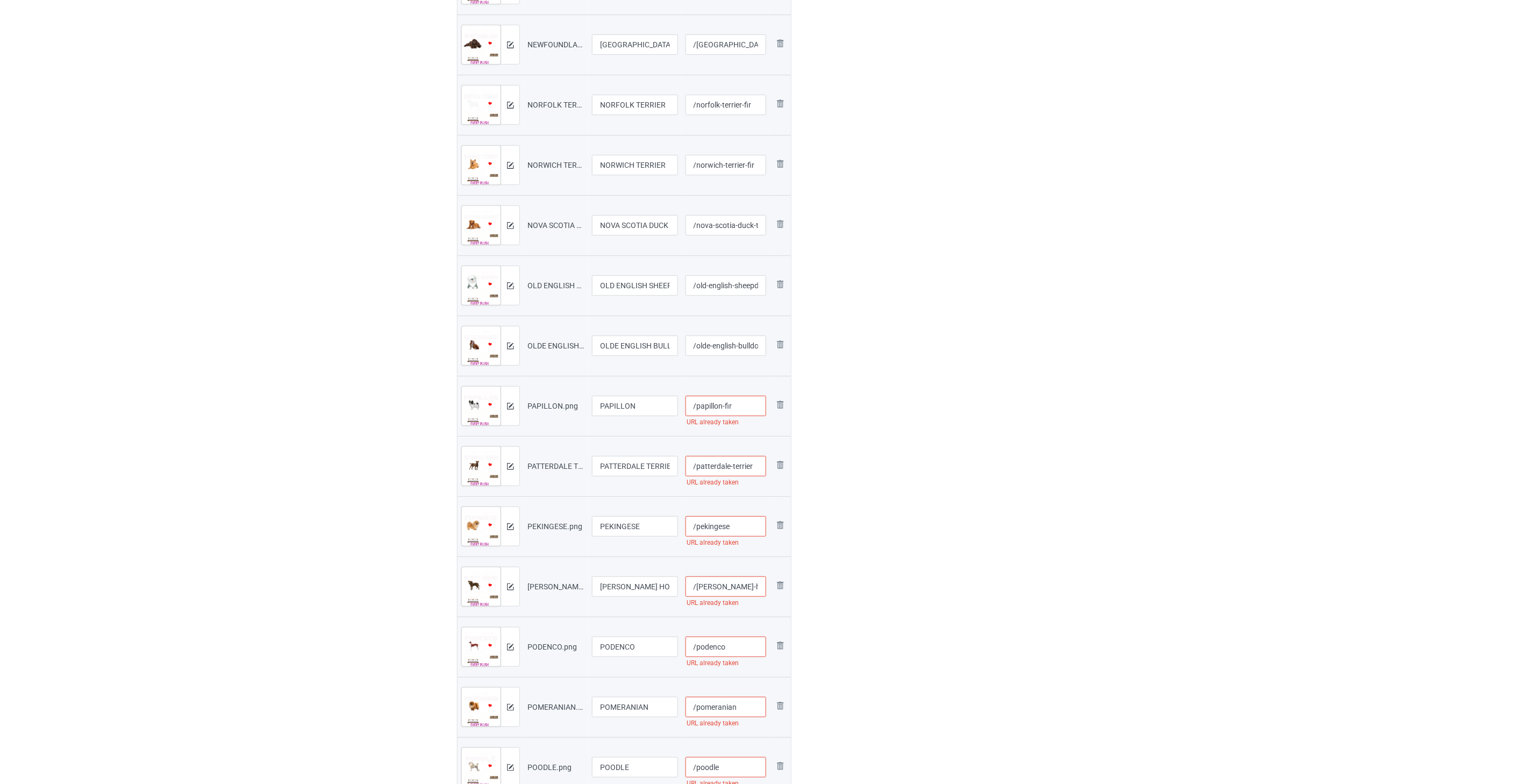
scroll to position [2030, 0]
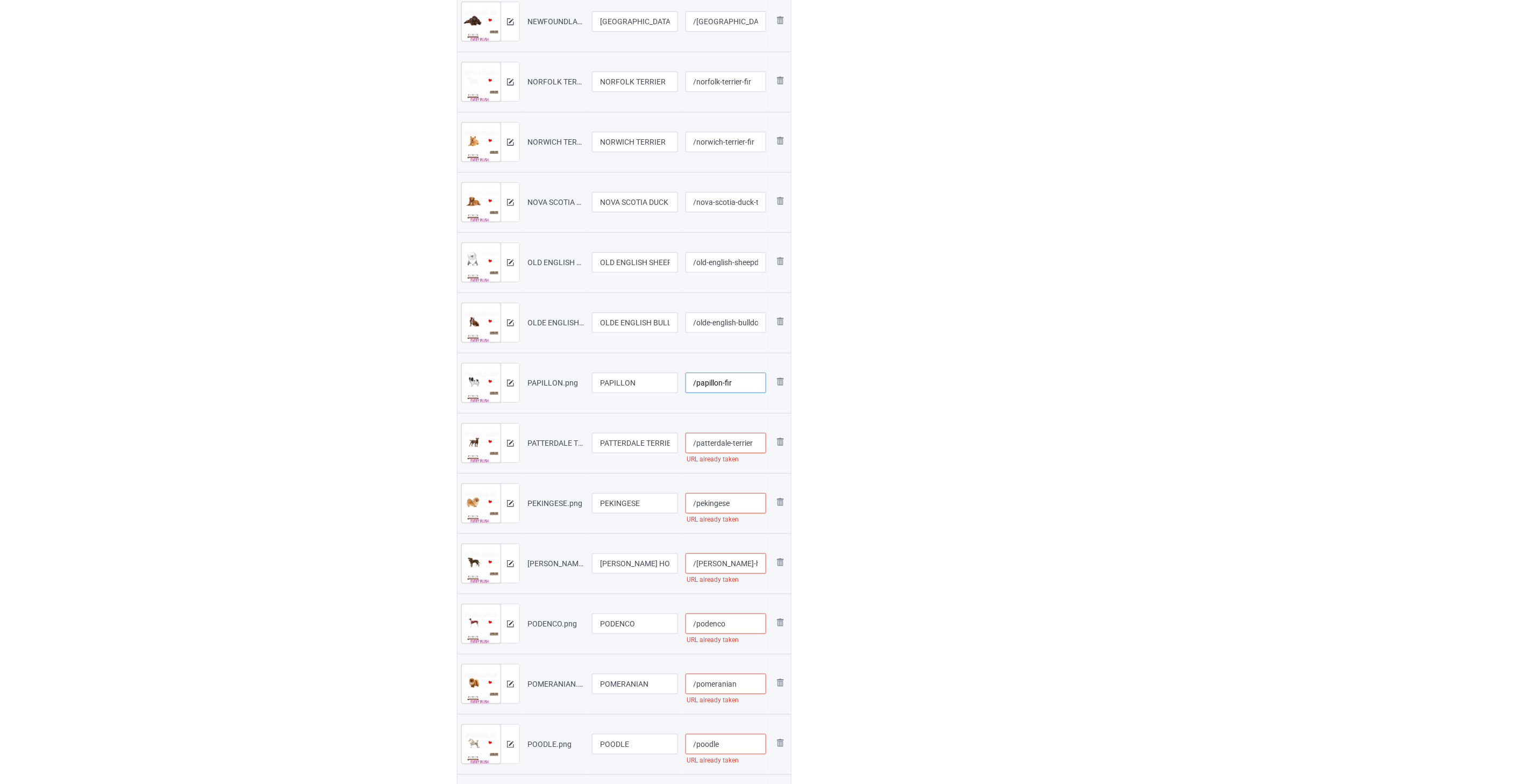
type input "/papillon-fir"
click at [760, 442] on input "/patterdale-terrier" at bounding box center [726, 442] width 81 height 21
paste input "-fir"
type input "/patterdale-terrier-fir"
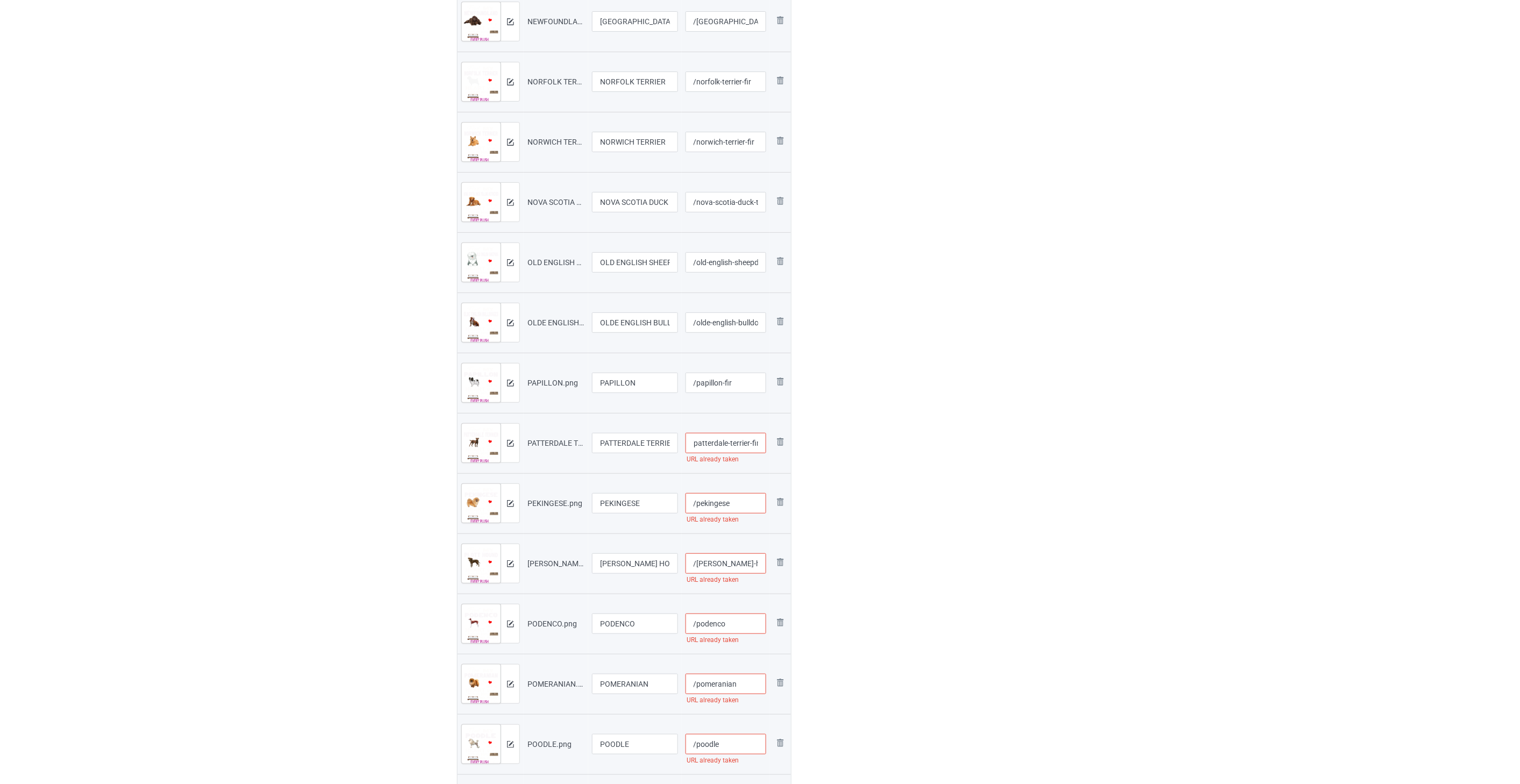
click at [737, 507] on input "/pekingese" at bounding box center [726, 502] width 81 height 21
paste input "-fir"
type input "/pekingese-fir"
click at [749, 571] on input "/[PERSON_NAME]-hound" at bounding box center [726, 563] width 81 height 21
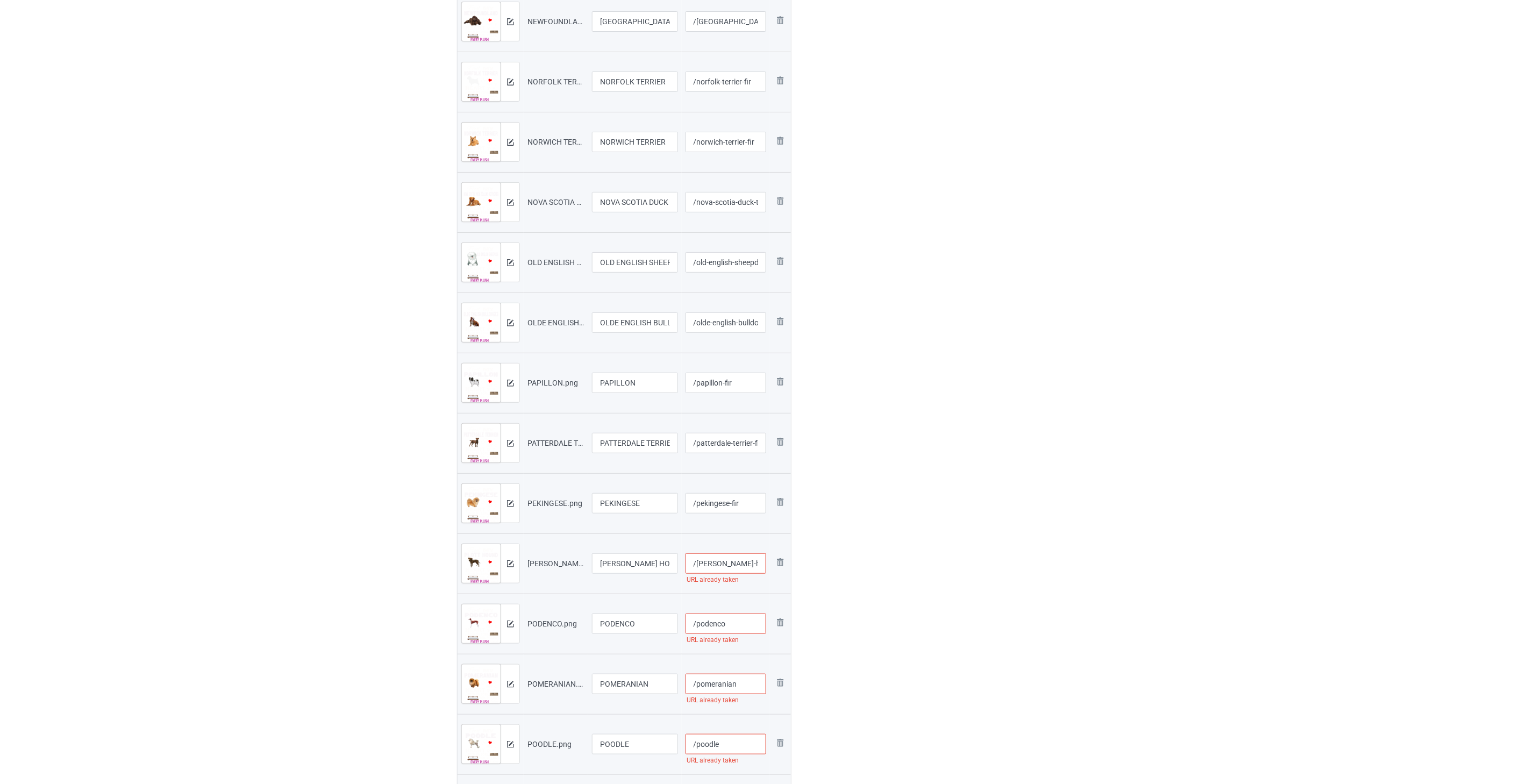
paste input "-fir"
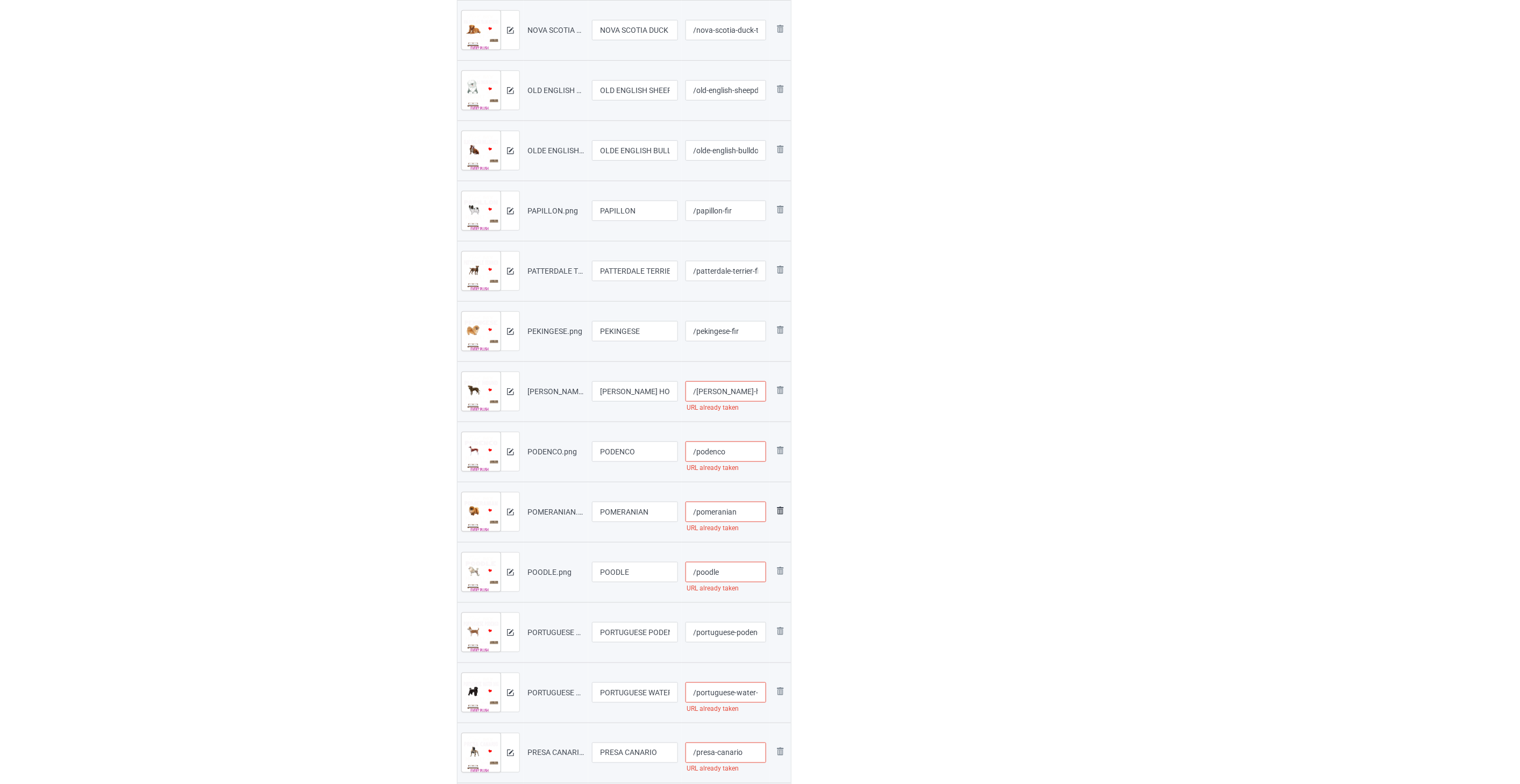
scroll to position [2210, 0]
type input "/[PERSON_NAME]-hound-fir"
click at [745, 445] on input "/podenco" at bounding box center [726, 443] width 81 height 21
paste input "-fir"
type input "/podenco-fir"
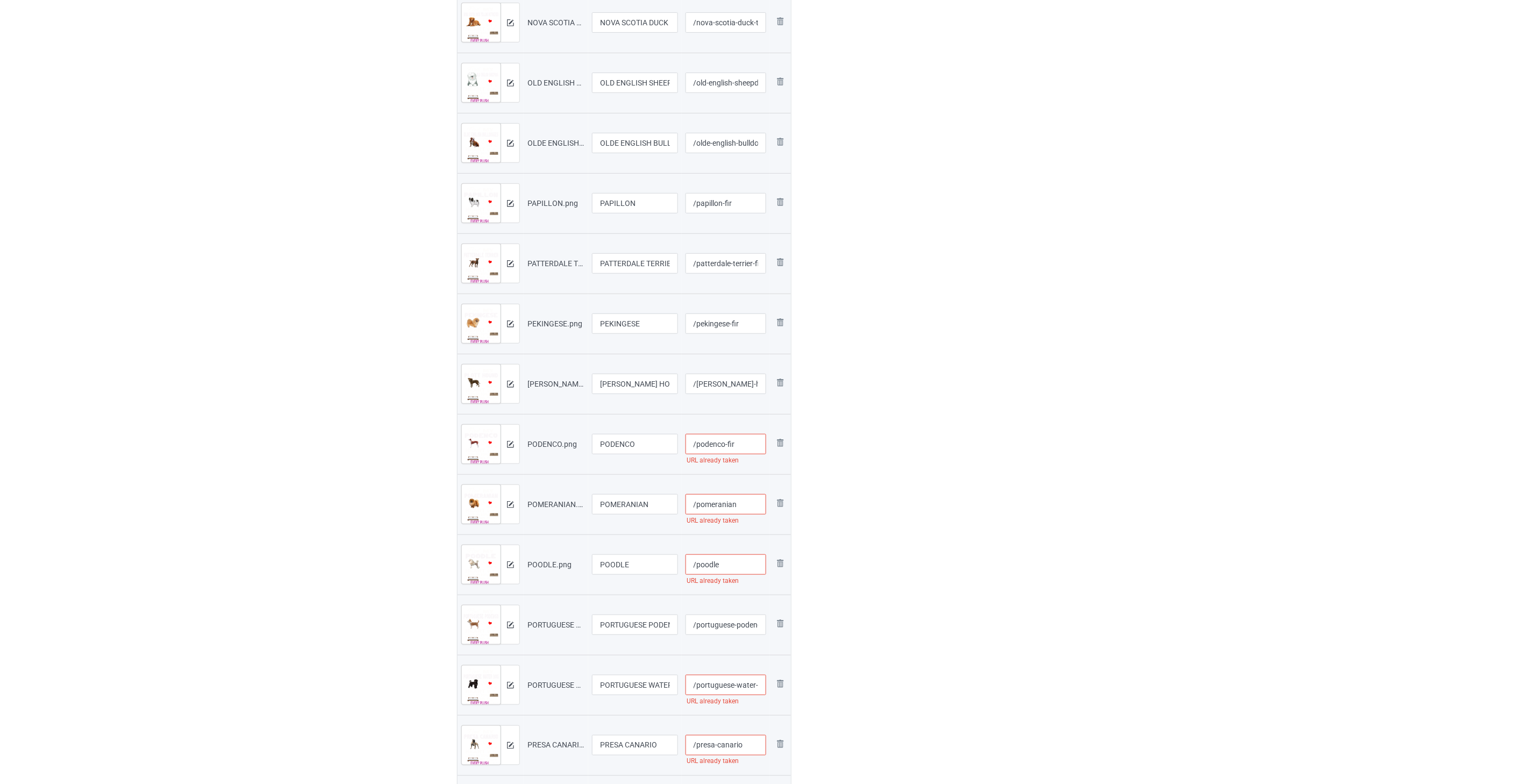
click at [747, 503] on input "/pomeranian" at bounding box center [726, 504] width 81 height 21
paste input "-fir"
type input "/pomeranian-fir"
click at [728, 566] on input "/poodle" at bounding box center [726, 564] width 81 height 21
paste input "-fir"
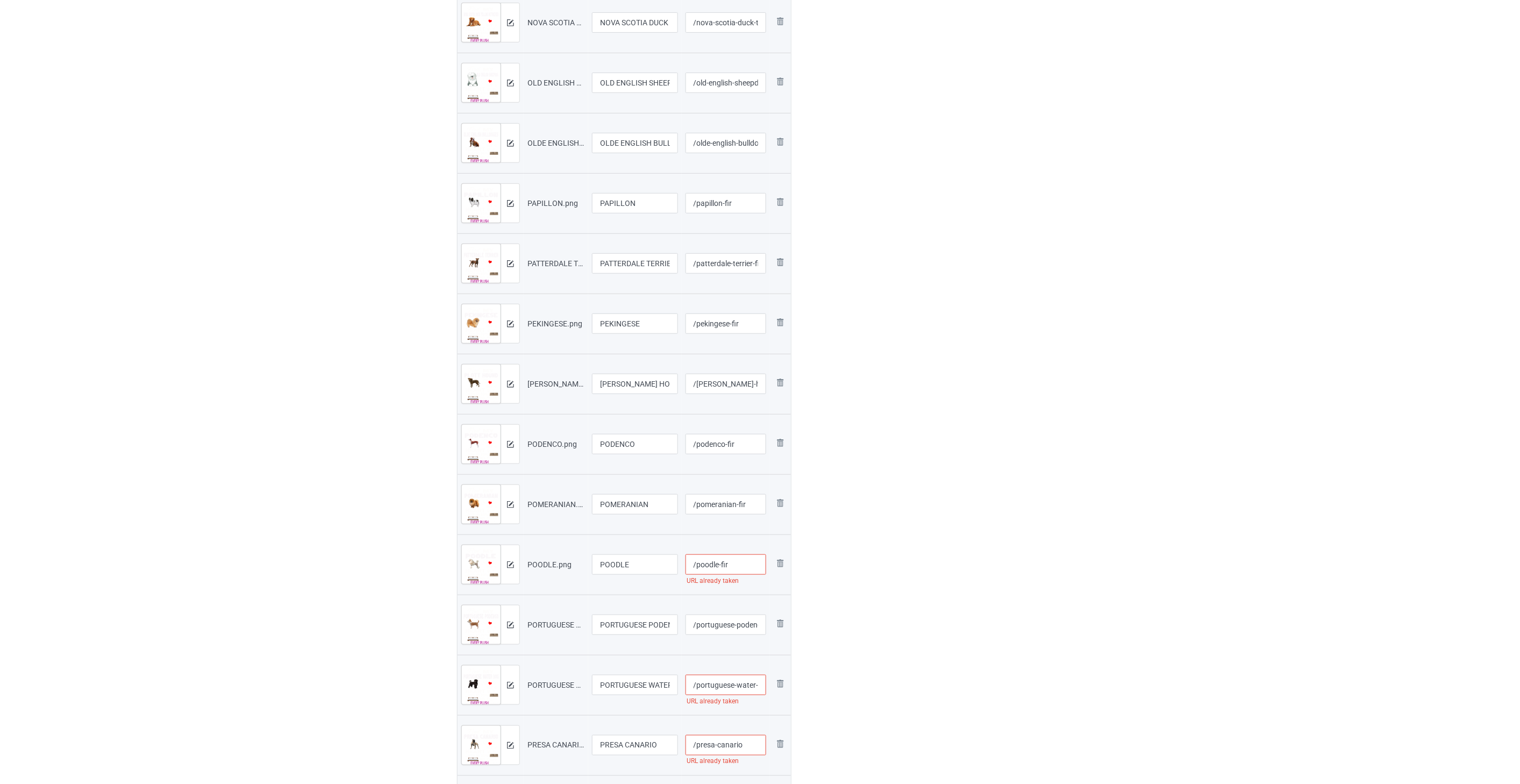
type input "/poodle-fir"
click at [741, 630] on input "/portuguese-podengo" at bounding box center [726, 624] width 81 height 21
paste input "-fir"
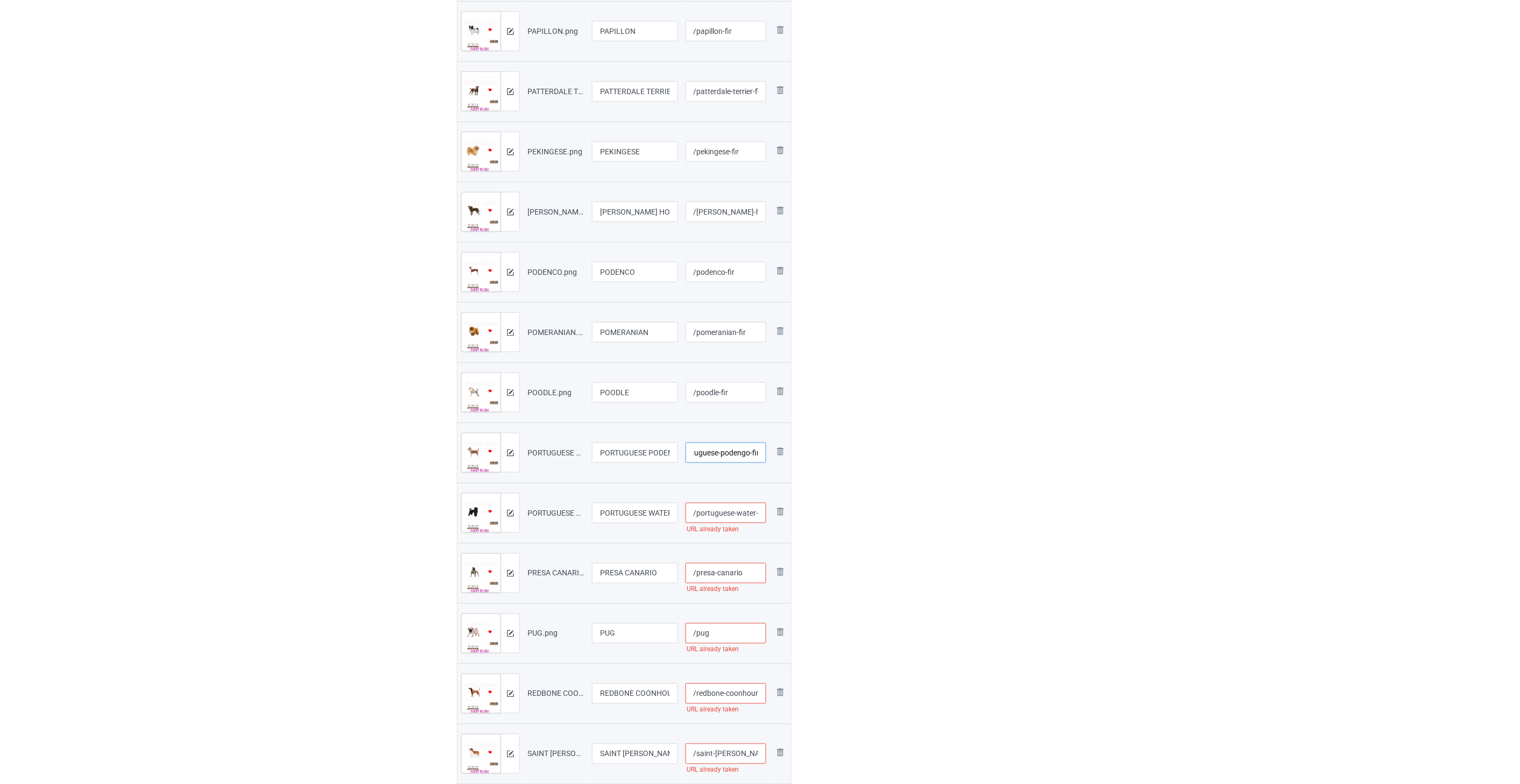
scroll to position [2389, 0]
type input "/portuguese-podengo-fir"
click at [731, 502] on input "/portuguese-water-dog" at bounding box center [726, 506] width 81 height 21
paste input "-fir"
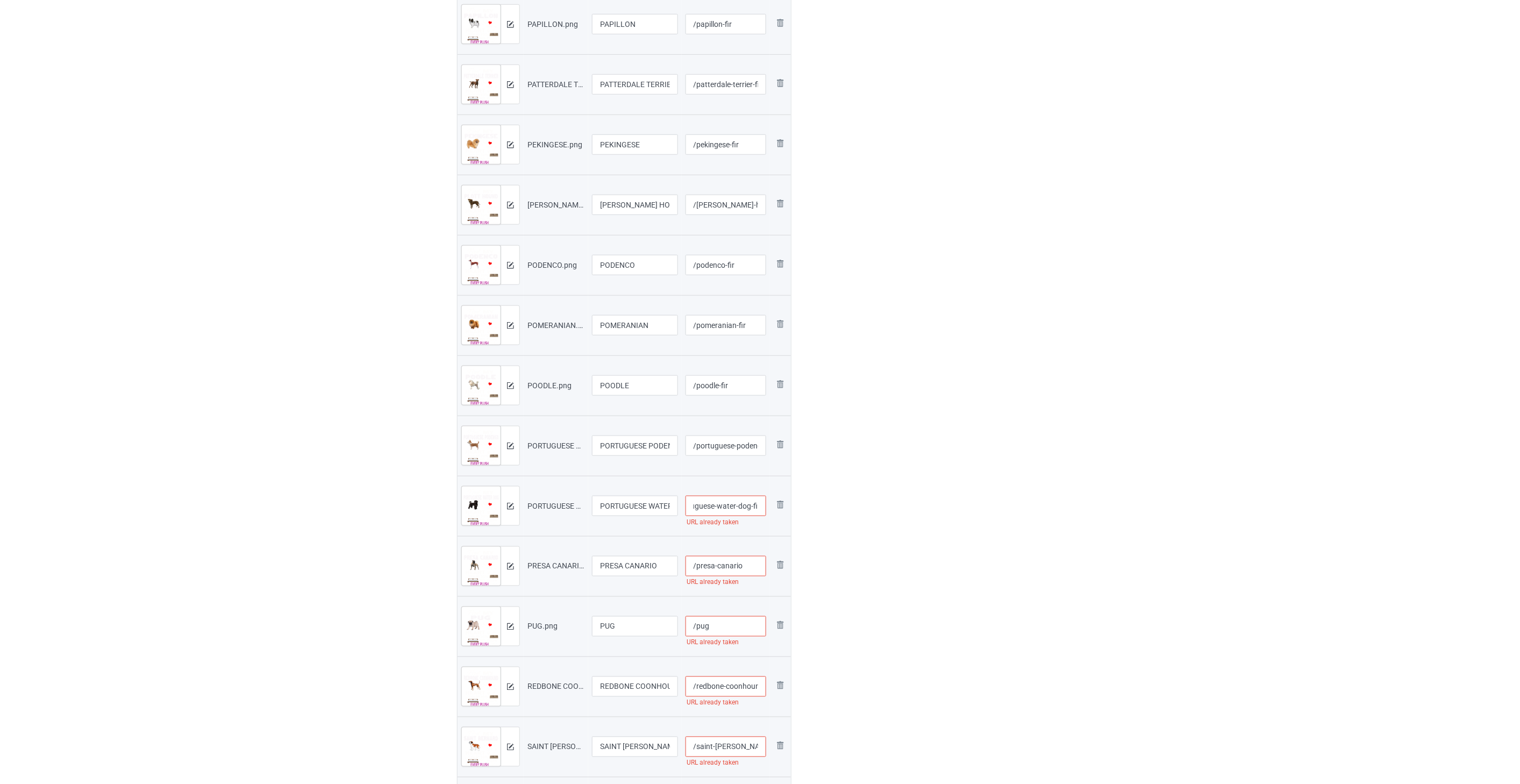
type input "/portuguese-water-dog-fir"
click at [745, 565] on input "/presa-canario" at bounding box center [726, 566] width 81 height 21
paste input "-fir"
type input "/presa-canario-fir"
click at [717, 622] on input "/pug" at bounding box center [726, 626] width 81 height 21
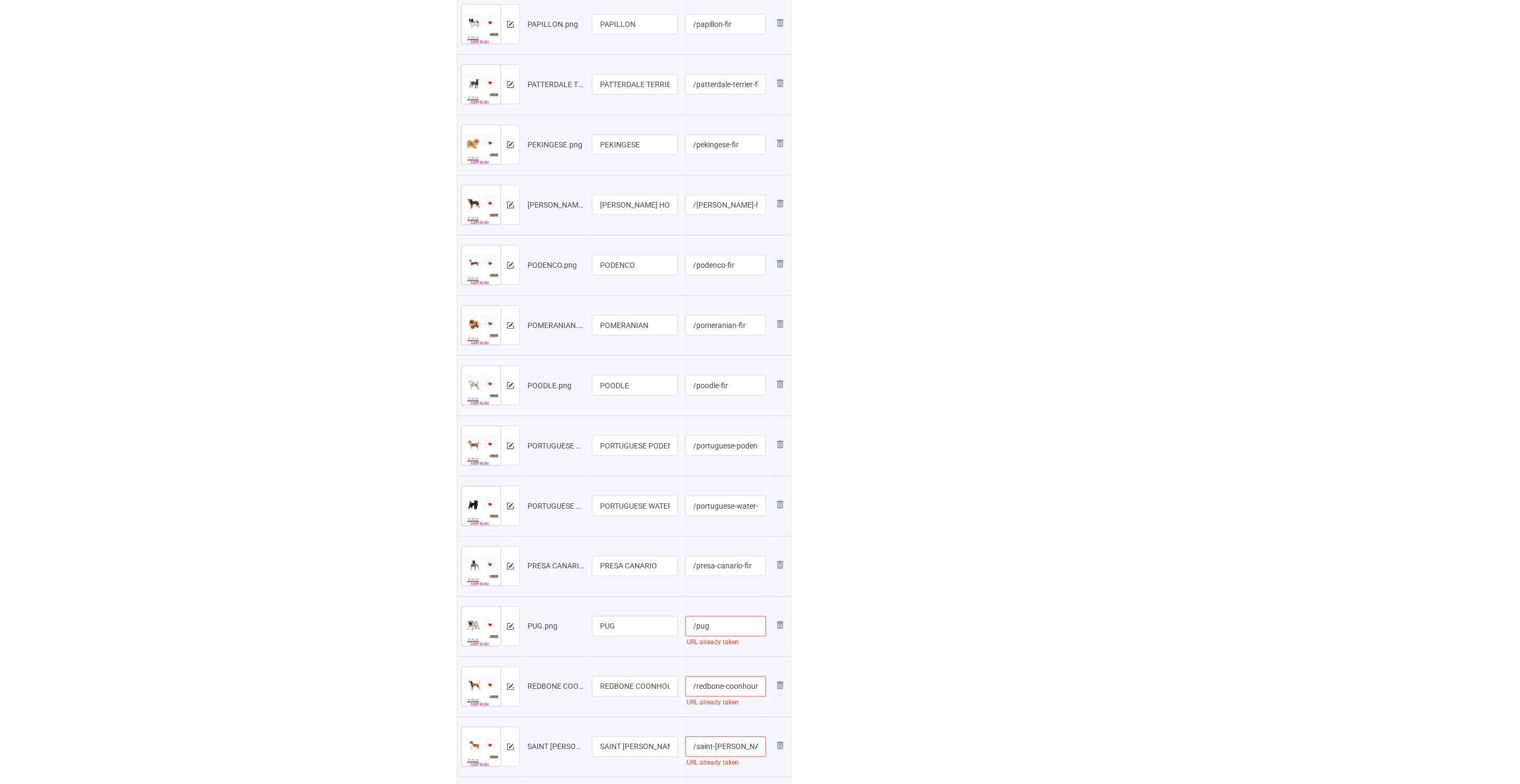
paste input "-fir"
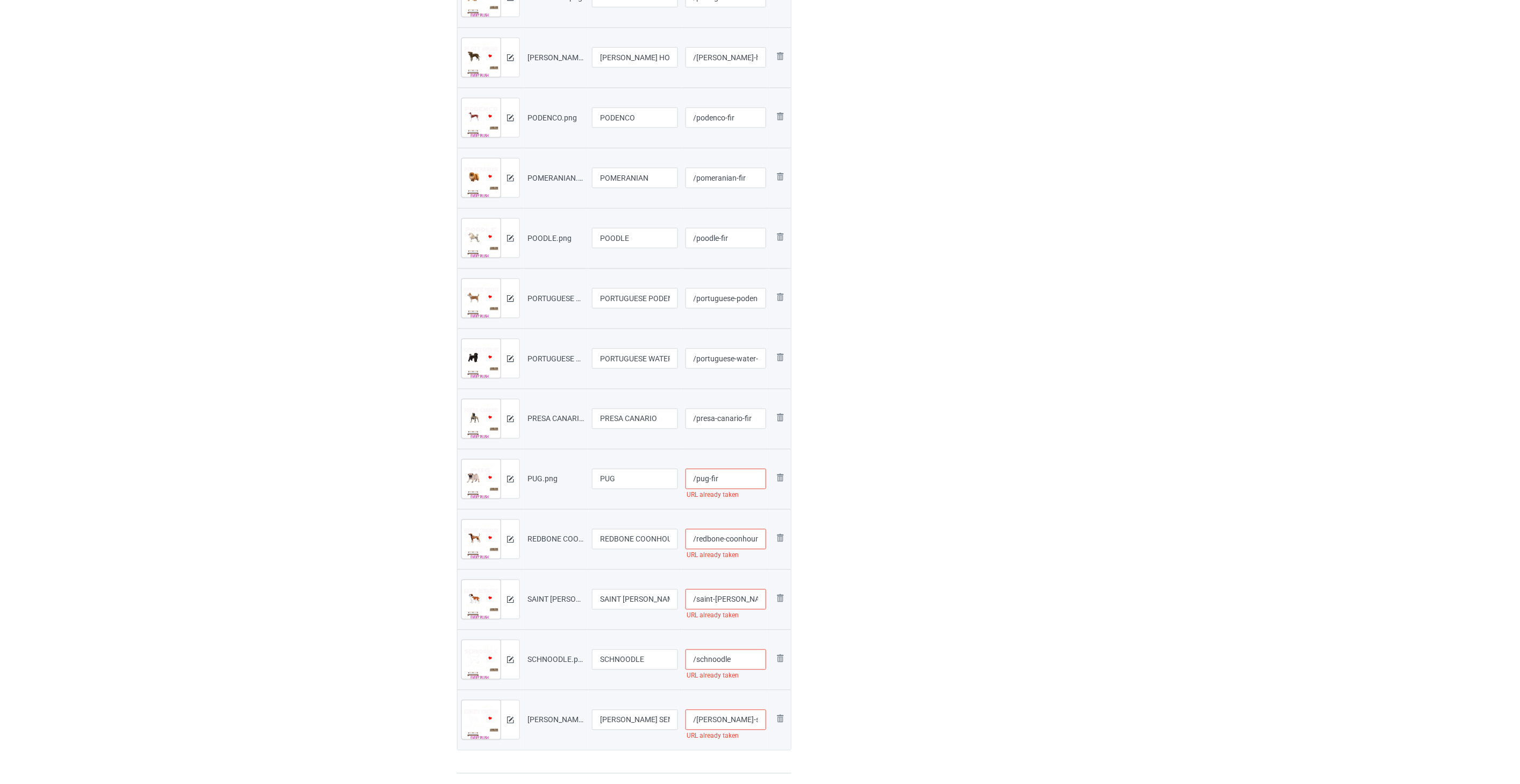
scroll to position [2627, 0]
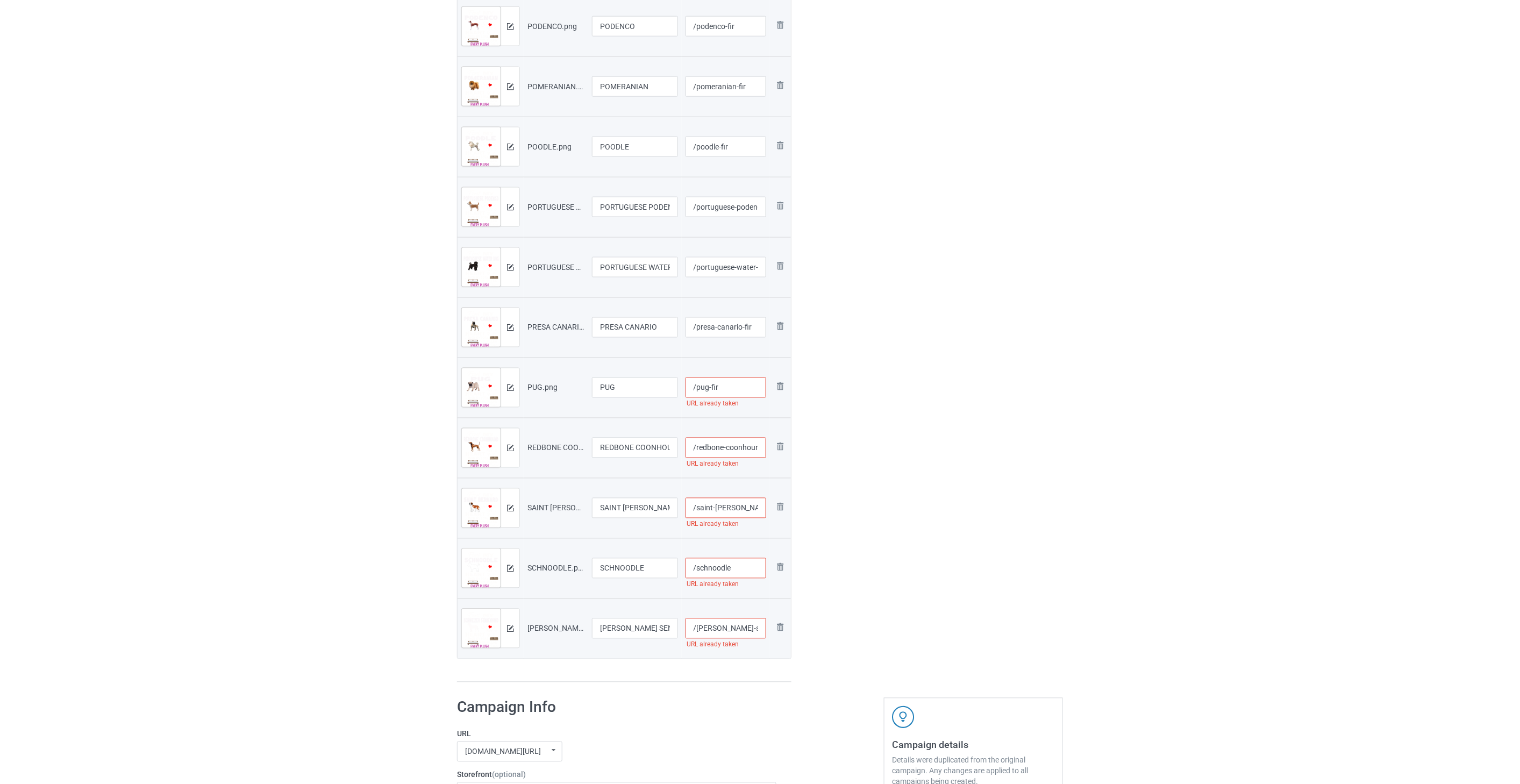
type input "/pug-fir"
click at [719, 447] on input "/redbone-coonhound" at bounding box center [726, 447] width 81 height 21
paste input "-fir"
type input "/redbone-coonhound-fir"
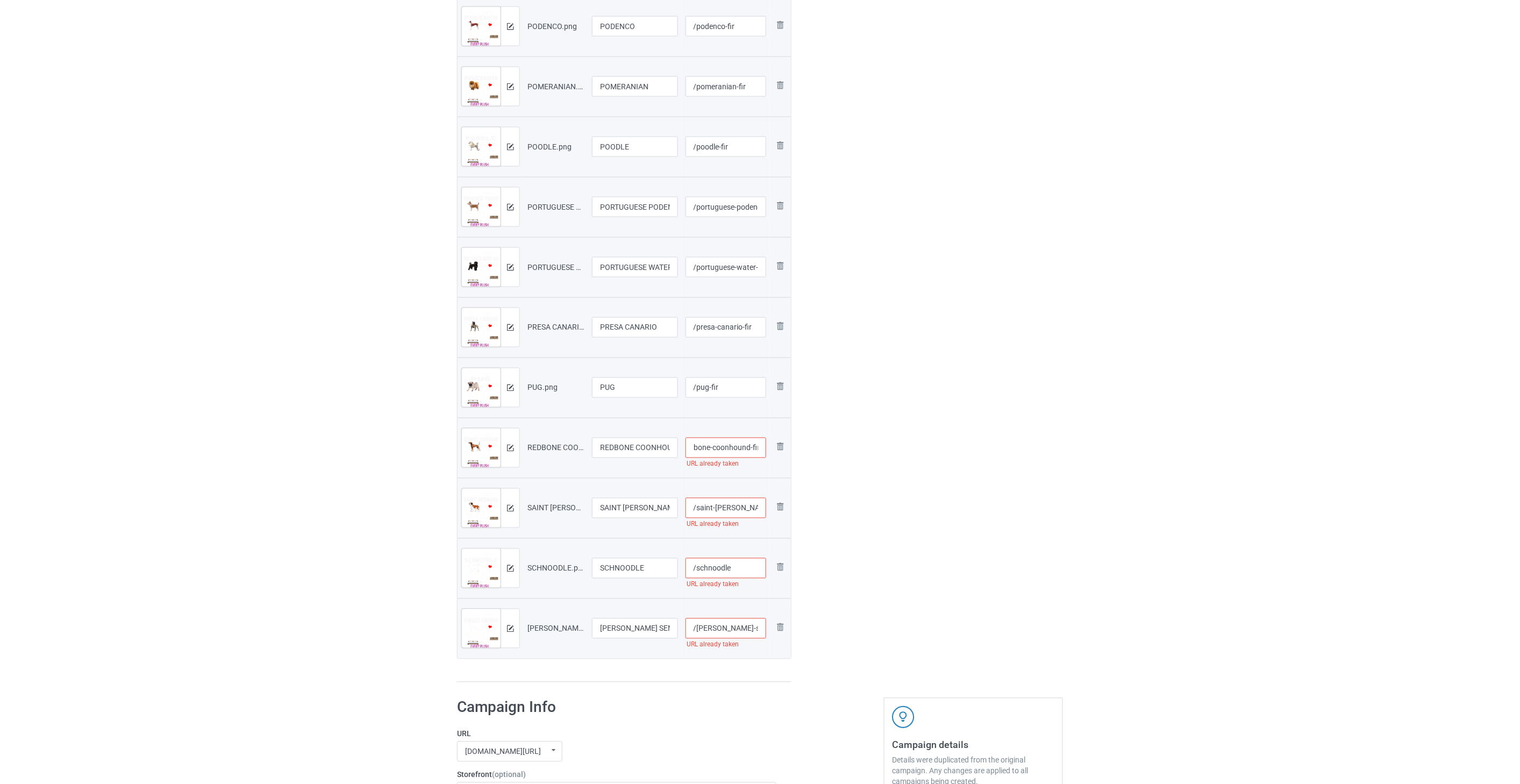
click at [748, 509] on input "/saint-[PERSON_NAME]" at bounding box center [726, 507] width 81 height 21
paste input "-fir"
type input "/saint-[PERSON_NAME]-fir"
click at [751, 572] on input "/schnoodle" at bounding box center [726, 568] width 81 height 21
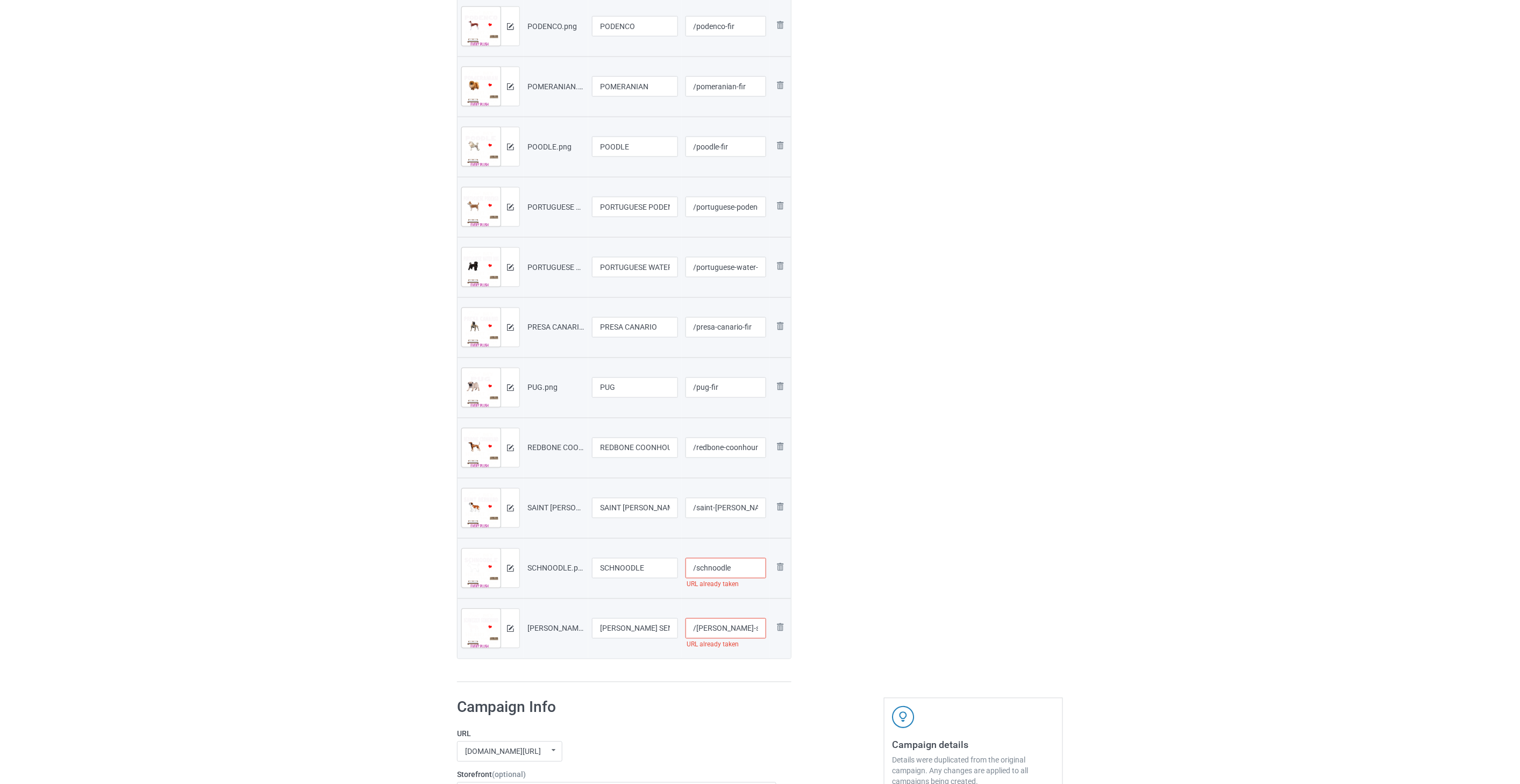
paste input "-fir"
type input "/schnoodle-fir"
click at [723, 626] on input "/[PERSON_NAME]-sennenhund" at bounding box center [726, 628] width 81 height 21
paste input "-fir"
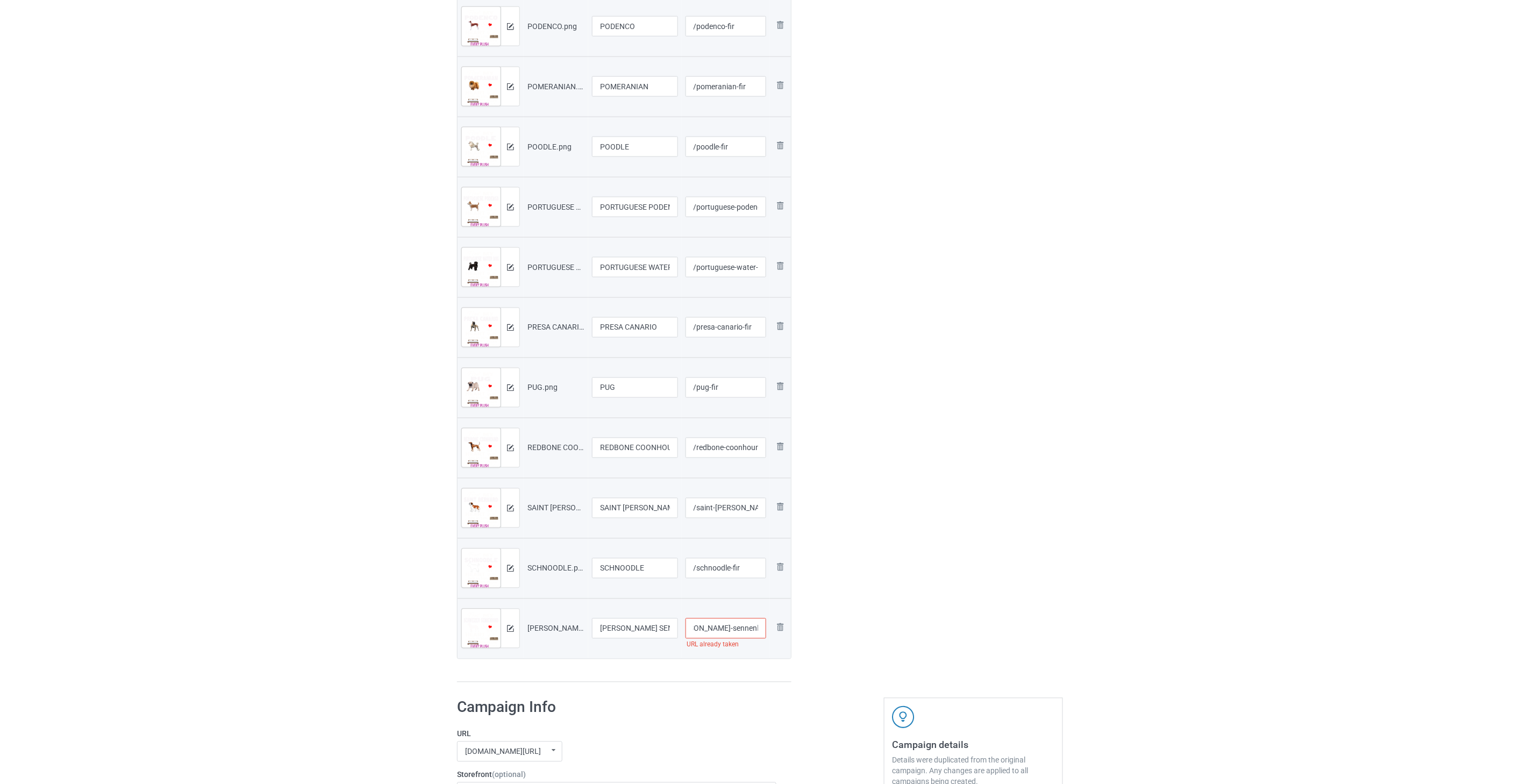
type input "/[PERSON_NAME]-sennenhund-fir"
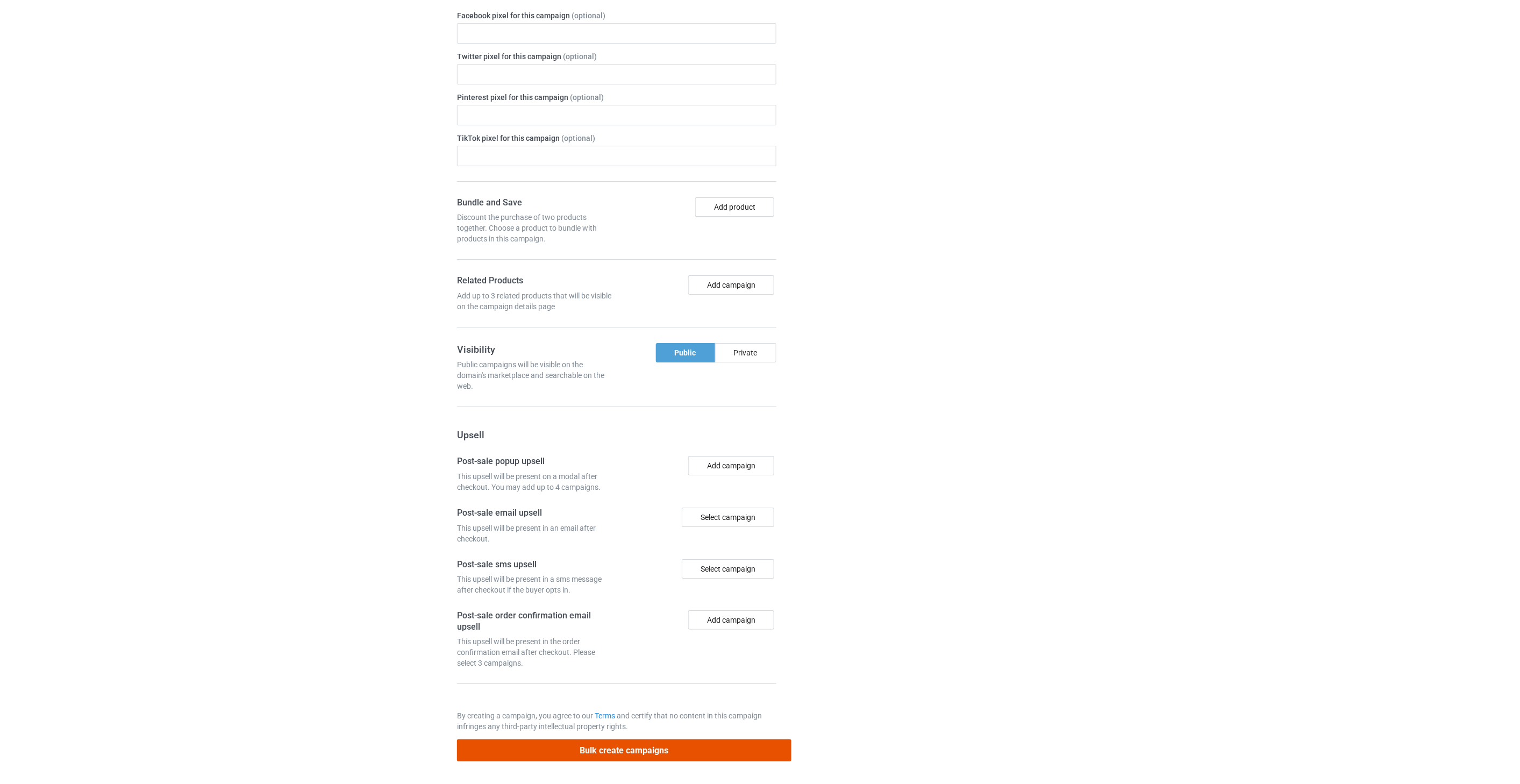
click at [635, 750] on button "Bulk create campaigns" at bounding box center [624, 750] width 334 height 22
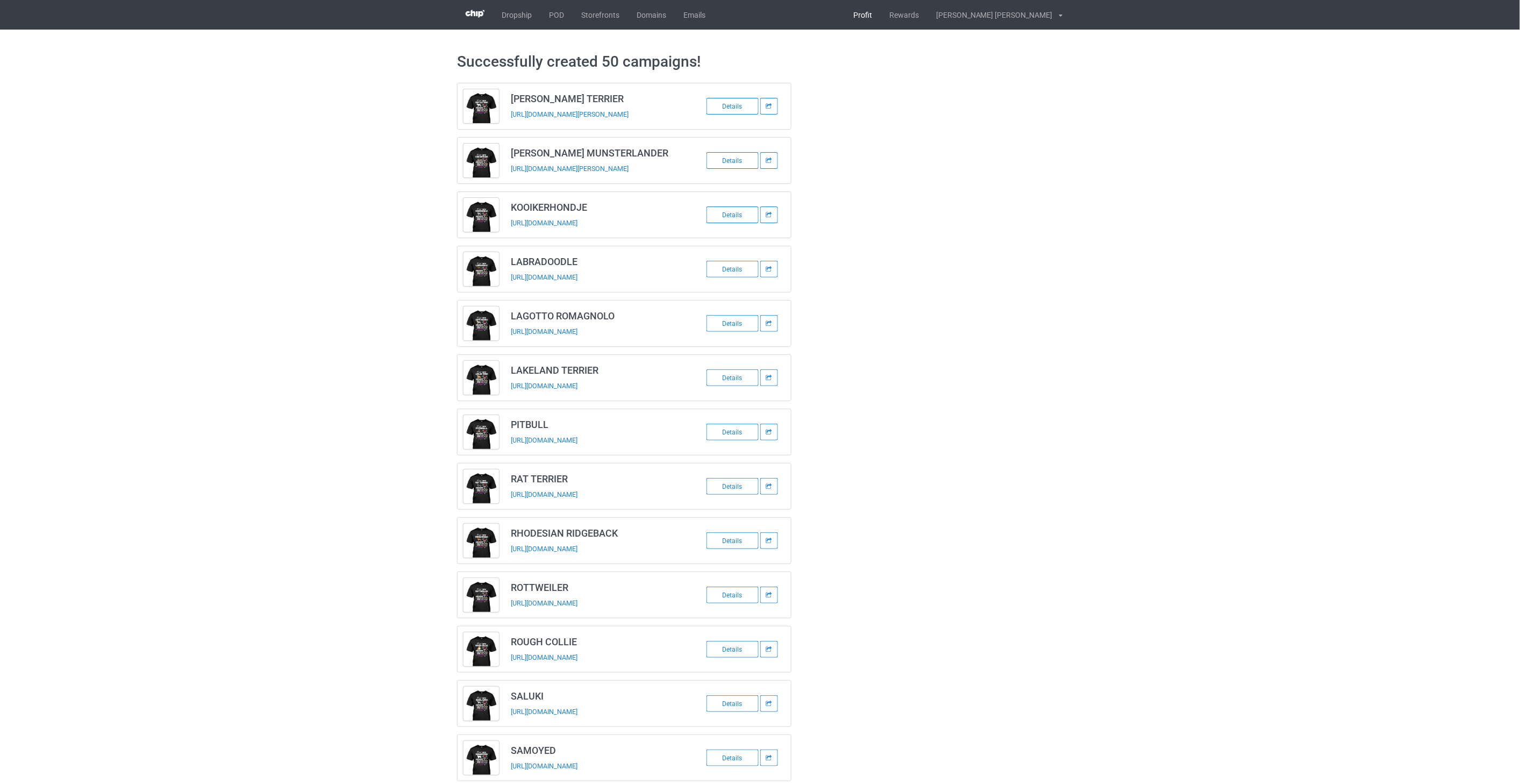
click at [880, 16] on link "Profit" at bounding box center [863, 15] width 36 height 30
